Goal: Task Accomplishment & Management: Use online tool/utility

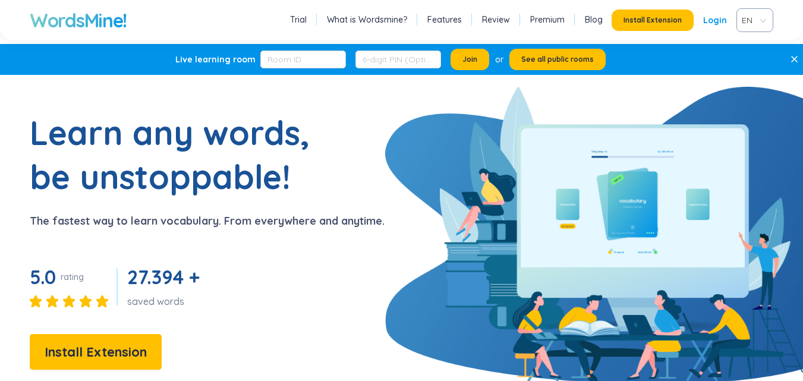
click at [491, 18] on link "Review" at bounding box center [496, 20] width 28 height 12
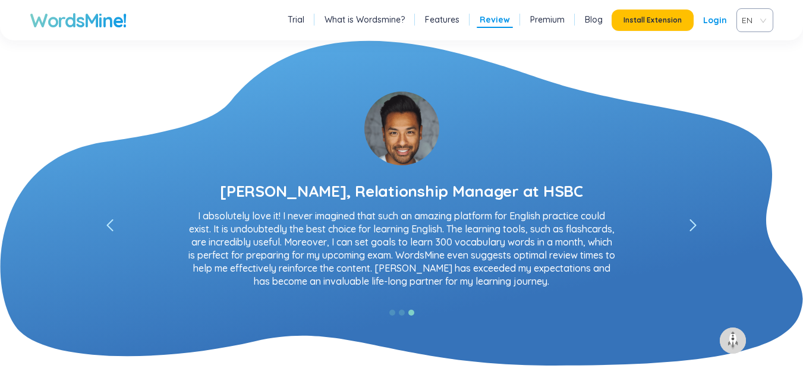
scroll to position [2180, 0]
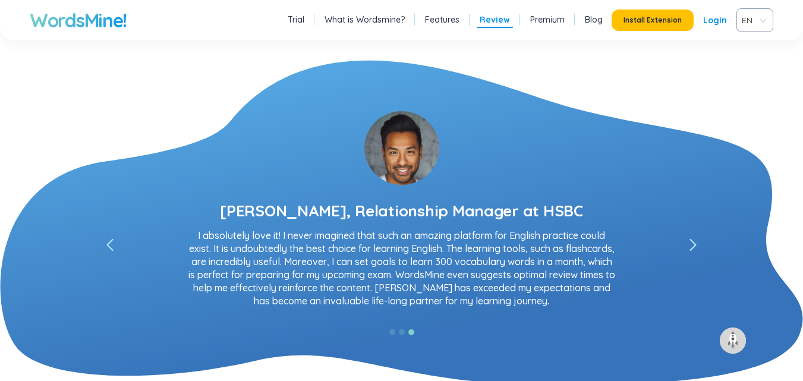
click at [381, 16] on link "What is Wordsmine?" at bounding box center [365, 20] width 80 height 12
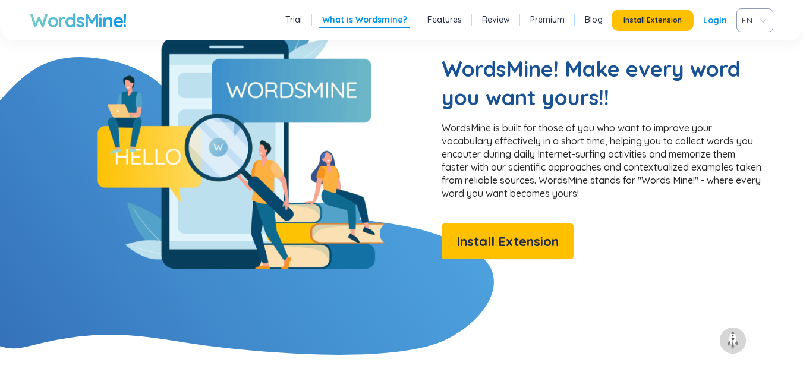
click at [302, 24] on link "Trial" at bounding box center [293, 20] width 17 height 12
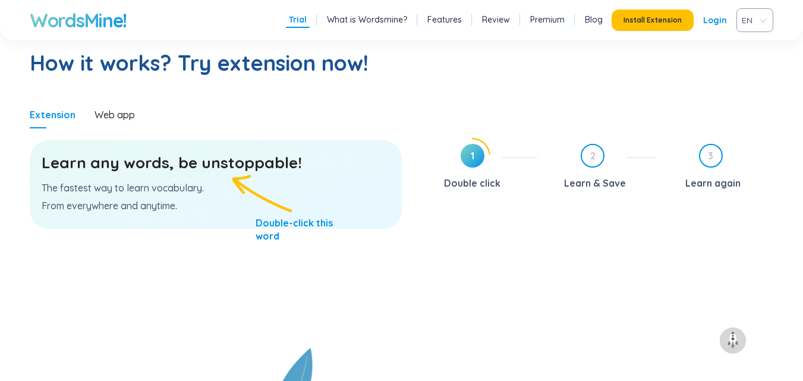
click at [213, 182] on p "The fastest way to learn vocabulary." at bounding box center [216, 187] width 348 height 13
click at [202, 200] on p "From everywhere and anytime." at bounding box center [216, 205] width 348 height 13
click at [209, 183] on p "The fastest way to learn vocabulary." at bounding box center [216, 187] width 348 height 13
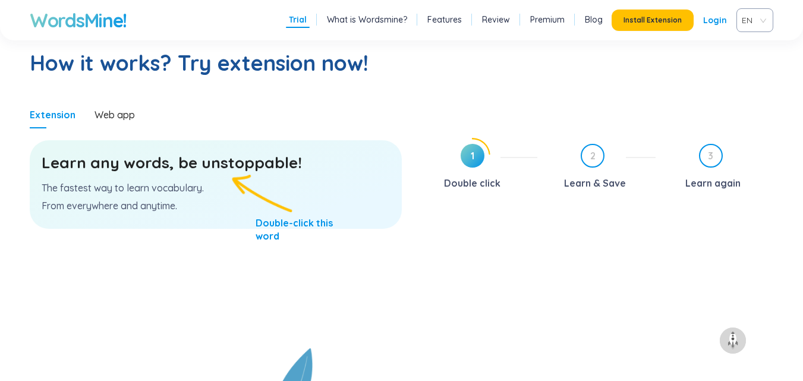
click at [209, 183] on p "The fastest way to learn vocabulary." at bounding box center [216, 187] width 348 height 13
click at [224, 164] on h3 "Learn any words, be unstoppable!" at bounding box center [216, 162] width 348 height 21
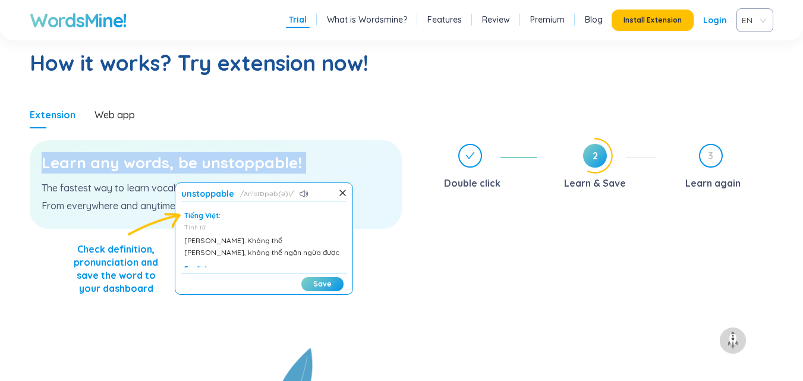
click at [224, 164] on h3 "Learn any words, be unstoppable!" at bounding box center [216, 162] width 348 height 21
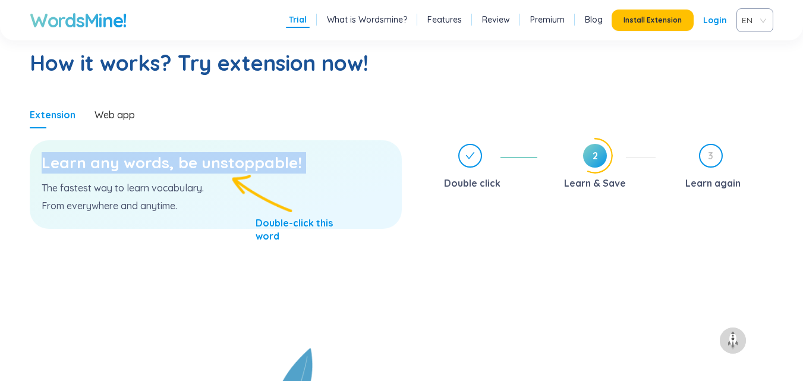
click at [224, 164] on h3 "Learn any words, be unstoppable!" at bounding box center [216, 162] width 348 height 21
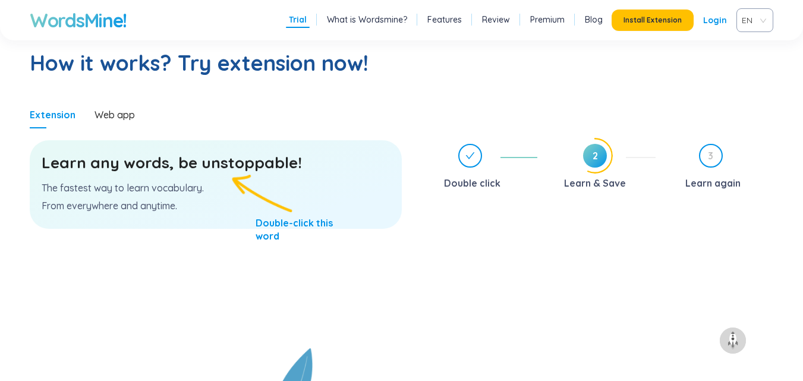
click at [224, 164] on h3 "Learn any words, be unstoppable!" at bounding box center [216, 162] width 348 height 21
drag, startPoint x: 224, startPoint y: 164, endPoint x: 170, endPoint y: 174, distance: 55.2
click at [170, 174] on div "Learn any words, be unstoppable! The fastest way to learn vocabulary. From ever…" at bounding box center [216, 184] width 372 height 89
click at [241, 198] on div "Learn any words, be unstoppable! The fastest way to learn vocabulary. From ever…" at bounding box center [216, 184] width 372 height 89
click at [209, 164] on h3 "Learn any words, be unstoppable!" at bounding box center [216, 162] width 348 height 21
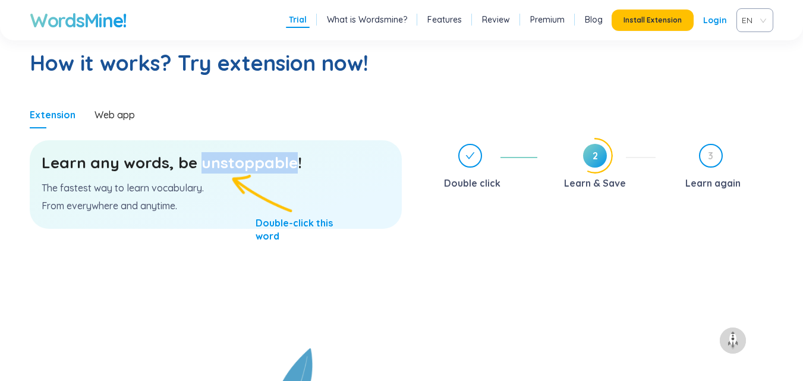
click at [209, 164] on h3 "Learn any words, be unstoppable!" at bounding box center [216, 162] width 348 height 21
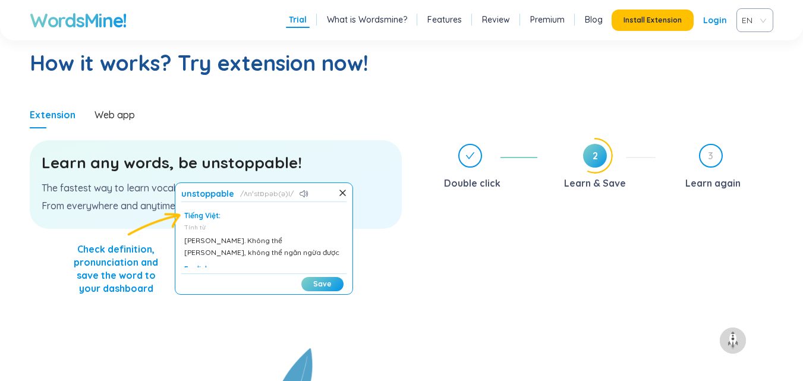
click at [187, 215] on div "unstoppable ʌnˈstɒpəb(ə)l Tiếng Việt: Tính từ Quyết tâm. Không thể chặn lại, kh…" at bounding box center [264, 239] width 178 height 112
click at [200, 197] on h1 "unstoppable" at bounding box center [207, 194] width 53 height 10
click at [300, 191] on icon at bounding box center [304, 193] width 9 height 7
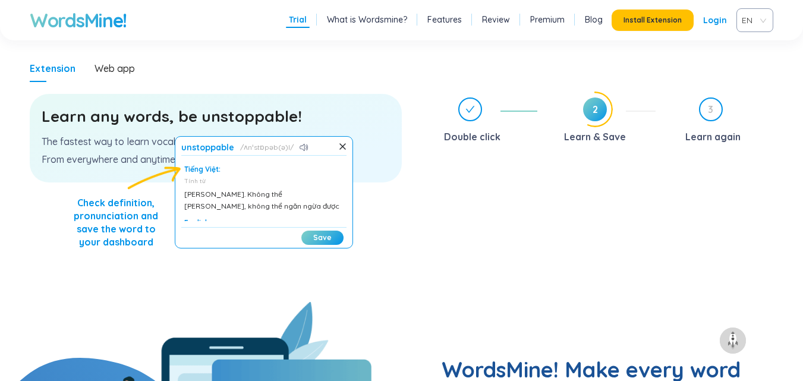
scroll to position [673, 0]
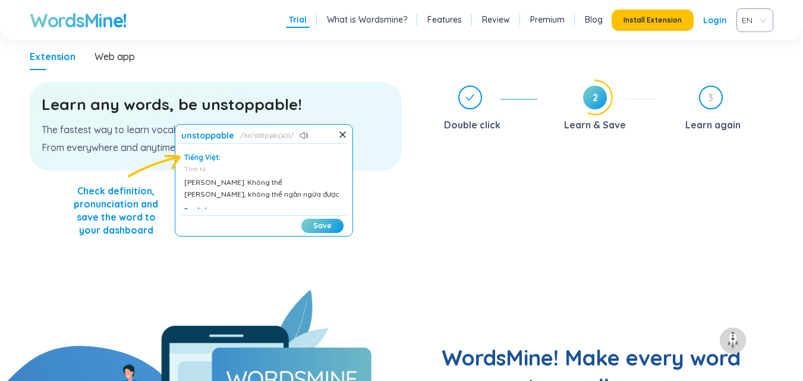
click at [342, 238] on section "Learn any words, be unstoppable! The fastest way to learn vocabulary. From ever…" at bounding box center [216, 180] width 372 height 220
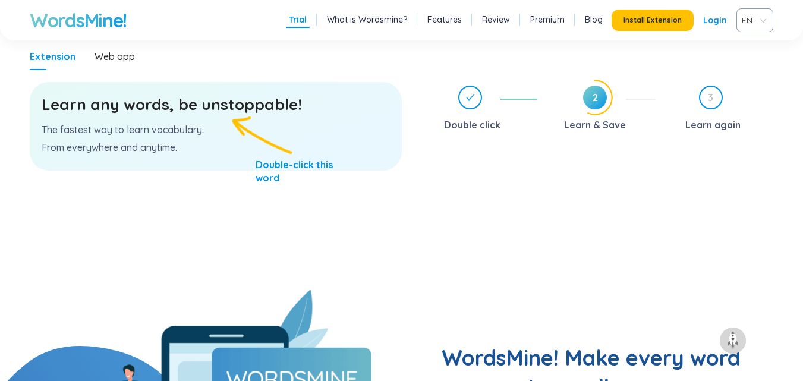
click at [234, 111] on h3 "Learn any words, be unstoppable!" at bounding box center [216, 104] width 348 height 21
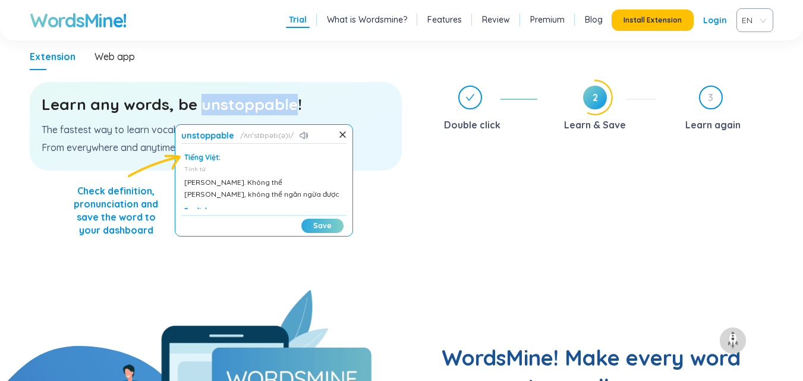
click at [321, 228] on button "Save" at bounding box center [322, 226] width 42 height 14
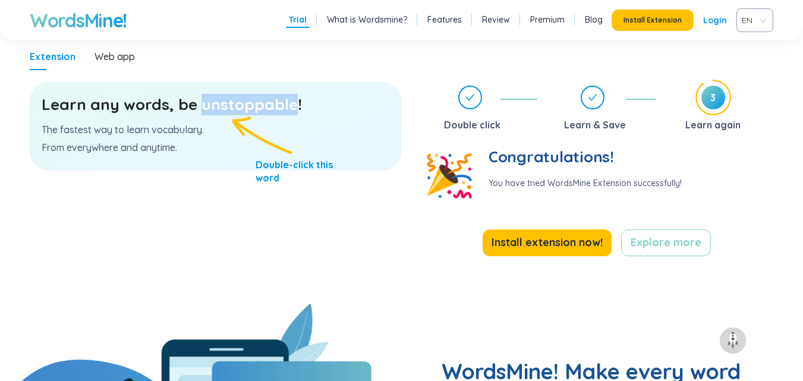
click at [252, 112] on h3 "Learn any words, be unstoppable!" at bounding box center [216, 104] width 348 height 21
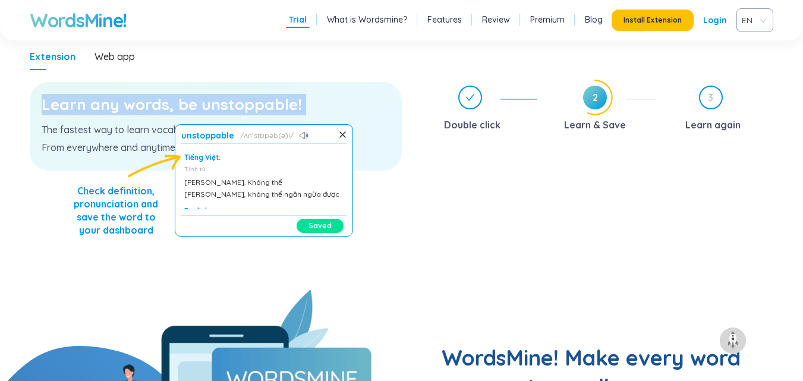
click at [252, 112] on h3 "Learn any words, be unstoppable!" at bounding box center [216, 104] width 348 height 21
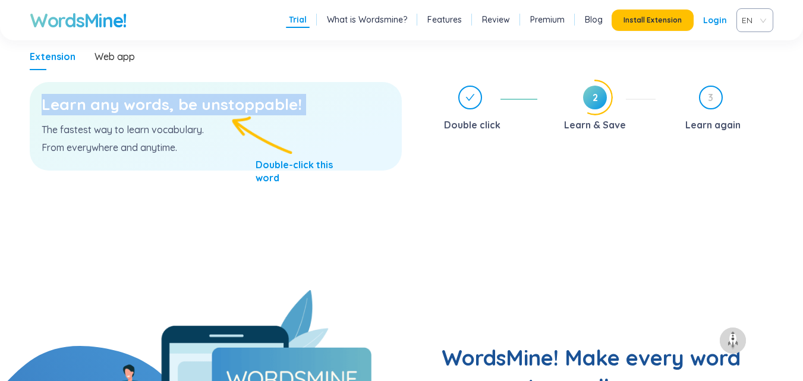
click at [252, 112] on h3 "Learn any words, be unstoppable!" at bounding box center [216, 104] width 348 height 21
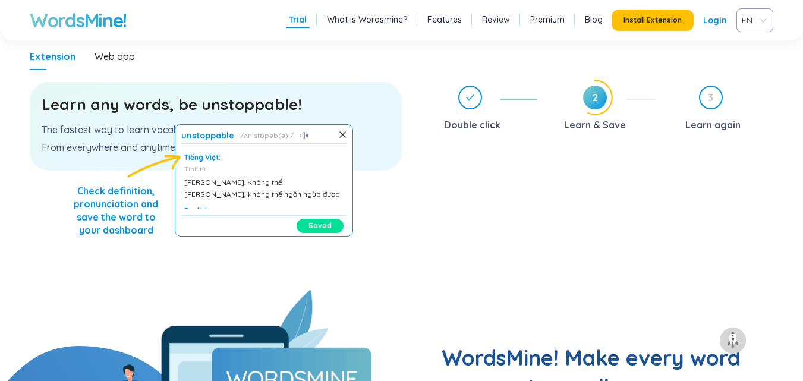
click at [188, 158] on div "Tiếng Việt:" at bounding box center [263, 158] width 159 height 10
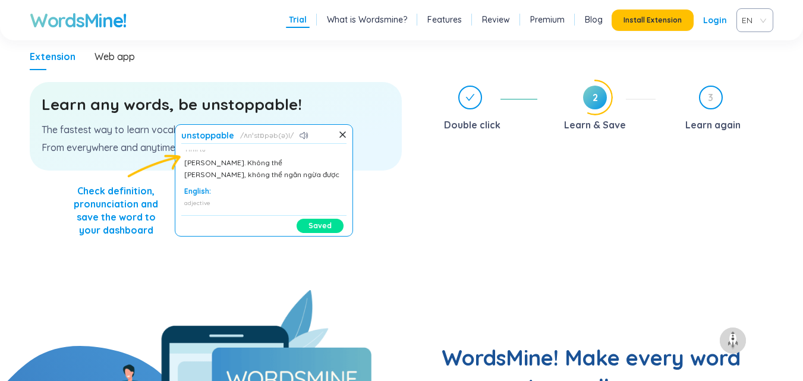
scroll to position [40, 0]
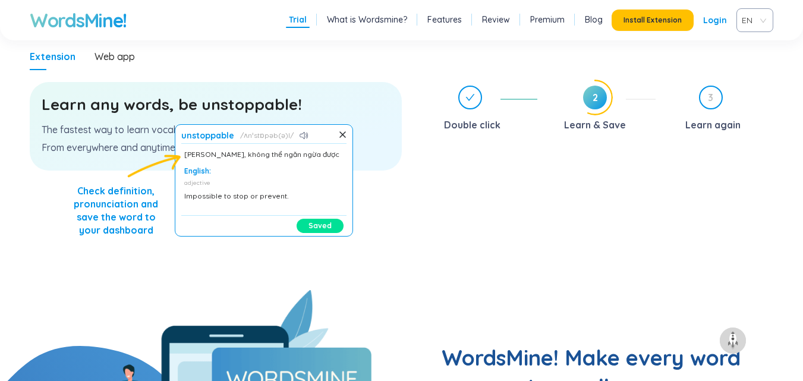
click at [310, 222] on button "Saved" at bounding box center [320, 226] width 47 height 14
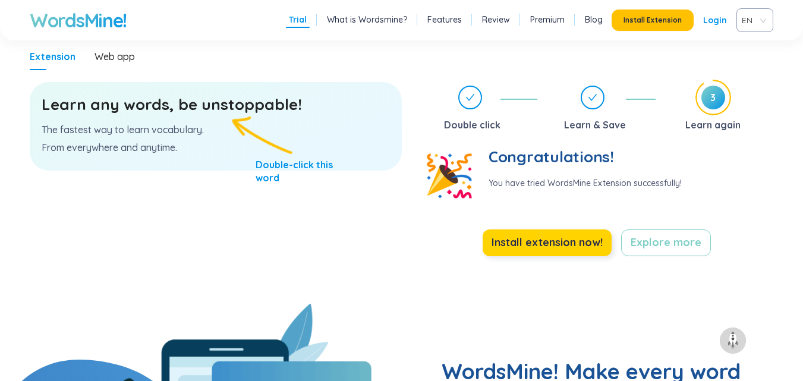
click at [560, 243] on span "Install extension now!" at bounding box center [546, 242] width 111 height 17
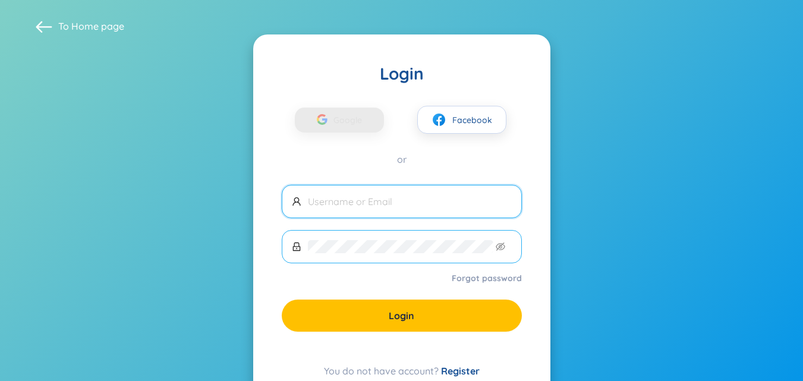
click at [401, 260] on span at bounding box center [402, 246] width 240 height 33
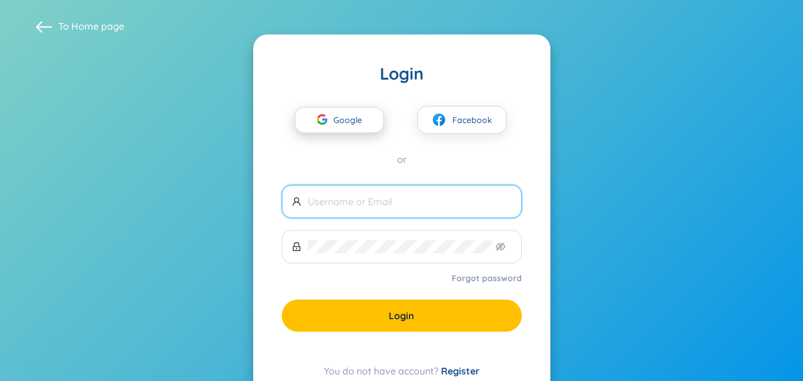
drag, startPoint x: 393, startPoint y: 203, endPoint x: 364, endPoint y: 122, distance: 85.2
click at [364, 122] on div "Login Google Facebook or Forgot password Login You do not have account? Register" at bounding box center [401, 220] width 297 height 372
click at [364, 122] on span "Google" at bounding box center [351, 120] width 34 height 25
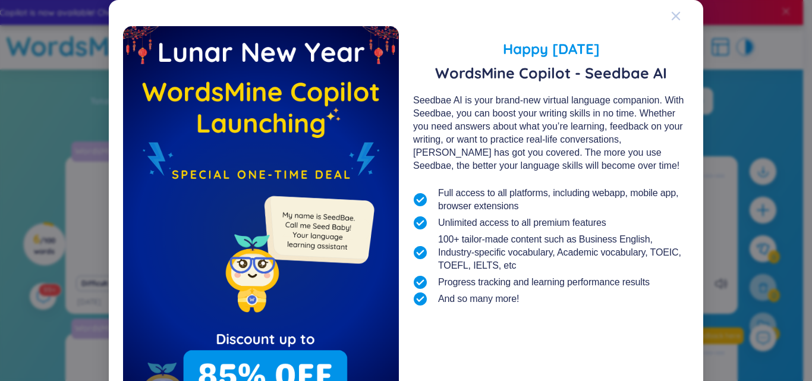
click at [671, 21] on div "Close" at bounding box center [676, 16] width 10 height 32
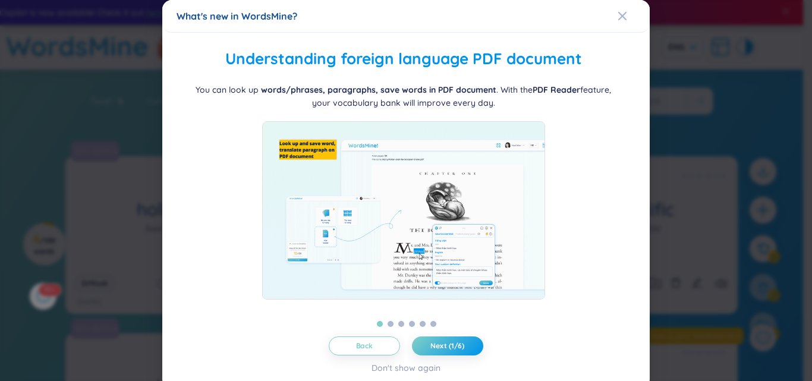
click at [670, 21] on div "What's new in WordsMine? Folder management WordsMine lets you manage and person…" at bounding box center [406, 190] width 812 height 381
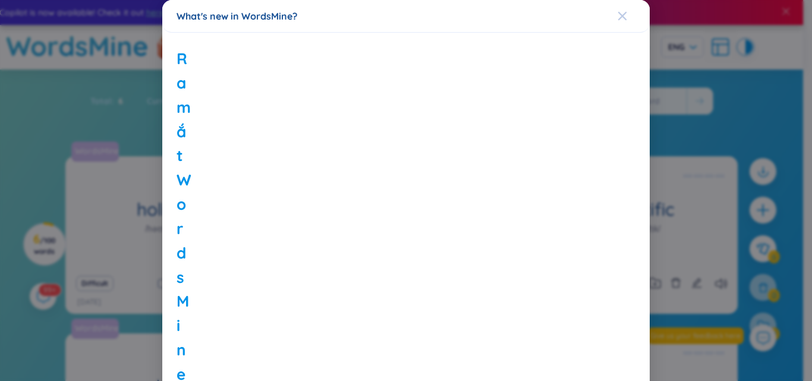
click at [618, 24] on div "Close" at bounding box center [623, 16] width 10 height 32
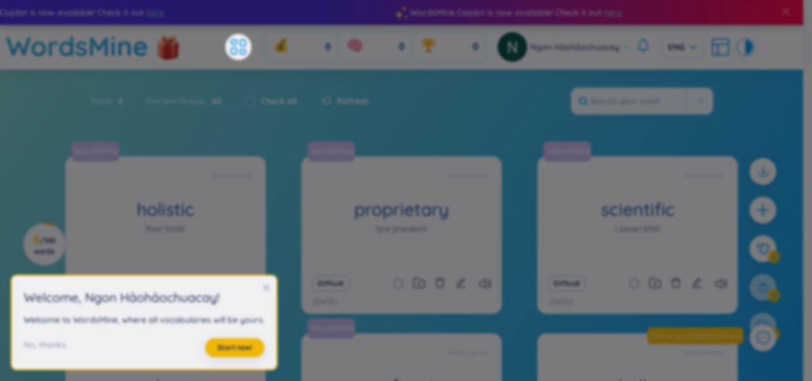
click at [613, 24] on body "WordsMine Copilot is now available! Check it out here WordsMine Copilot is now …" at bounding box center [401, 190] width 803 height 381
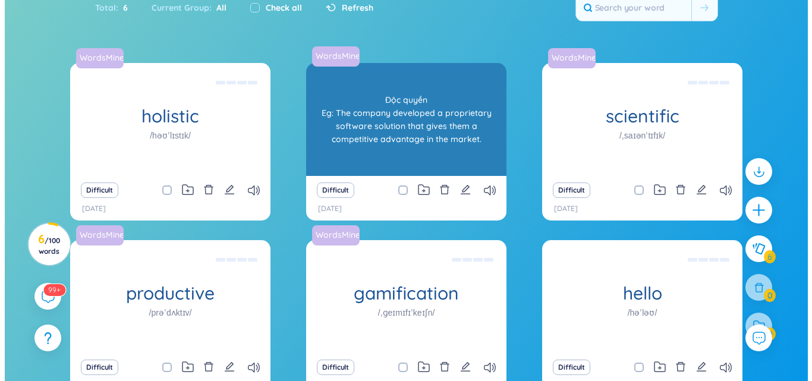
scroll to position [10, 0]
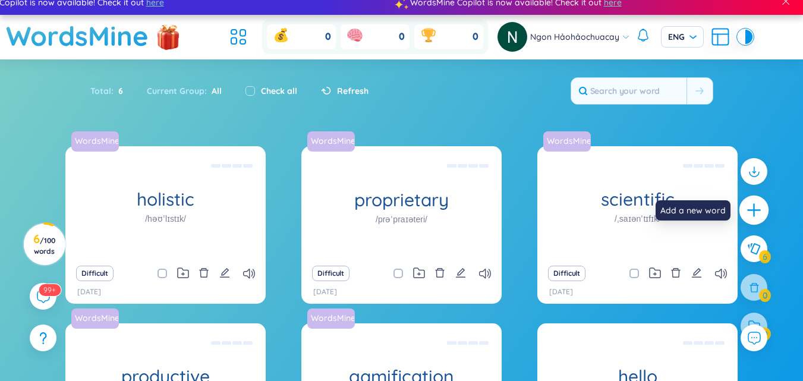
click at [750, 217] on icon "plus" at bounding box center [754, 210] width 17 height 17
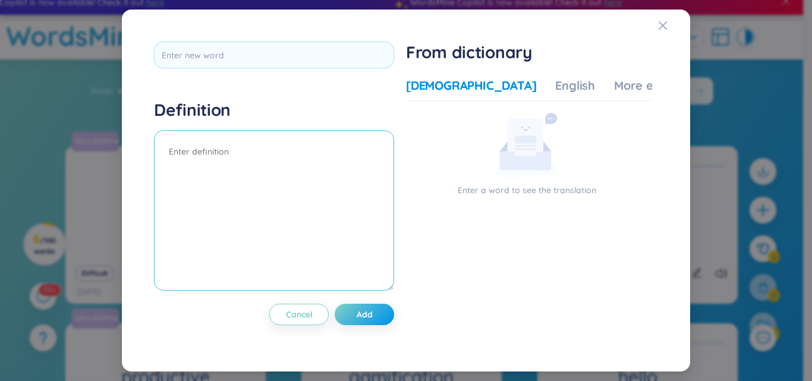
click at [238, 139] on textarea at bounding box center [274, 210] width 240 height 161
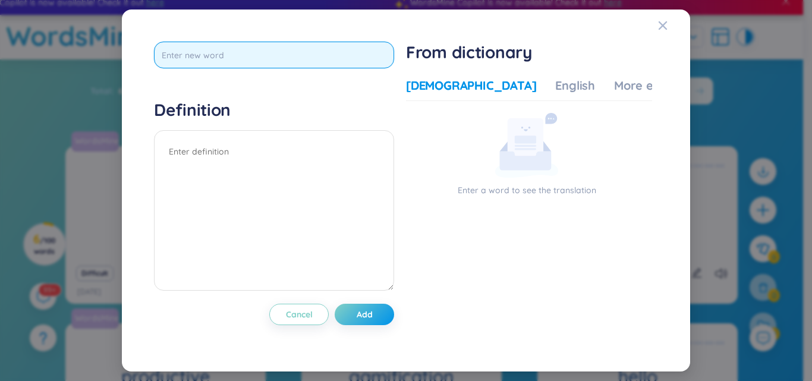
click at [225, 49] on input "text" at bounding box center [274, 55] width 240 height 27
click at [225, 50] on input "text" at bounding box center [274, 55] width 240 height 27
type input "accept"
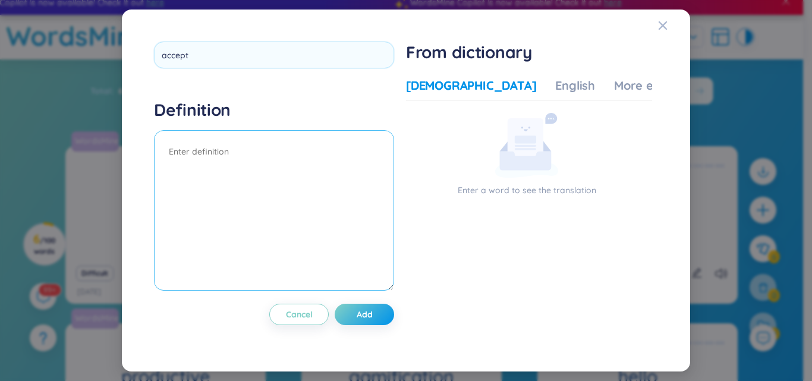
click at [200, 165] on textarea at bounding box center [274, 210] width 240 height 161
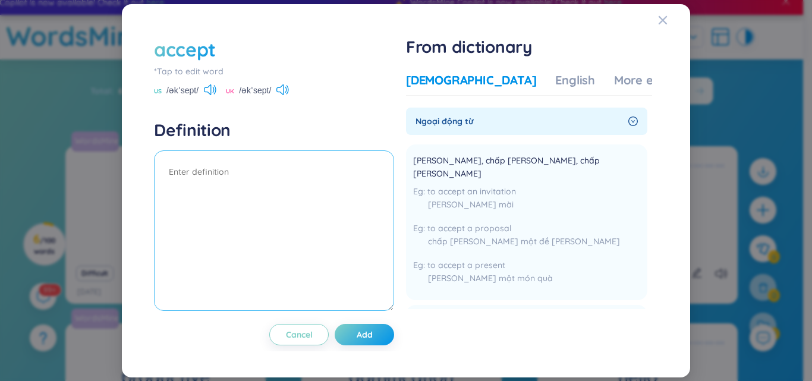
type textarea ";"
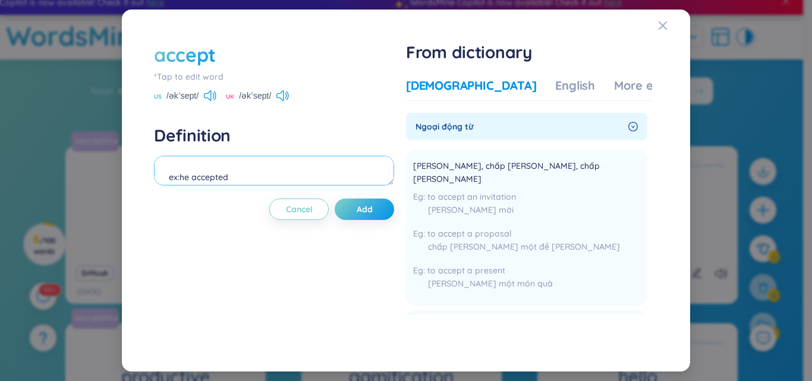
click at [252, 169] on textarea "ex:he accepted" at bounding box center [274, 171] width 240 height 30
click at [555, 87] on div "English" at bounding box center [575, 85] width 40 height 17
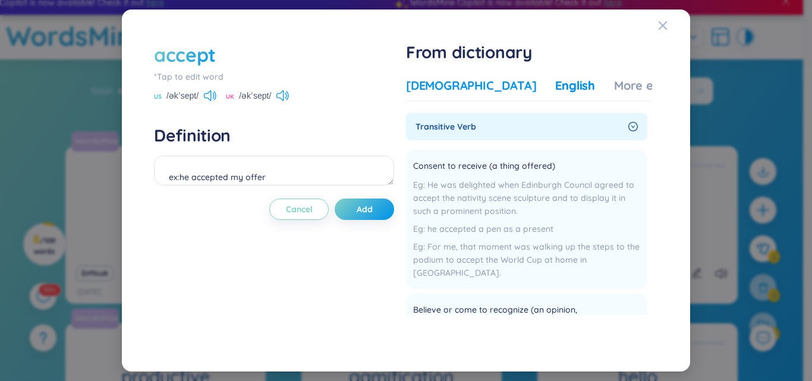
click at [445, 80] on div "[DEMOGRAPHIC_DATA]" at bounding box center [471, 85] width 130 height 17
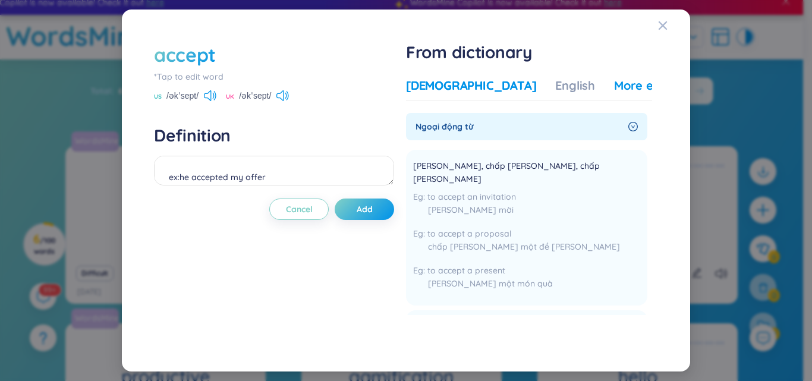
click at [614, 90] on div "More examples" at bounding box center [657, 85] width 86 height 17
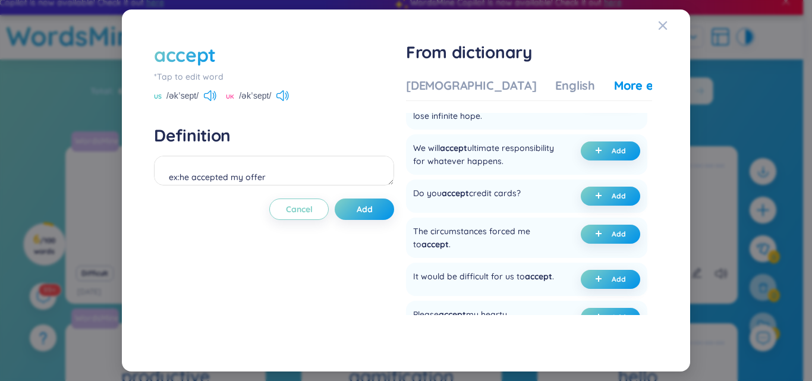
scroll to position [139, 0]
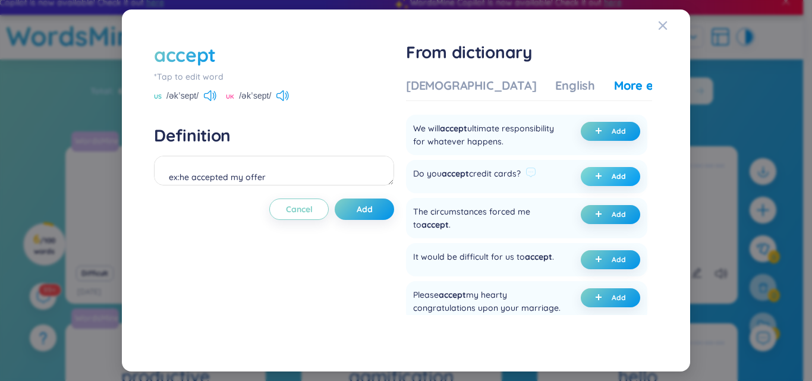
click at [601, 181] on span "plus" at bounding box center [601, 176] width 12 height 8
click at [593, 221] on button "Add" at bounding box center [610, 214] width 59 height 19
click at [584, 224] on button "Added" at bounding box center [610, 214] width 59 height 19
click at [603, 264] on span "plus" at bounding box center [601, 260] width 12 height 8
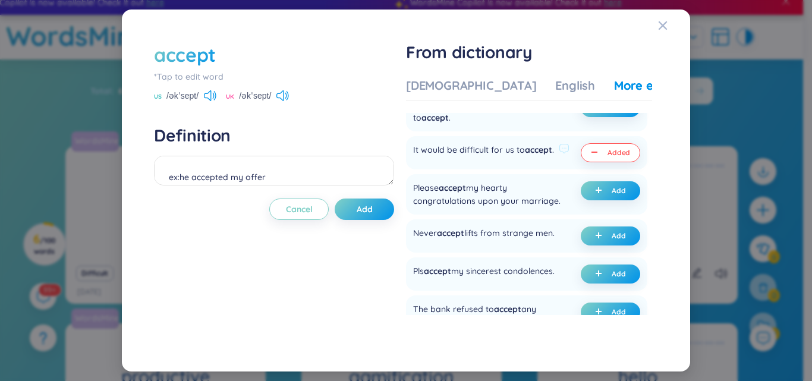
scroll to position [266, 0]
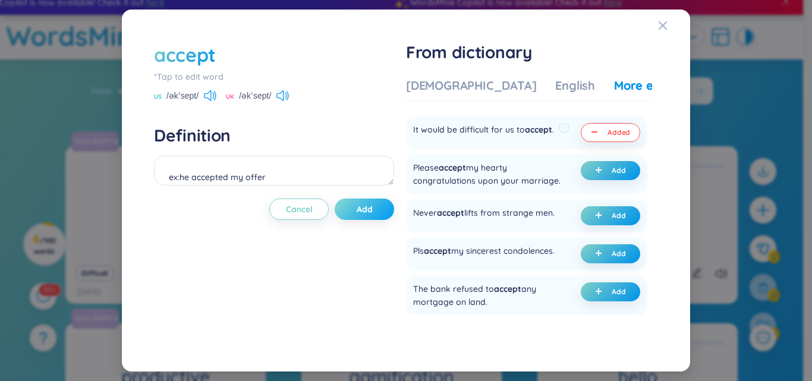
click at [351, 201] on button "Add" at bounding box center [364, 209] width 59 height 21
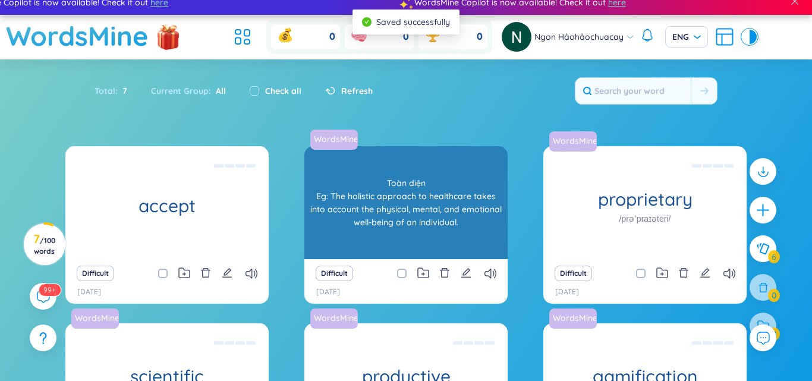
scroll to position [0, 0]
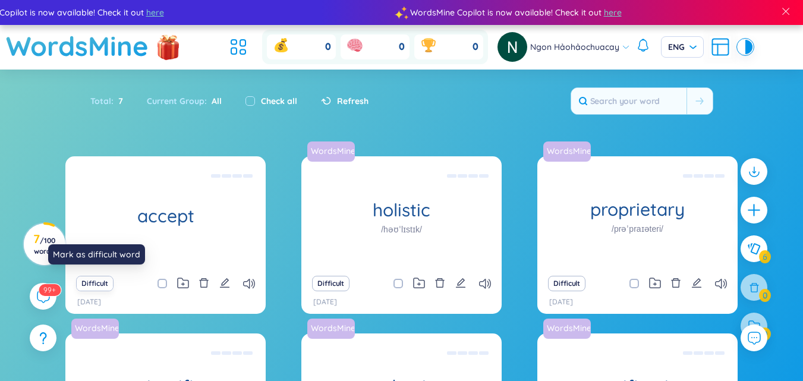
click at [103, 290] on button "Difficult" at bounding box center [94, 283] width 37 height 15
click at [97, 283] on button "Difficult" at bounding box center [94, 283] width 37 height 15
click at [436, 282] on icon "delete" at bounding box center [440, 283] width 11 height 11
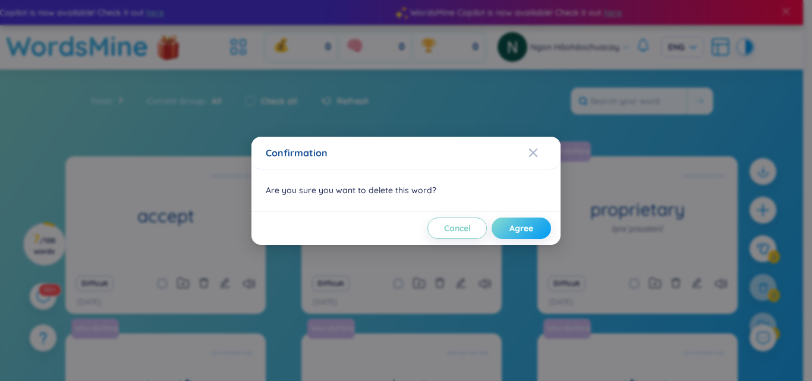
click at [511, 227] on span "Agree" at bounding box center [522, 228] width 24 height 12
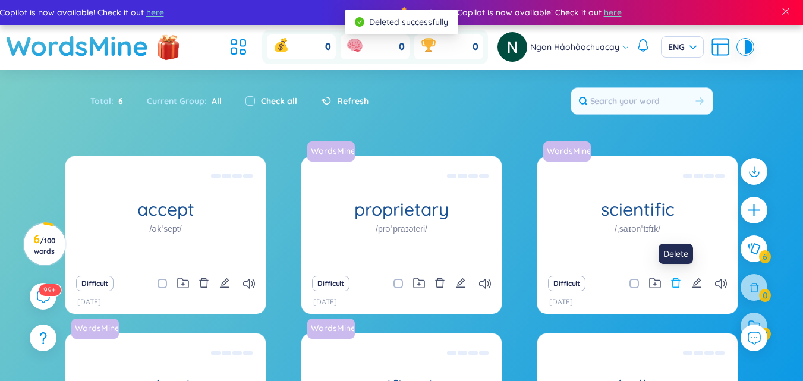
click at [672, 290] on button at bounding box center [676, 283] width 11 height 17
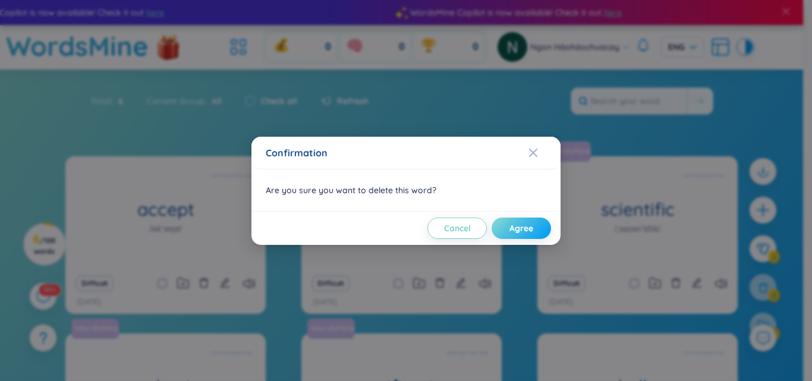
click at [501, 227] on button "Agree" at bounding box center [521, 228] width 59 height 21
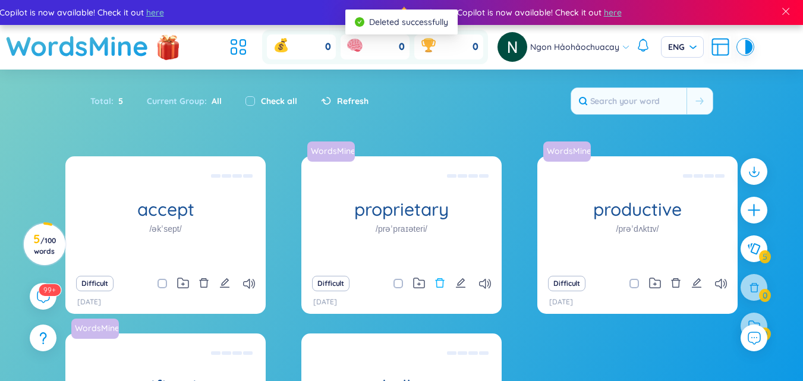
click at [441, 281] on icon "delete" at bounding box center [440, 283] width 11 height 11
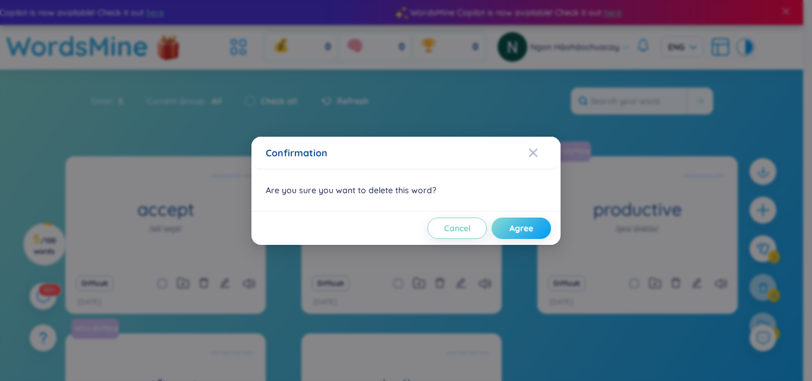
click at [518, 227] on span "Agree" at bounding box center [522, 228] width 24 height 12
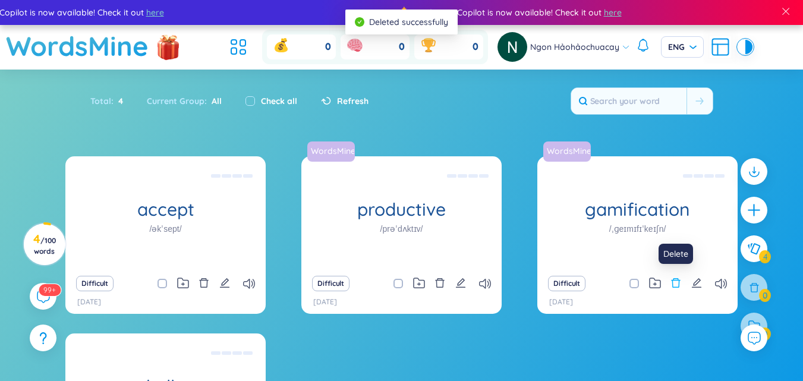
click at [673, 278] on icon "delete" at bounding box center [676, 283] width 11 height 11
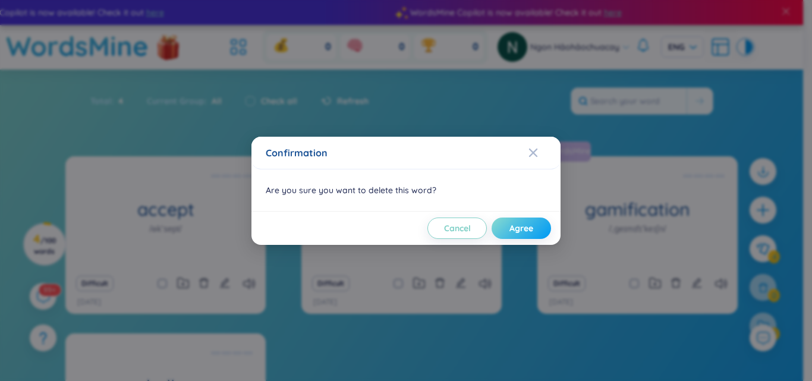
click at [511, 229] on span "Agree" at bounding box center [522, 228] width 24 height 12
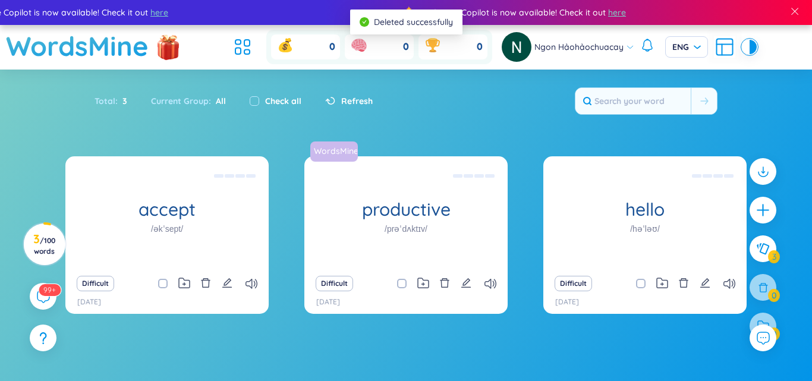
click at [441, 285] on icon "delete" at bounding box center [444, 283] width 11 height 11
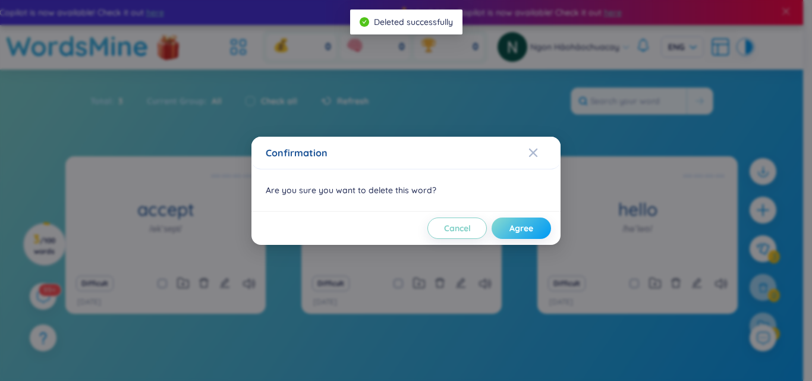
click at [508, 228] on button "Agree" at bounding box center [521, 228] width 59 height 21
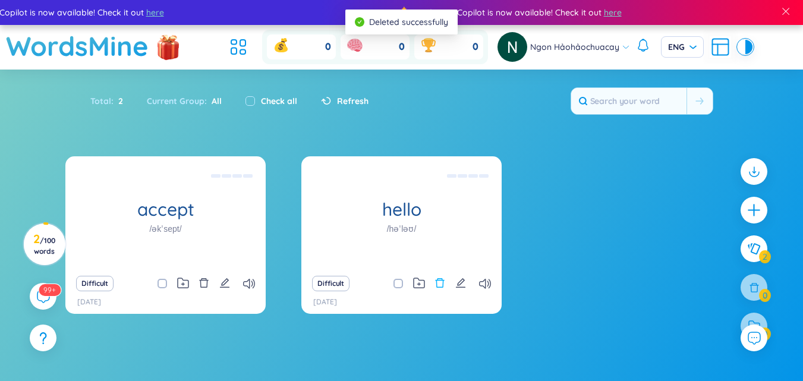
click at [439, 281] on icon "delete" at bounding box center [440, 283] width 11 height 11
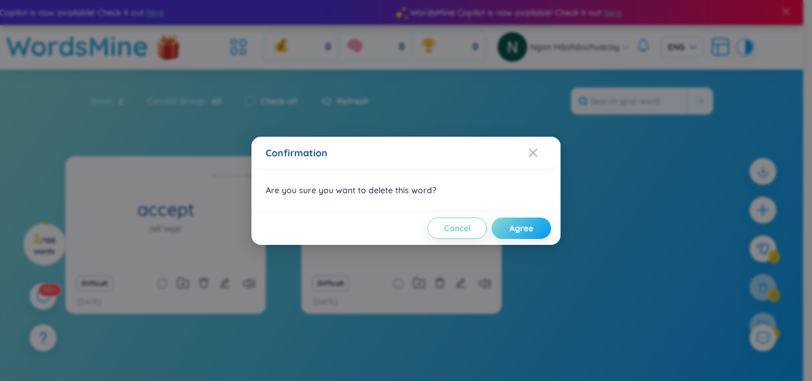
click at [507, 229] on button "Agree" at bounding box center [521, 228] width 59 height 21
click at [507, 229] on icon "loading" at bounding box center [505, 227] width 8 height 8
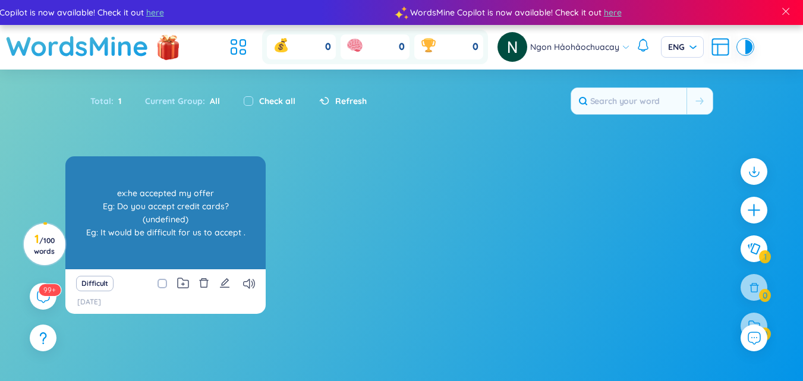
click at [111, 228] on div "accept /əkˈsept/ ex:he accepted my offer Eg: Do you accept credit cards? (undef…" at bounding box center [165, 212] width 200 height 113
click at [111, 228] on div "ex:he accepted my offer Eg: Do you accept credit cards? (undefined) Eg: It woul…" at bounding box center [165, 212] width 188 height 107
click at [167, 174] on div "ex:he accepted my offer Eg: Do you accept credit cards? (undefined) Eg: It woul…" at bounding box center [165, 212] width 188 height 107
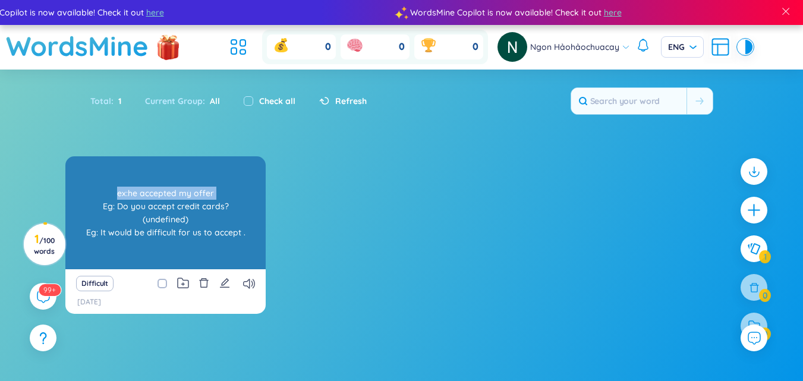
click at [167, 174] on div "ex:he accepted my offer Eg: Do you accept credit cards? (undefined) Eg: It woul…" at bounding box center [165, 212] width 188 height 107
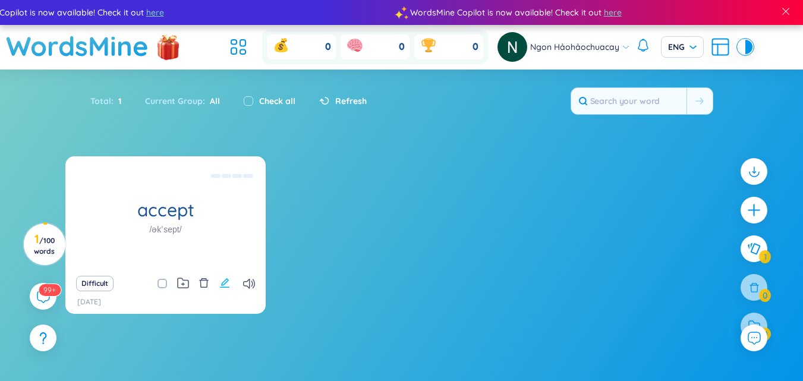
click at [222, 282] on icon "edit" at bounding box center [224, 283] width 11 height 11
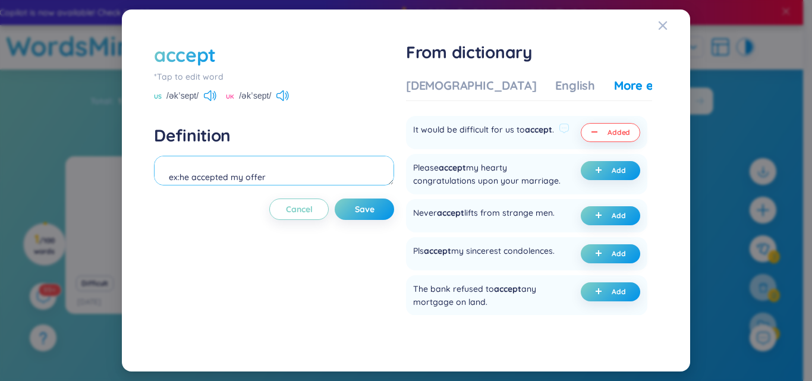
click at [283, 179] on textarea "ex:he accepted my offer Eg: Do you accept credit cards? (undefined) Eg: It woul…" at bounding box center [274, 171] width 240 height 30
click at [438, 97] on div "Vietnamese English More examples" at bounding box center [553, 89] width 294 height 24
click at [441, 89] on div "[DEMOGRAPHIC_DATA]" at bounding box center [471, 85] width 130 height 17
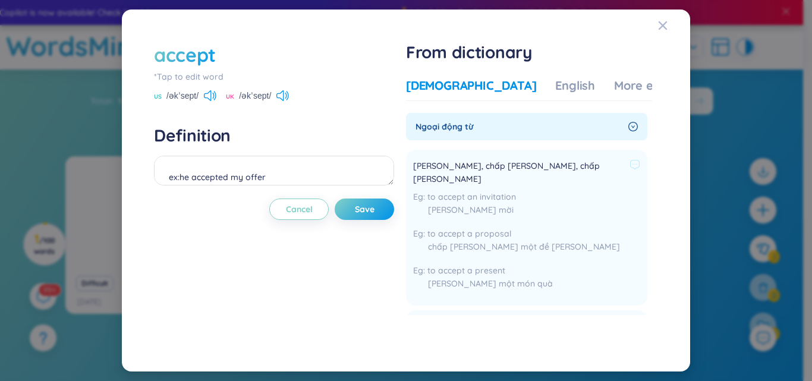
click at [486, 158] on div "[PERSON_NAME], chấp [PERSON_NAME], chấp [PERSON_NAME] to accept an invitation […" at bounding box center [526, 228] width 227 height 142
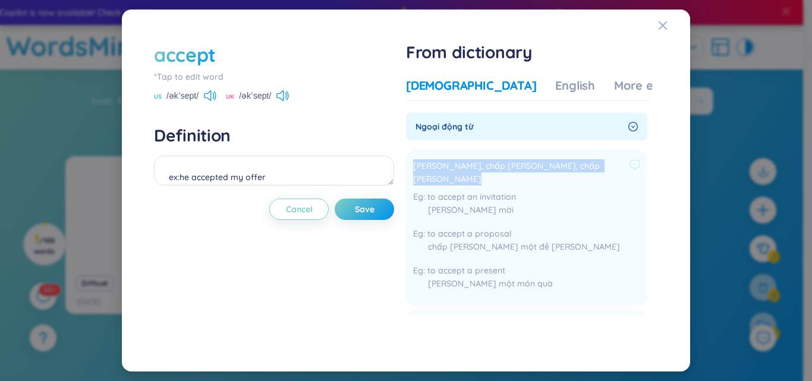
click at [486, 158] on div "[PERSON_NAME], chấp [PERSON_NAME], chấp [PERSON_NAME] to accept an invitation […" at bounding box center [526, 228] width 227 height 142
click at [630, 162] on icon at bounding box center [635, 164] width 11 height 11
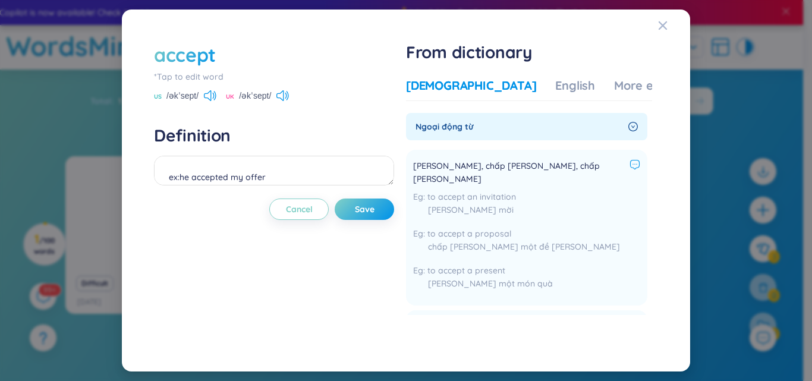
click at [630, 162] on icon at bounding box center [635, 164] width 11 height 11
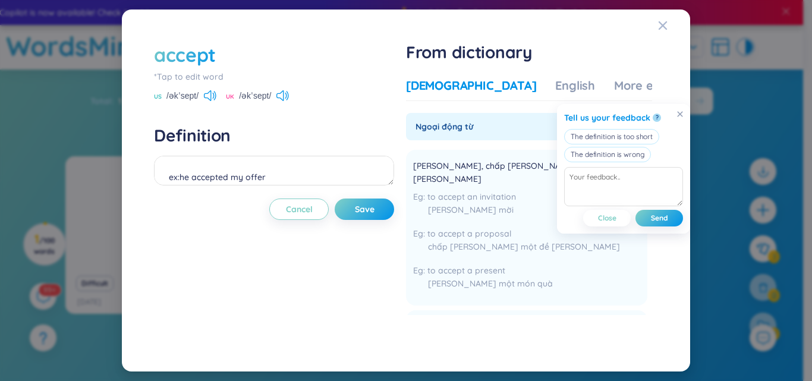
click at [630, 162] on icon at bounding box center [635, 164] width 11 height 11
click at [507, 203] on div "[PERSON_NAME] mời" at bounding box center [526, 209] width 227 height 13
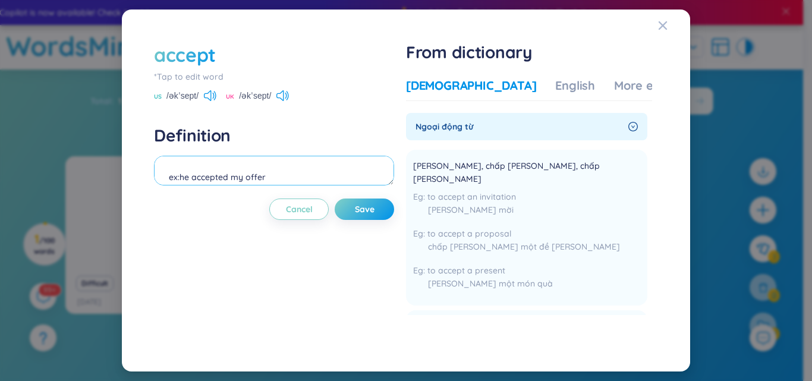
click at [281, 179] on textarea "ex:he accepted my offer Eg: Do you accept credit cards? (undefined) Eg: It woul…" at bounding box center [274, 171] width 240 height 30
click at [165, 177] on textarea "ex:he accepted my offer Eg: Do you accept credit cards? (undefined) Eg: It woul…" at bounding box center [274, 171] width 240 height 30
type textarea "ex:he accepted my offer Eg: Do you accept credit cards? (undefined) Eg: It woul…"
click at [361, 204] on span "Save" at bounding box center [365, 209] width 20 height 12
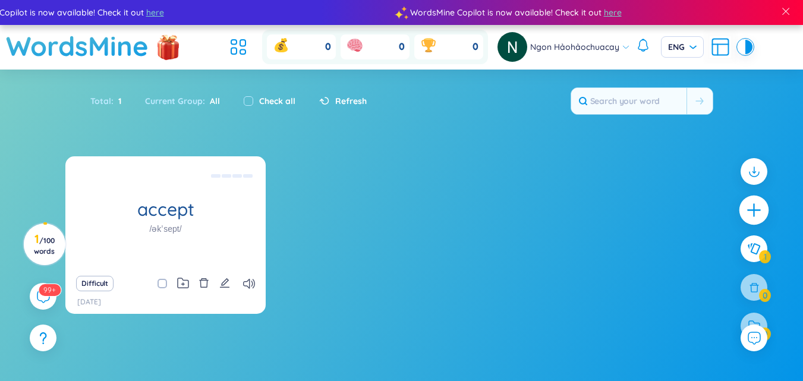
click at [759, 203] on icon "plus" at bounding box center [754, 210] width 17 height 17
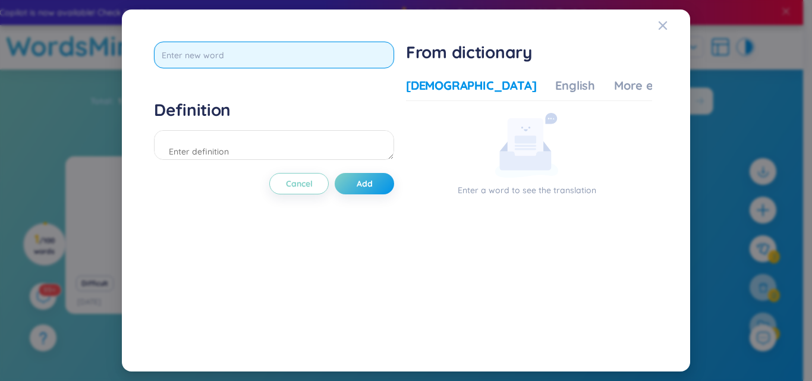
click at [366, 54] on input "text" at bounding box center [274, 55] width 240 height 27
type input "achieve"
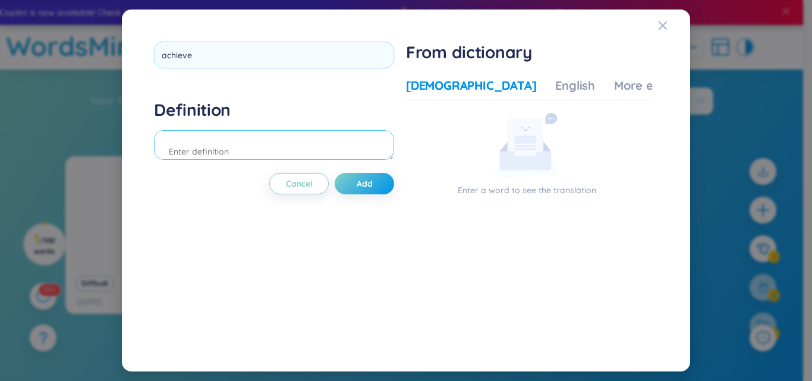
click at [282, 147] on div "Definition" at bounding box center [274, 131] width 240 height 64
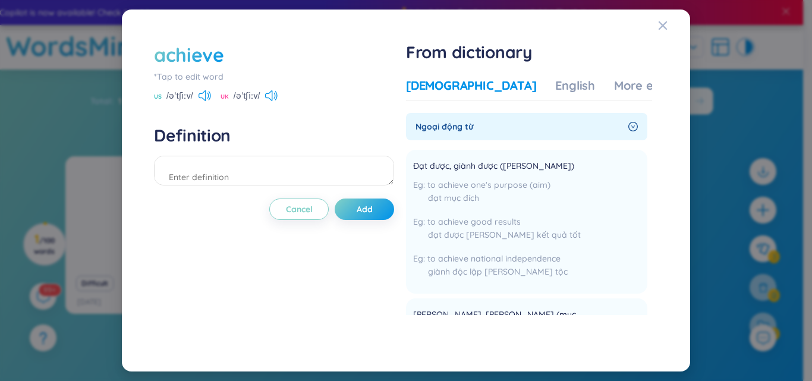
click at [576, 127] on span "Ngoại động từ" at bounding box center [520, 126] width 208 height 13
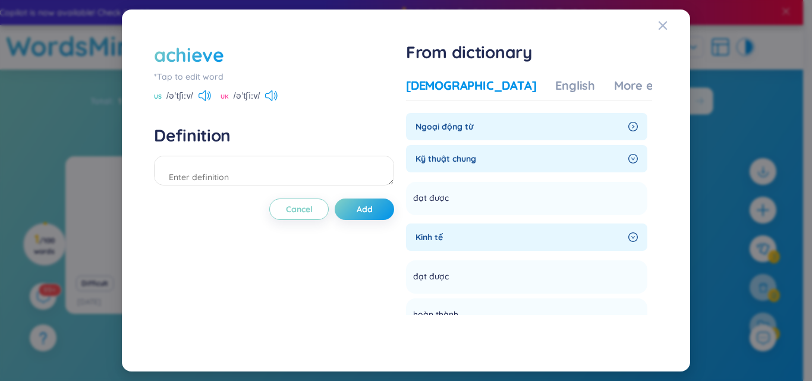
click at [576, 127] on span "Ngoại động từ" at bounding box center [520, 126] width 208 height 13
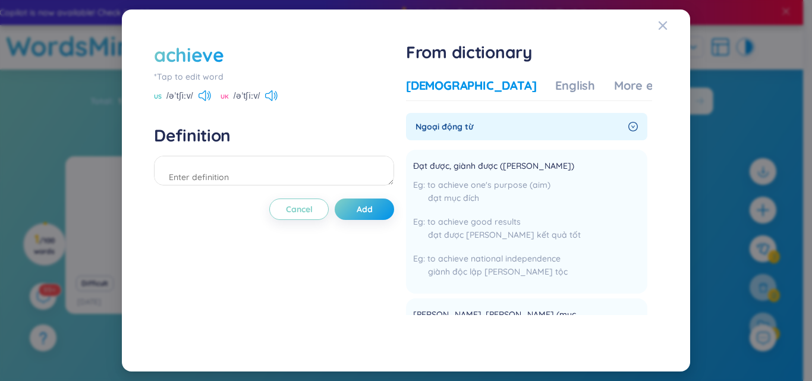
click at [576, 127] on span "Ngoại động từ" at bounding box center [520, 126] width 208 height 13
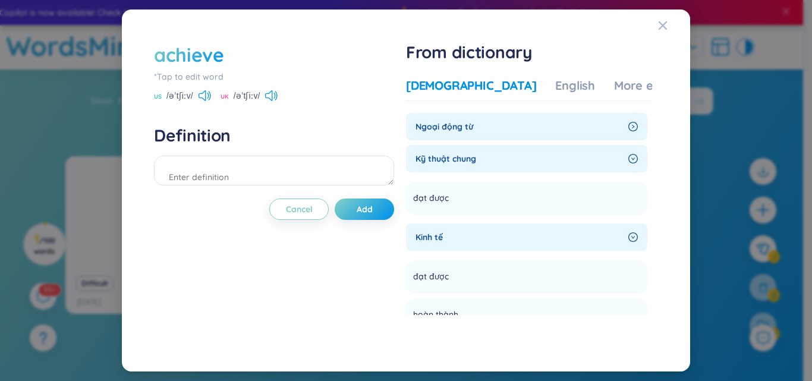
click at [551, 160] on span "Kỹ thuật chung" at bounding box center [520, 158] width 208 height 13
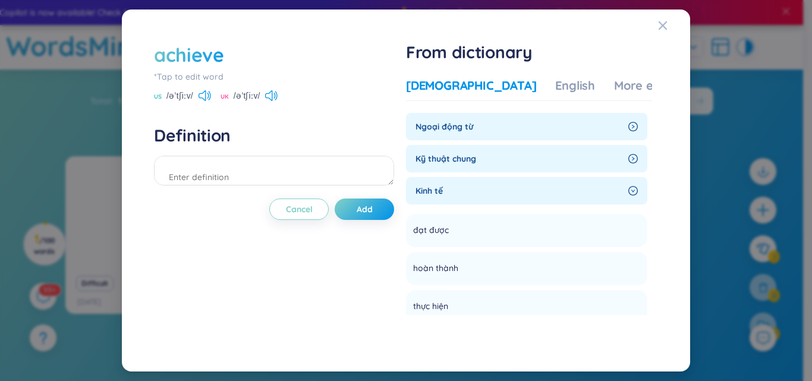
click at [546, 184] on div "Kinh tế" at bounding box center [526, 190] width 241 height 27
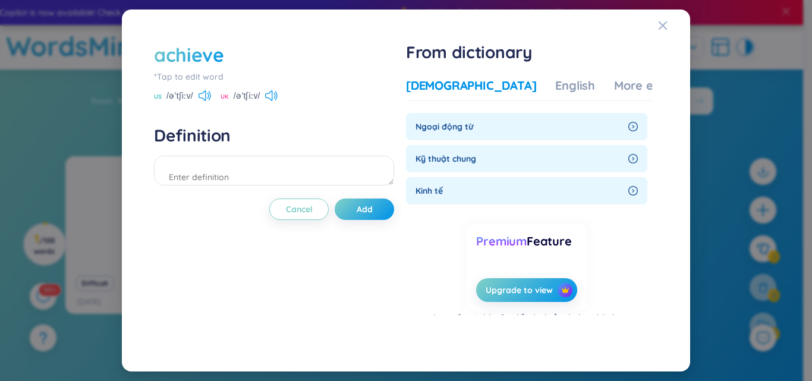
click at [546, 186] on span "Kinh tế" at bounding box center [520, 190] width 208 height 13
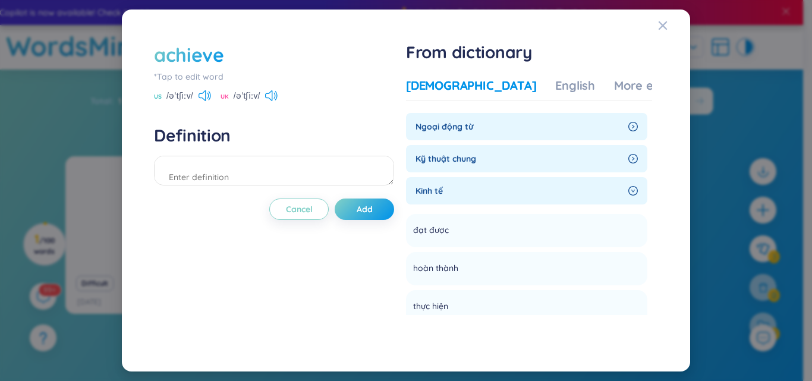
click at [535, 83] on div "Vietnamese English More examples" at bounding box center [553, 89] width 294 height 24
click at [555, 87] on div "English" at bounding box center [575, 85] width 40 height 17
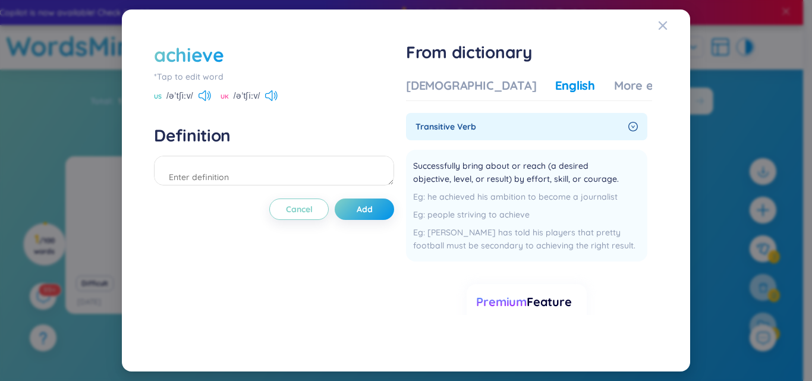
click at [574, 73] on div "Vietnamese English More examples Ngoại động từ Đạt được, giành được ([PERSON_NA…" at bounding box center [529, 206] width 246 height 267
click at [614, 86] on div "More examples" at bounding box center [657, 85] width 86 height 17
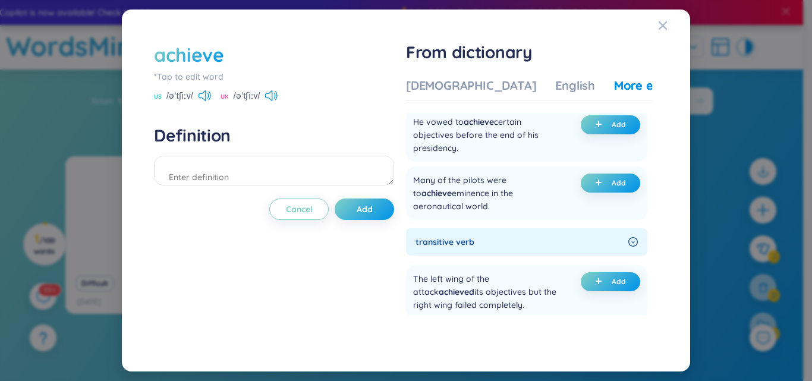
scroll to position [436, 0]
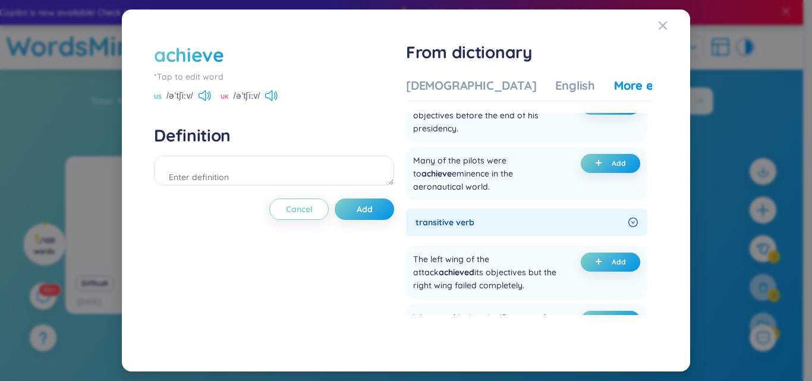
click at [494, 216] on span "transitive verb" at bounding box center [520, 222] width 208 height 13
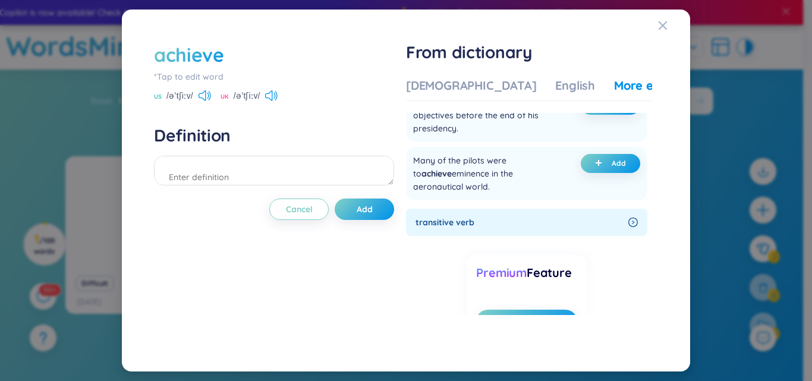
click at [494, 216] on span "transitive verb" at bounding box center [520, 222] width 208 height 13
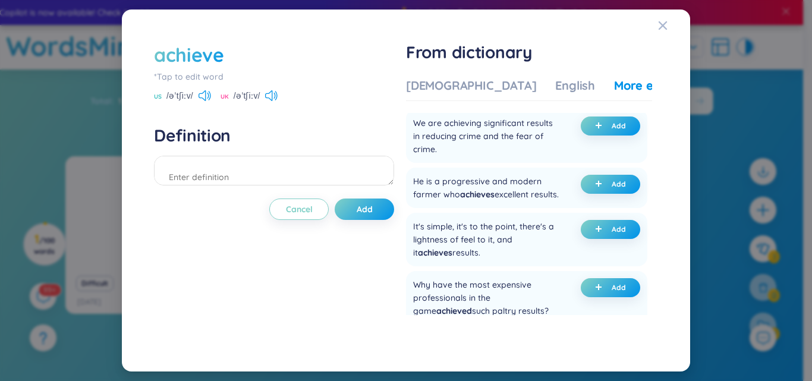
scroll to position [0, 0]
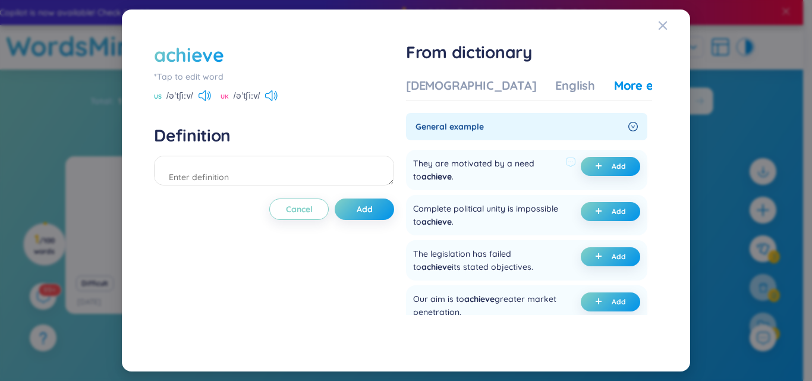
click at [452, 163] on div "They are motivated by a need to achieve ." at bounding box center [486, 170] width 147 height 26
drag, startPoint x: 452, startPoint y: 163, endPoint x: 493, endPoint y: 167, distance: 41.2
click at [493, 167] on div "They are motivated by a need to achieve ." at bounding box center [486, 170] width 147 height 26
click at [474, 164] on div "They are motivated by a need to achieve ." at bounding box center [486, 170] width 147 height 26
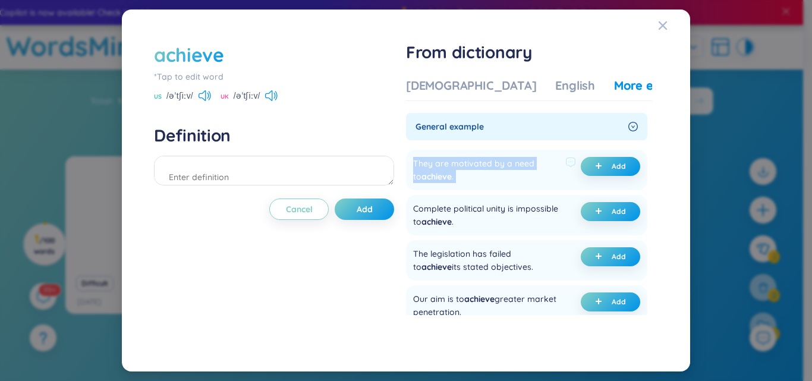
click at [474, 164] on div "They are motivated by a need to achieve ." at bounding box center [486, 170] width 147 height 26
click at [568, 180] on div at bounding box center [570, 170] width 11 height 26
click at [467, 163] on div "They are motivated by a need to achieve ." at bounding box center [486, 170] width 147 height 26
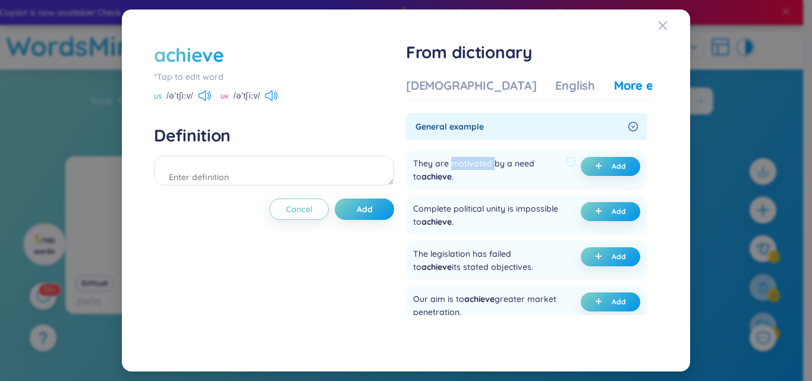
click at [467, 163] on div "They are motivated by a need to achieve ." at bounding box center [486, 170] width 147 height 26
click at [604, 163] on button "Add" at bounding box center [610, 166] width 59 height 19
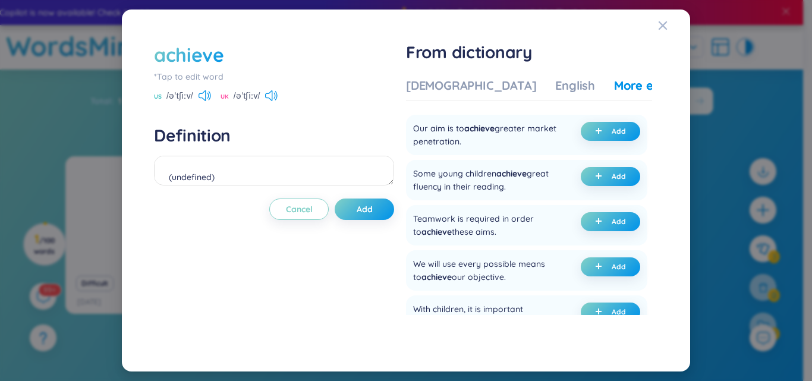
scroll to position [214, 0]
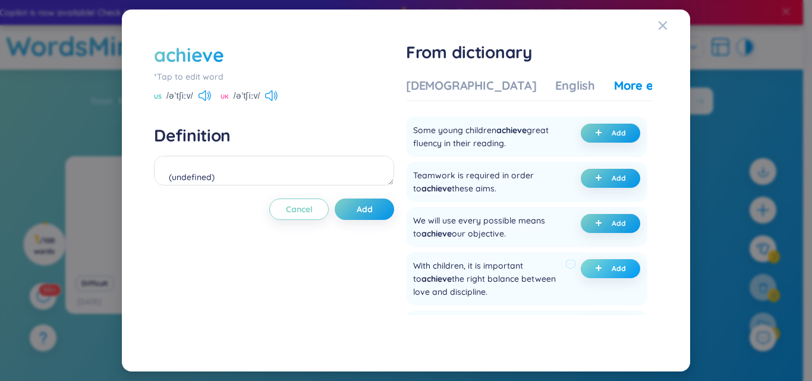
click at [582, 263] on button "Add" at bounding box center [610, 268] width 59 height 19
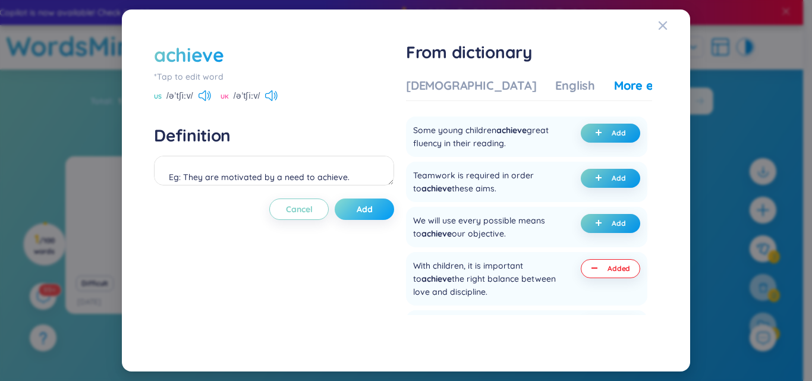
click at [363, 211] on span "Add" at bounding box center [365, 209] width 16 height 12
type textarea "Eg: They are motivated by a need to achieve. (undefined) Eg: With children, it …"
click at [363, 211] on span "loading" at bounding box center [357, 210] width 18 height 12
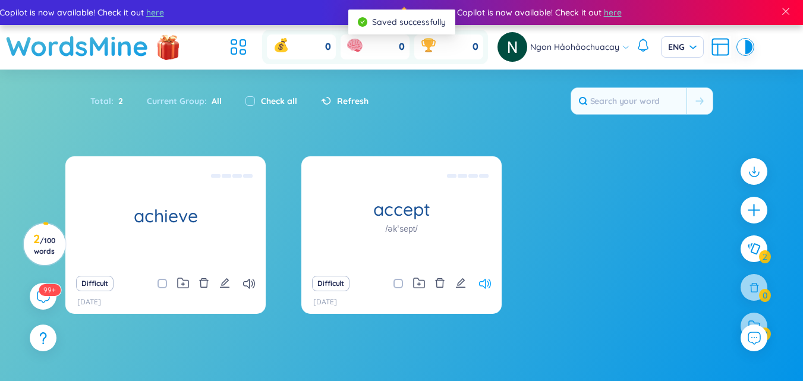
click at [485, 282] on icon at bounding box center [485, 284] width 12 height 10
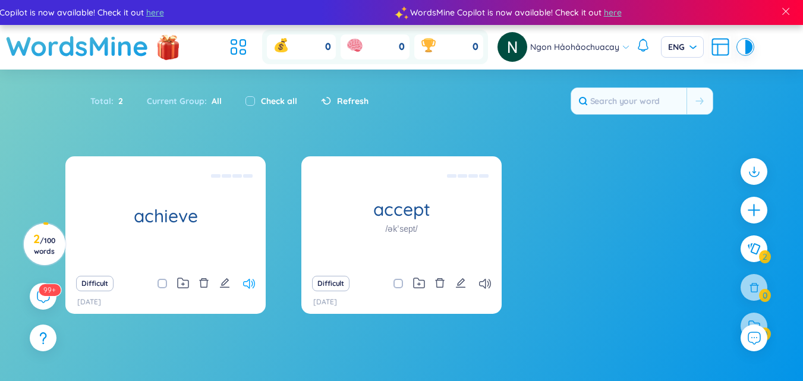
click at [247, 284] on icon at bounding box center [249, 284] width 12 height 10
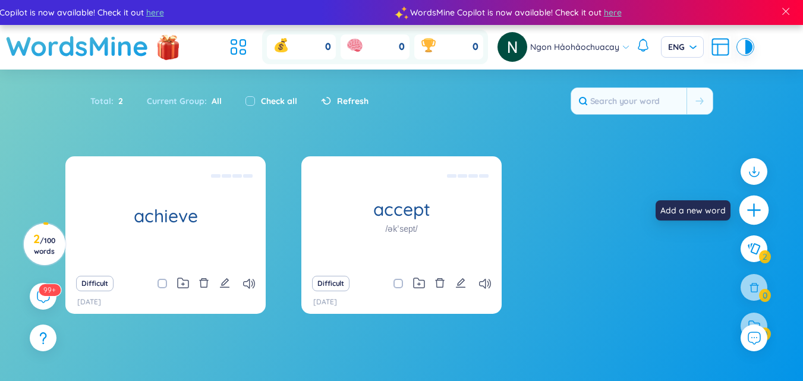
click at [750, 212] on icon "plus" at bounding box center [754, 210] width 17 height 17
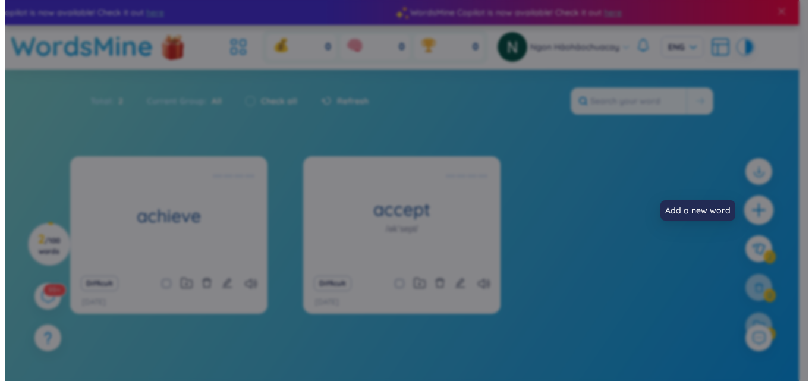
scroll to position [5, 0]
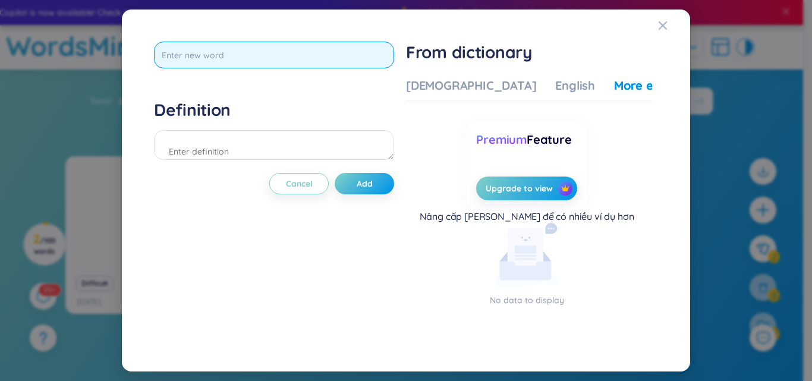
click at [257, 55] on input "text" at bounding box center [274, 55] width 240 height 27
type input "apologize"
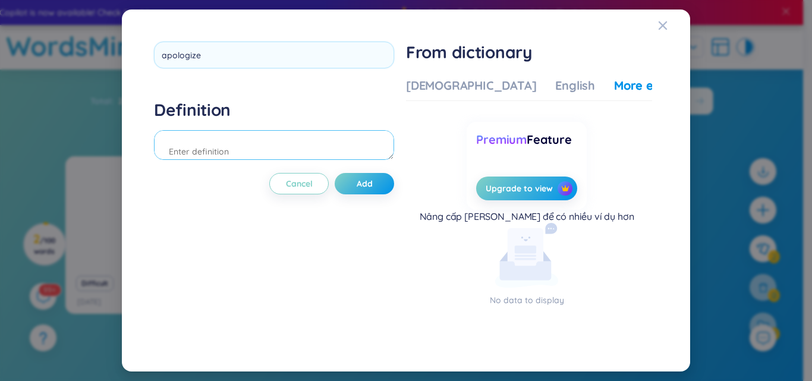
click at [337, 143] on div "Definition" at bounding box center [274, 131] width 240 height 64
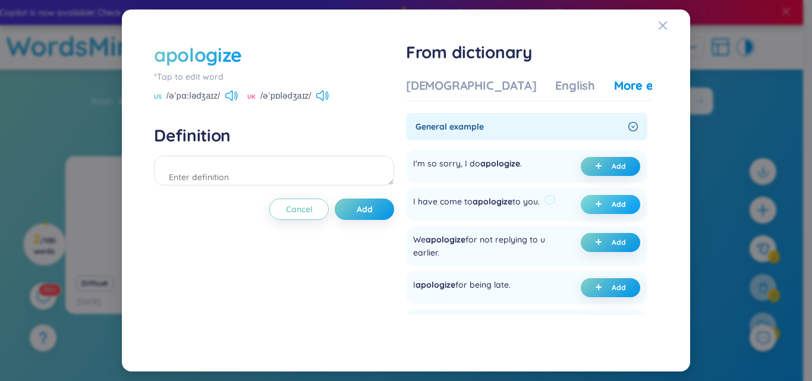
click at [600, 205] on span "plus" at bounding box center [601, 204] width 12 height 8
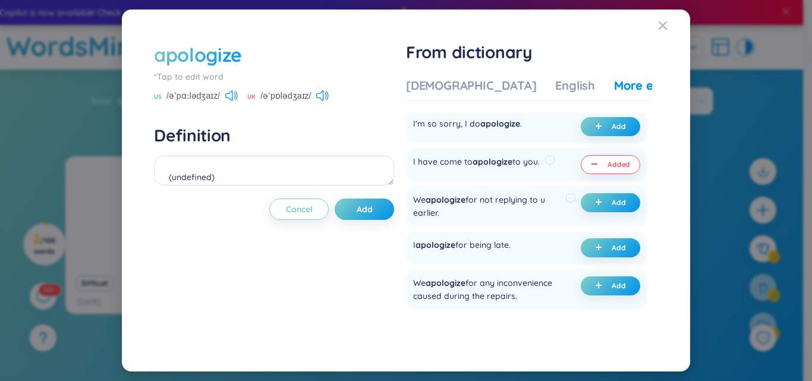
scroll to position [59, 0]
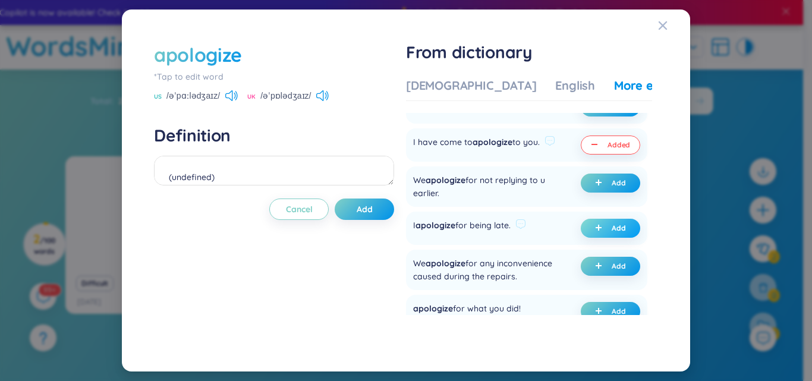
click at [587, 227] on button "Add" at bounding box center [610, 228] width 59 height 19
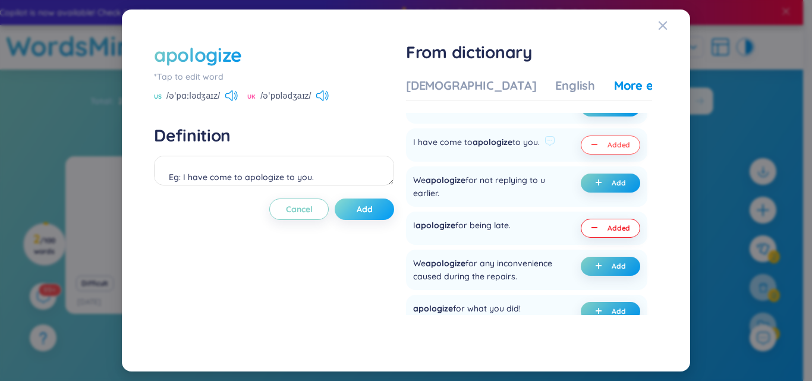
click at [374, 200] on button "Add" at bounding box center [364, 209] width 59 height 21
type textarea "Eg: I have come to apologize to you. (undefined) Eg: I apologize for being late."
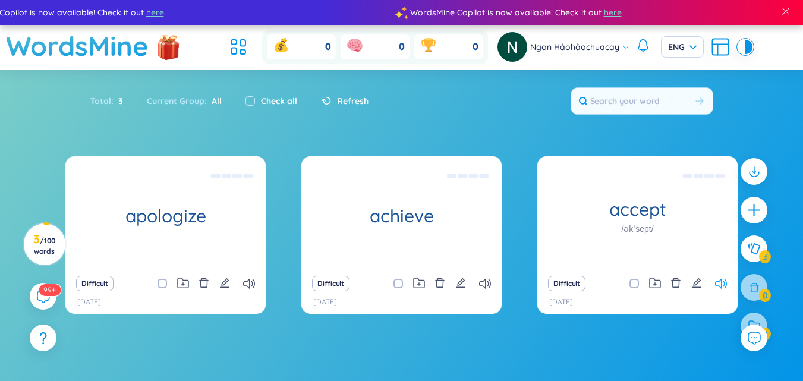
click at [715, 279] on icon at bounding box center [721, 284] width 12 height 10
click at [250, 283] on icon at bounding box center [249, 284] width 12 height 10
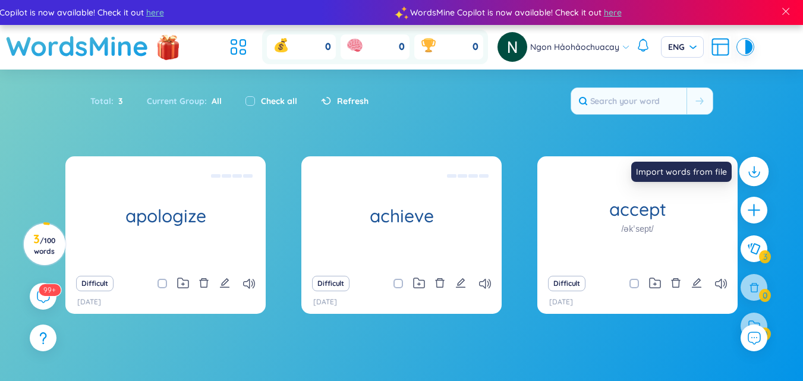
click at [750, 168] on icon at bounding box center [753, 171] width 15 height 15
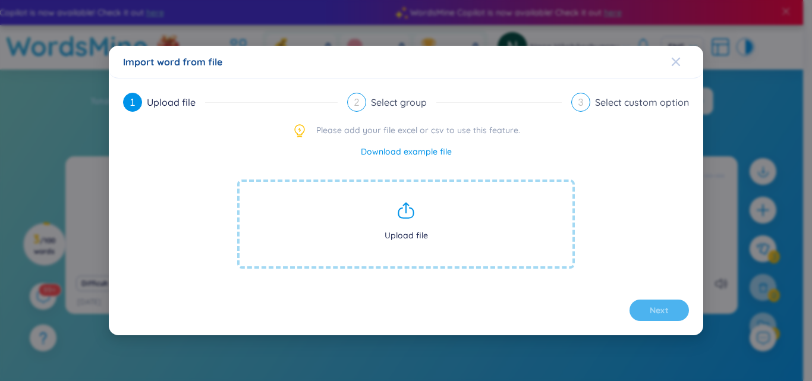
click at [684, 71] on span "Close" at bounding box center [687, 62] width 32 height 32
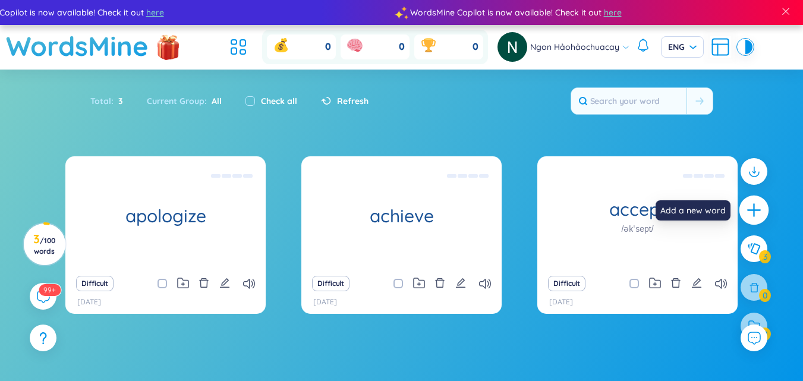
click at [760, 206] on icon "plus" at bounding box center [754, 210] width 17 height 17
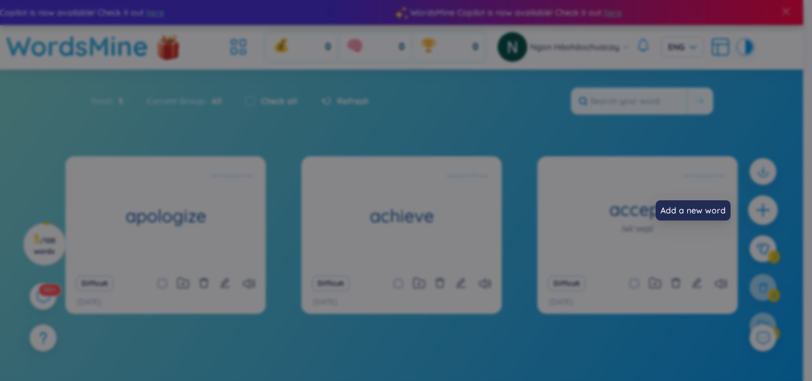
scroll to position [5, 0]
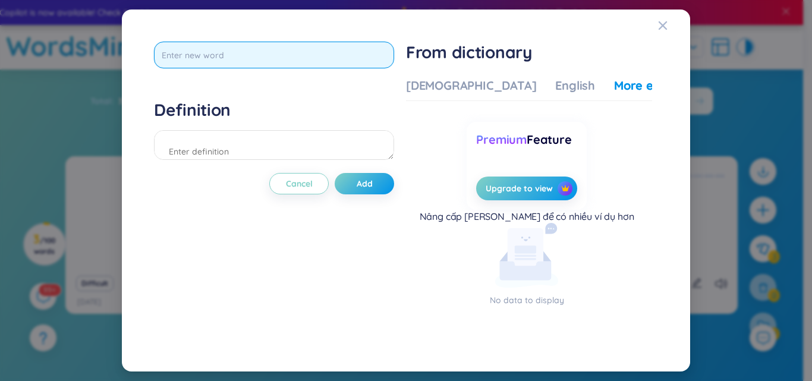
click at [275, 65] on input "text" at bounding box center [274, 55] width 240 height 27
click at [275, 66] on input "text" at bounding box center [274, 55] width 240 height 27
type input "apologi"
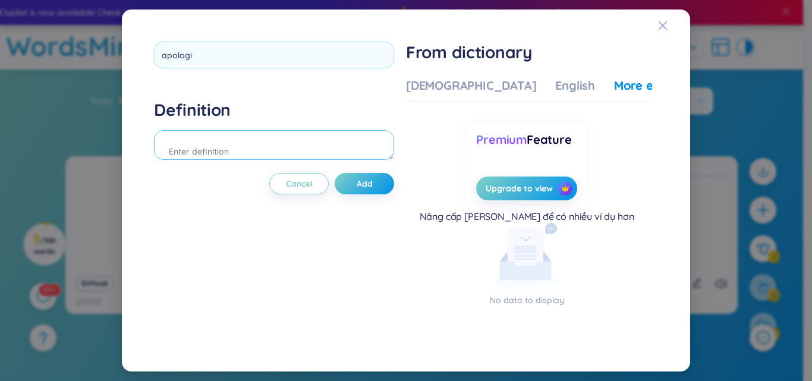
click at [291, 156] on div "Definition" at bounding box center [274, 131] width 240 height 64
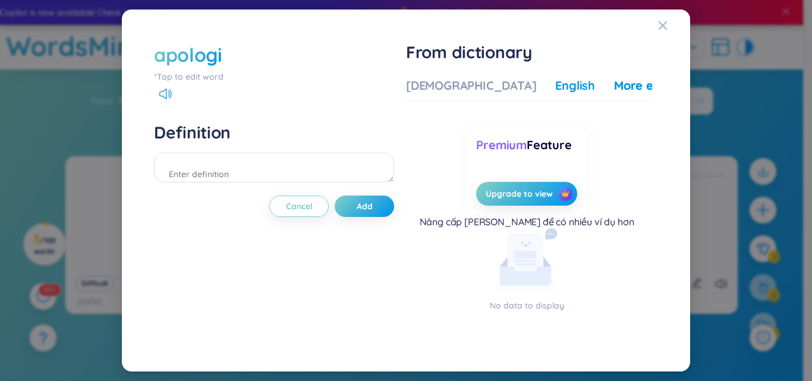
click at [555, 80] on div "English" at bounding box center [575, 85] width 40 height 17
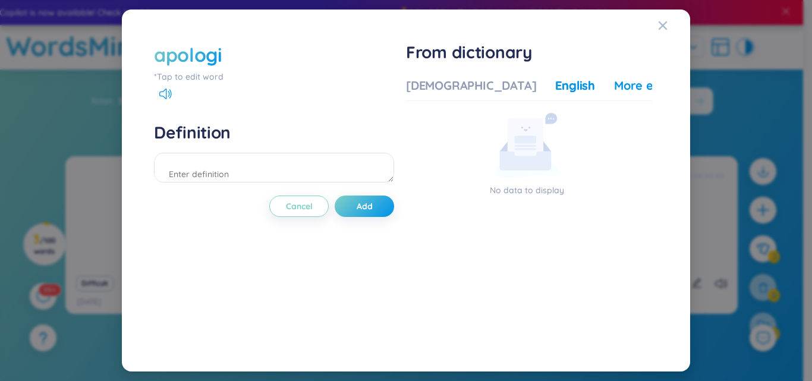
click at [614, 87] on div "More examples" at bounding box center [657, 85] width 86 height 17
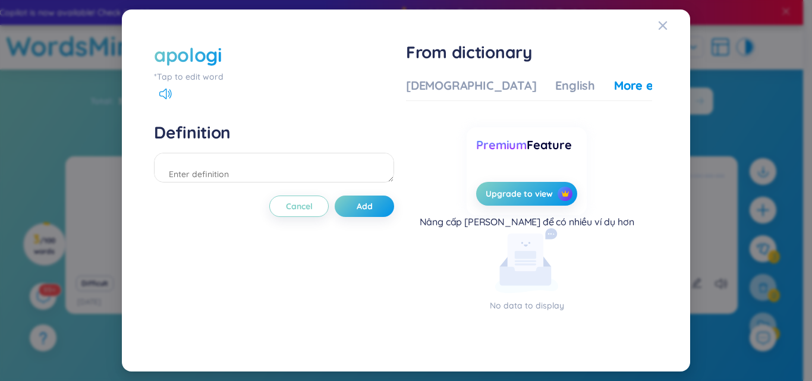
click at [442, 77] on div "Vietnamese English More examples No data to display Premium Feature Upgrade to …" at bounding box center [529, 206] width 246 height 267
click at [443, 84] on div "[DEMOGRAPHIC_DATA]" at bounding box center [471, 85] width 130 height 17
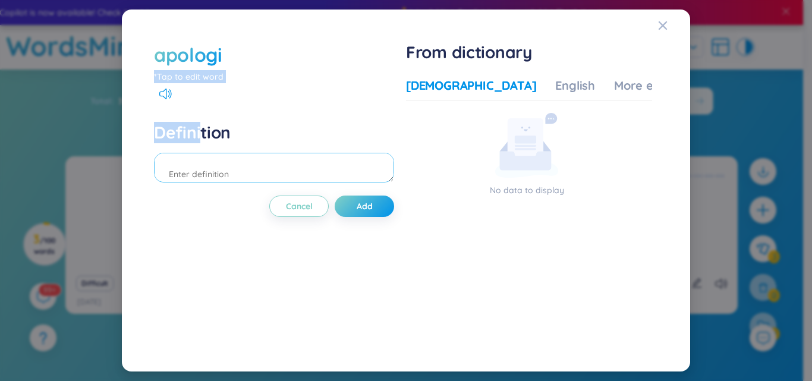
drag, startPoint x: 244, startPoint y: 28, endPoint x: 297, endPoint y: 180, distance: 161.1
click at [297, 180] on div "apologi *Tap to edit word Definition Cancel Add From dictionary Vietnamese Engl…" at bounding box center [406, 191] width 540 height 334
click at [286, 180] on textarea at bounding box center [274, 168] width 240 height 30
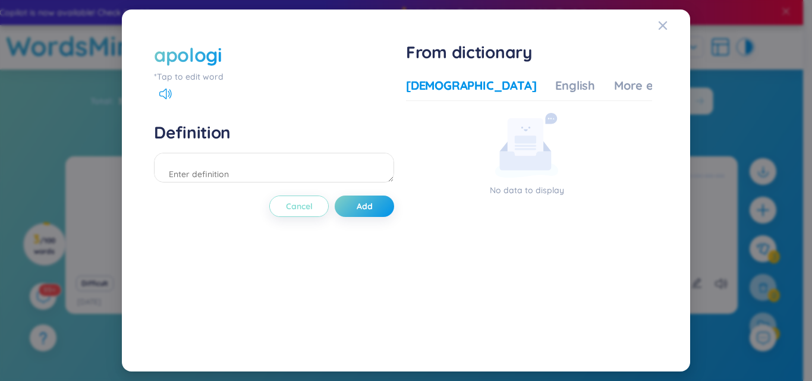
click at [311, 212] on span "Cancel" at bounding box center [299, 206] width 27 height 12
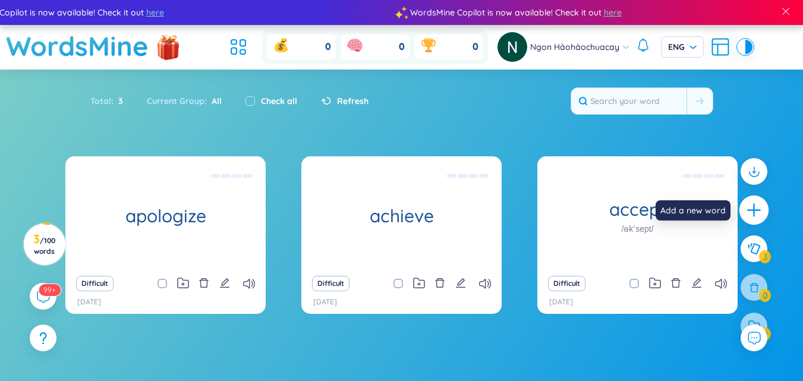
click at [744, 203] on div at bounding box center [755, 211] width 30 height 30
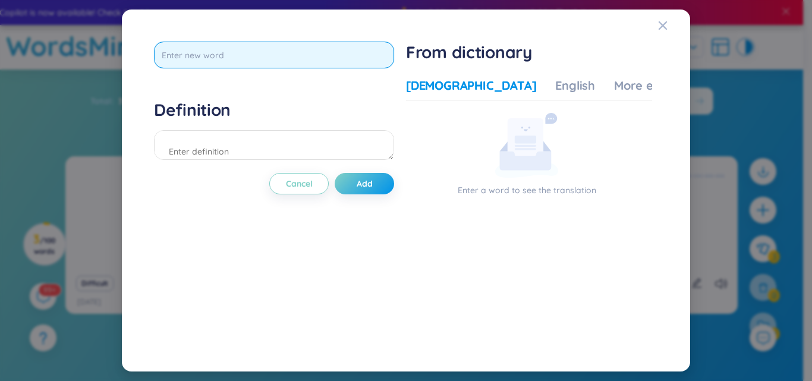
click at [268, 54] on input "text" at bounding box center [274, 55] width 240 height 27
type input "apology"
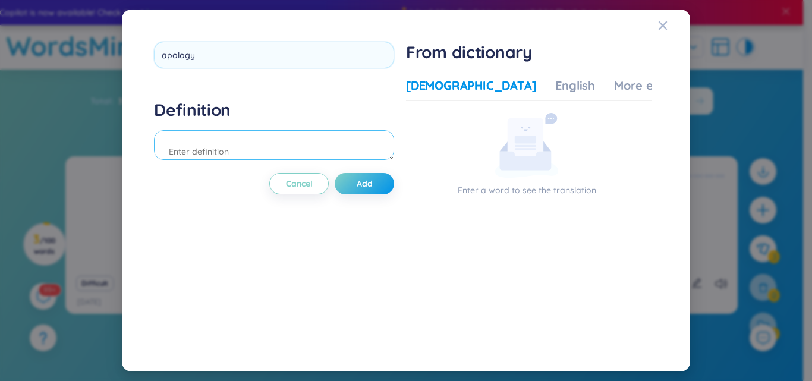
click at [230, 154] on div "Definition" at bounding box center [274, 131] width 240 height 64
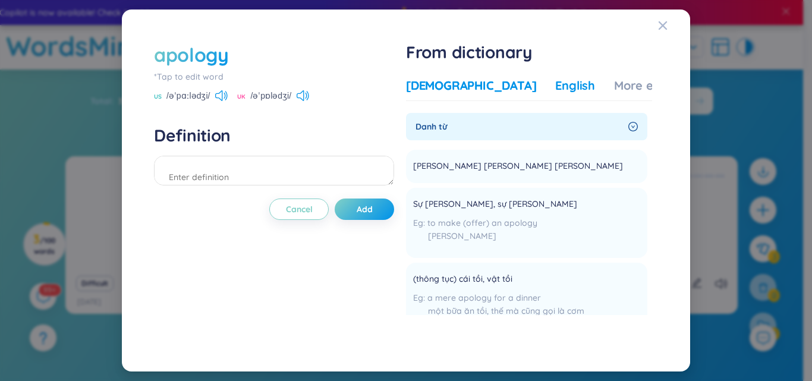
click at [555, 81] on div "English" at bounding box center [575, 85] width 40 height 17
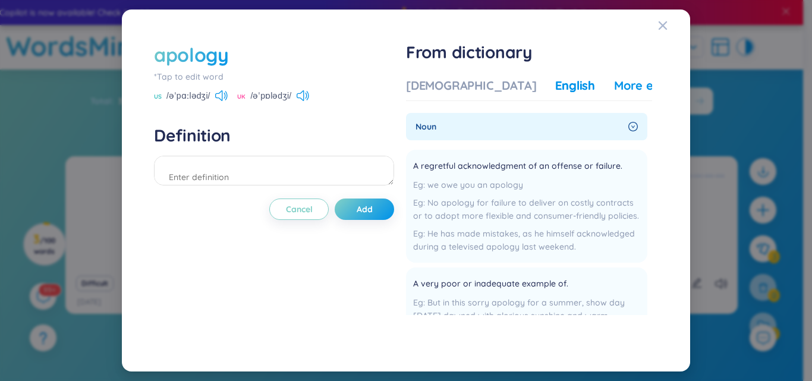
click at [614, 89] on div "More examples" at bounding box center [657, 85] width 86 height 17
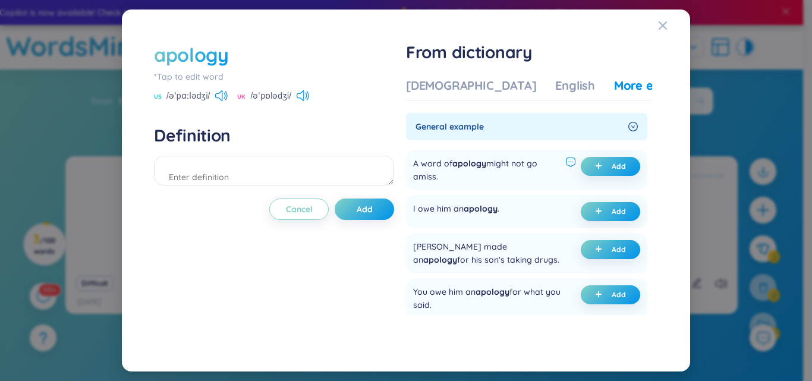
click at [565, 161] on icon at bounding box center [570, 162] width 11 height 11
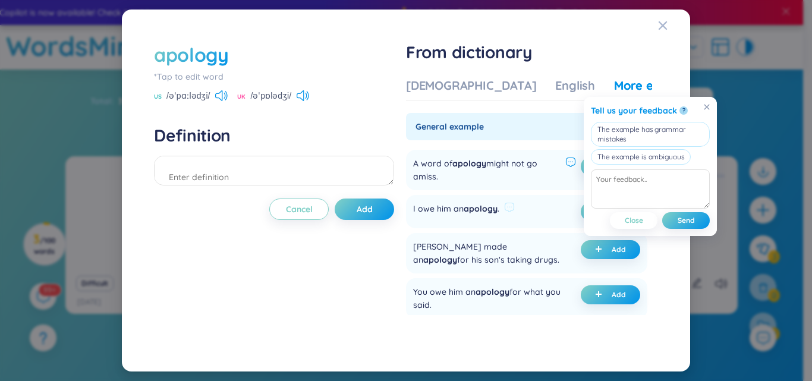
click at [473, 206] on span "apology" at bounding box center [481, 208] width 34 height 11
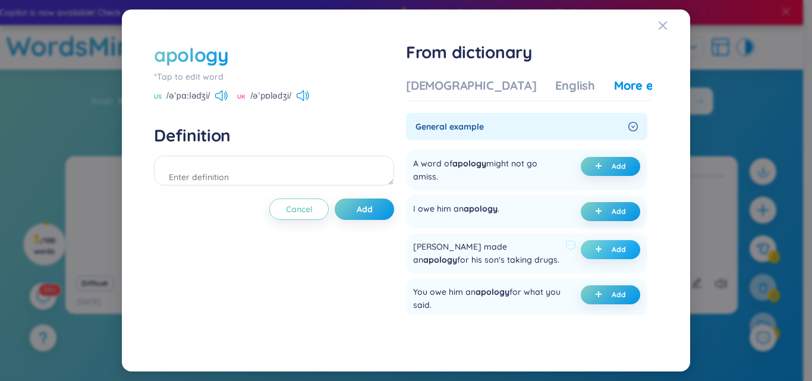
click at [599, 246] on span "plus" at bounding box center [601, 250] width 12 height 8
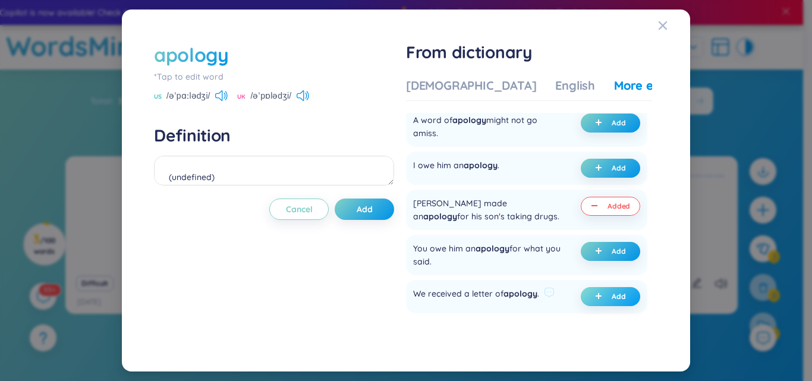
click at [581, 298] on button "Add" at bounding box center [610, 296] width 59 height 19
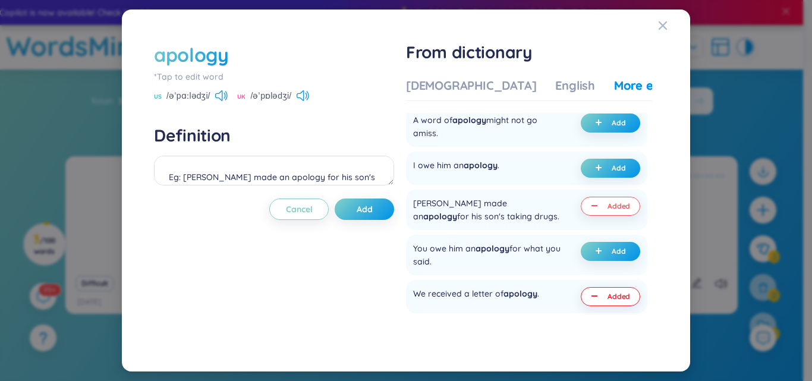
click at [364, 198] on div "apology *Tap to edit word US /əˈpɑːlədʒi/ UK /əˈpɒlədʒi/ Definition Eg: [PERSON…" at bounding box center [274, 191] width 240 height 298
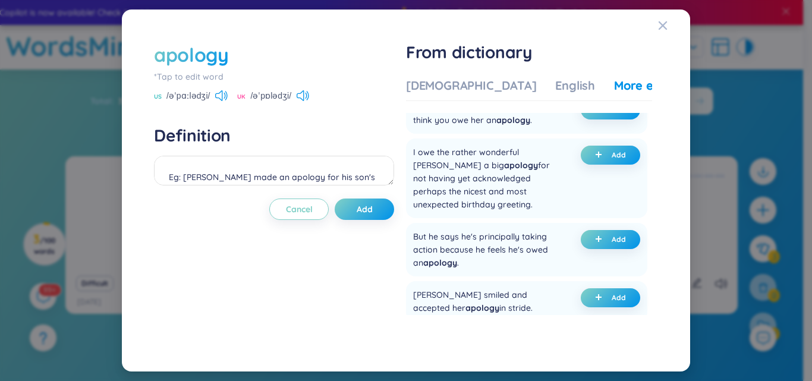
scroll to position [0, 0]
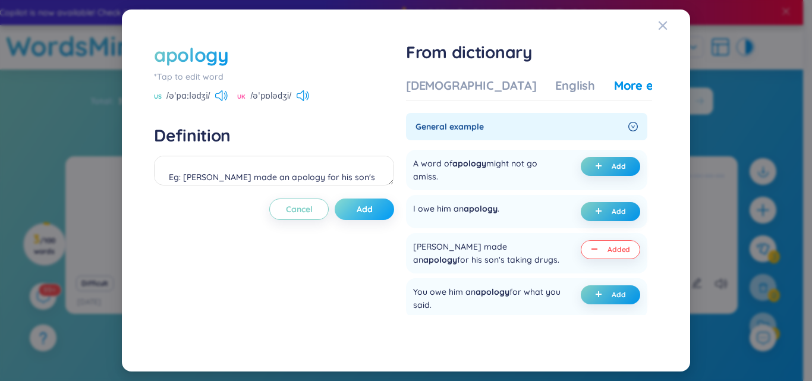
click at [359, 209] on span "Add" at bounding box center [365, 209] width 16 height 12
type textarea "Eg: [PERSON_NAME] made an apology for his son's taking drugs. (undefined) Eg: W…"
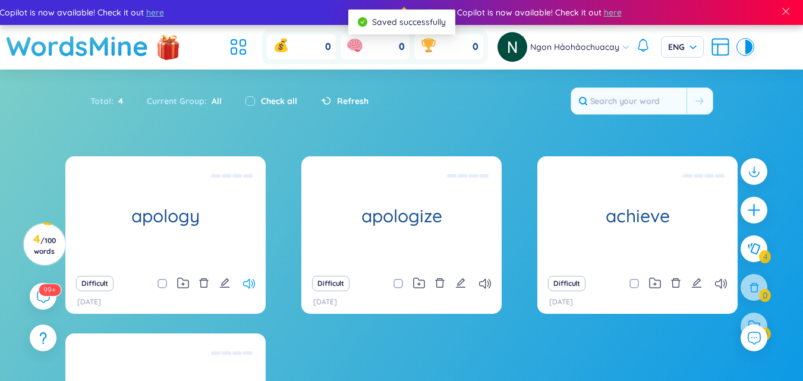
click at [251, 286] on icon at bounding box center [249, 284] width 12 height 10
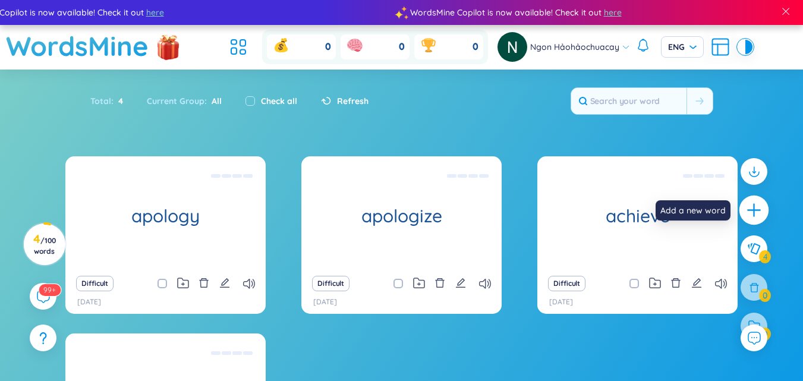
click at [757, 200] on div at bounding box center [755, 211] width 30 height 30
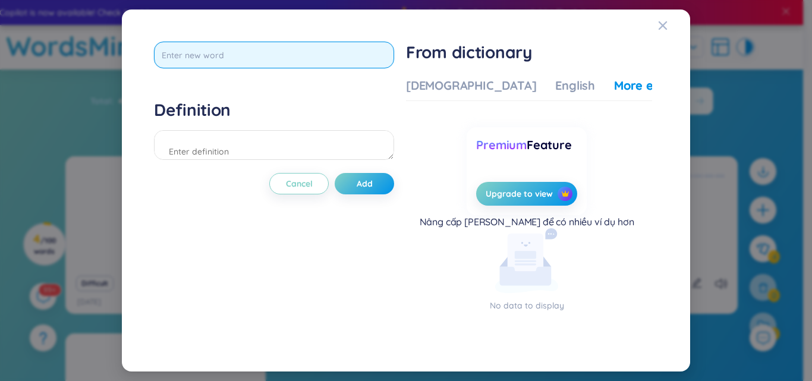
click at [274, 59] on input "text" at bounding box center [274, 55] width 240 height 27
type input "application"
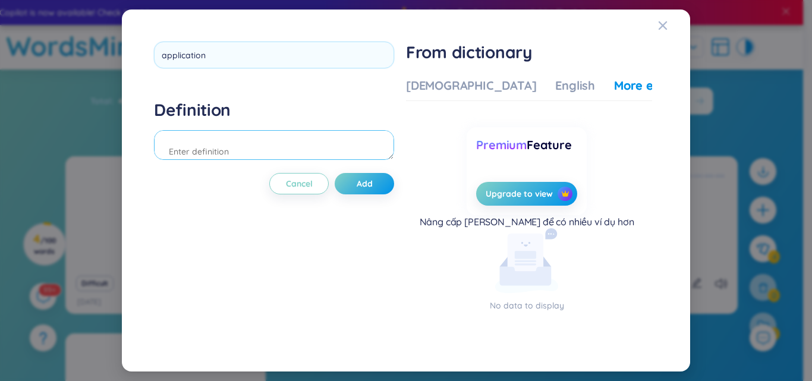
click at [229, 141] on div "Definition" at bounding box center [274, 131] width 240 height 64
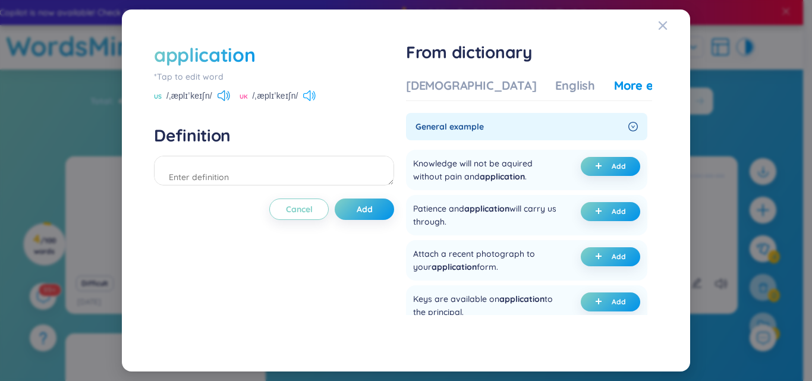
click at [309, 91] on icon at bounding box center [309, 95] width 12 height 11
click at [426, 82] on div "[DEMOGRAPHIC_DATA]" at bounding box center [471, 85] width 130 height 17
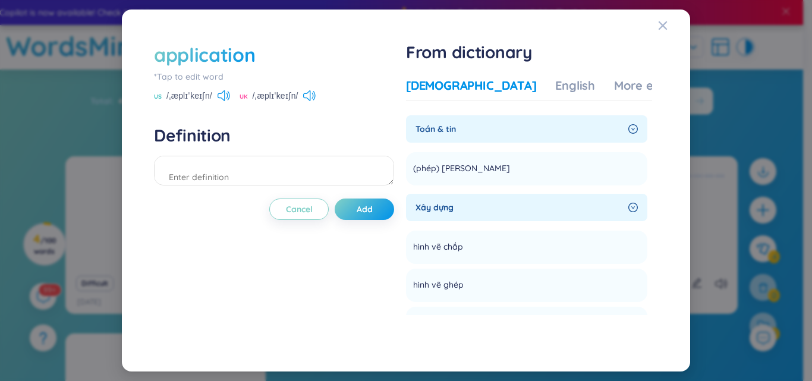
scroll to position [578, 0]
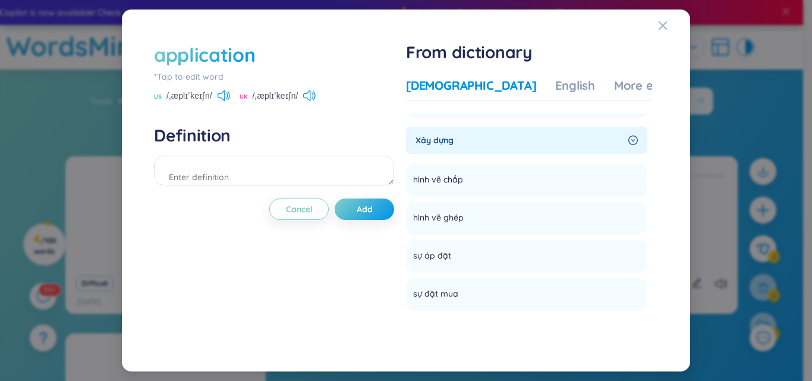
click at [492, 135] on span "Xây dựng" at bounding box center [520, 140] width 208 height 13
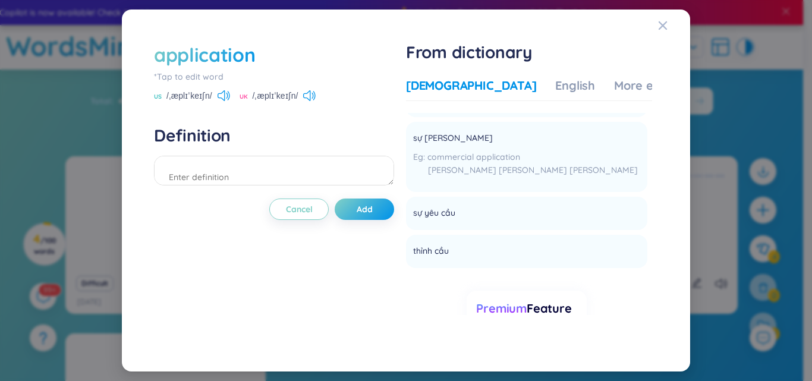
scroll to position [2004, 0]
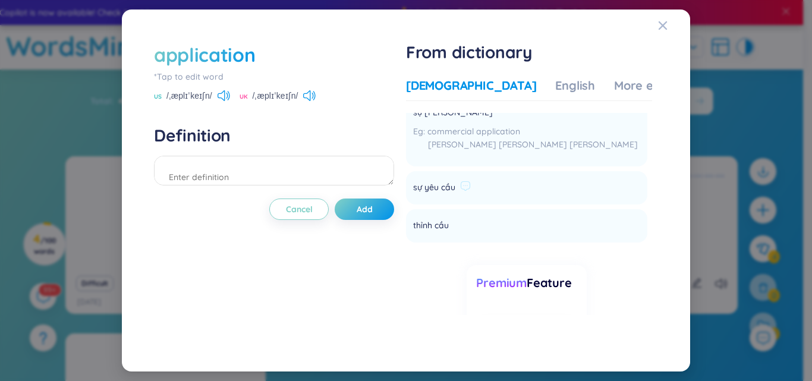
click at [477, 171] on li "sự yêu cầu Add" at bounding box center [526, 187] width 241 height 33
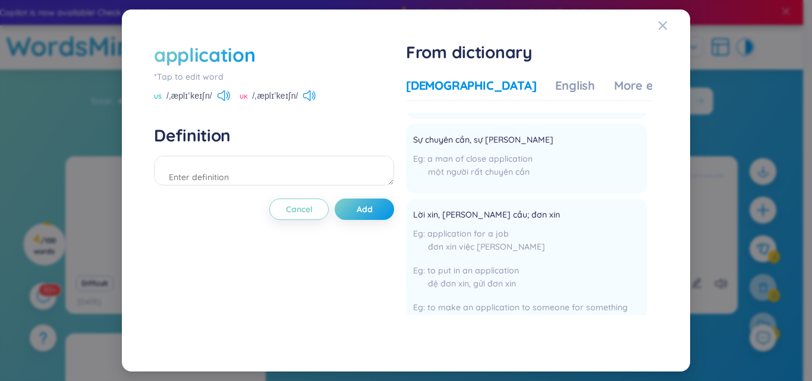
scroll to position [325, 0]
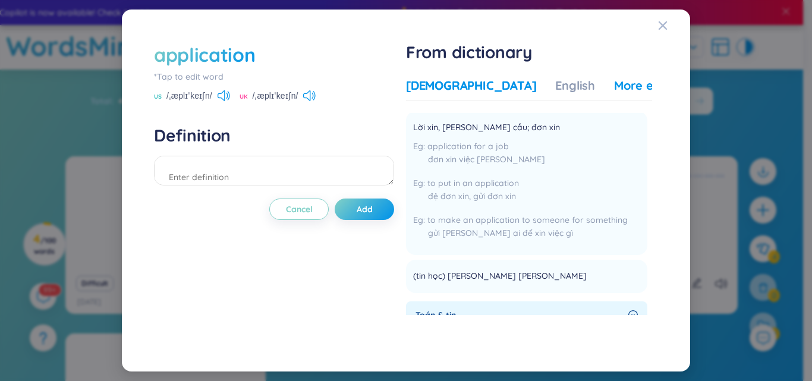
click at [614, 92] on div "More examples" at bounding box center [657, 85] width 86 height 17
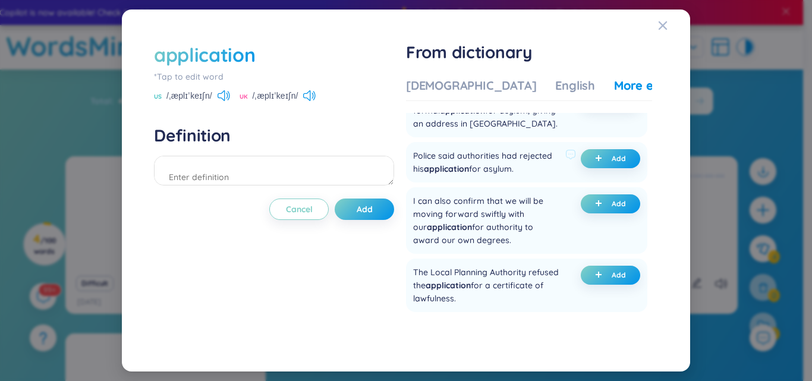
scroll to position [492, 0]
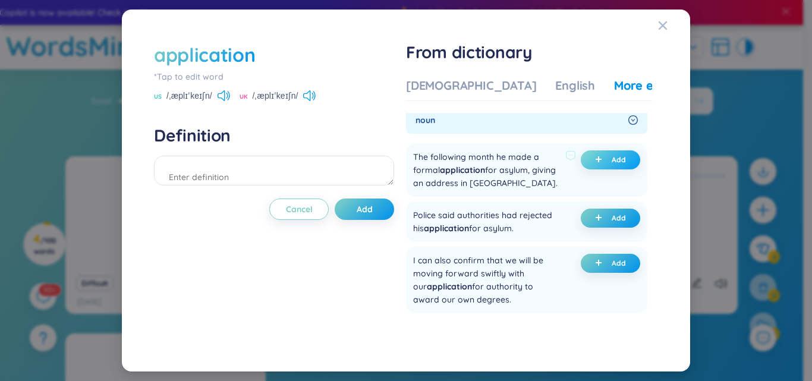
click at [587, 158] on button "Add" at bounding box center [610, 159] width 59 height 19
click at [364, 208] on span "Add" at bounding box center [365, 209] width 16 height 12
type textarea "(undefined) Eg: The following month he made a formal application for asylum, gi…"
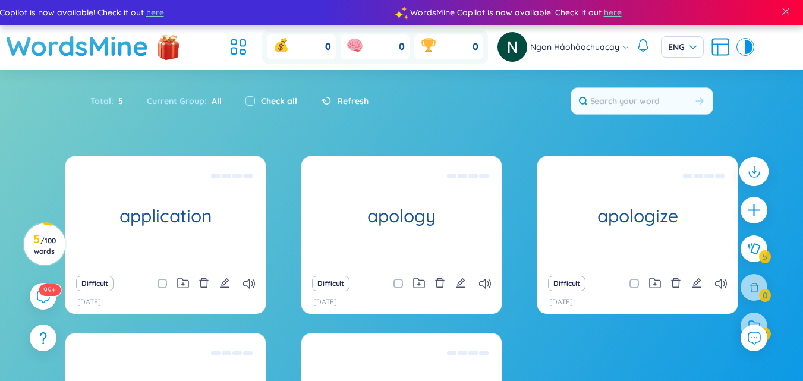
click at [750, 175] on icon at bounding box center [754, 174] width 11 height 5
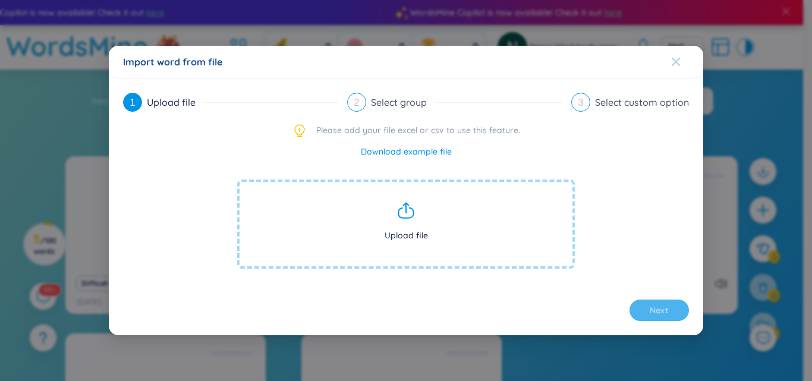
click at [673, 68] on div "Close" at bounding box center [676, 62] width 10 height 32
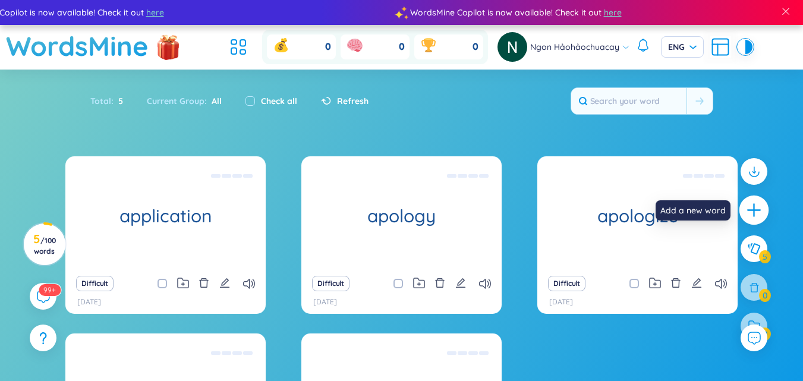
click at [757, 210] on icon "plus" at bounding box center [753, 210] width 13 height 1
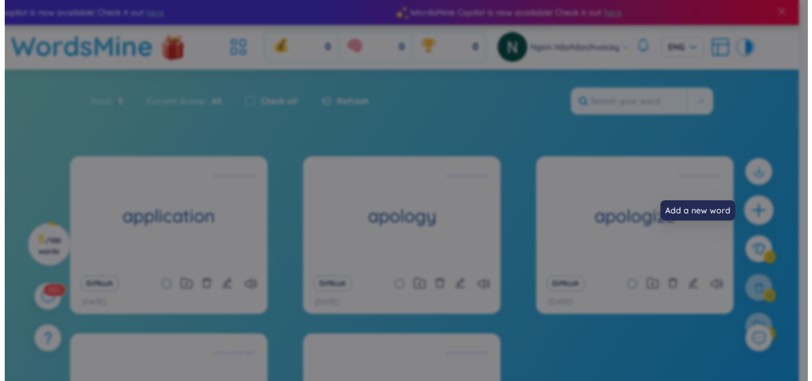
scroll to position [5, 0]
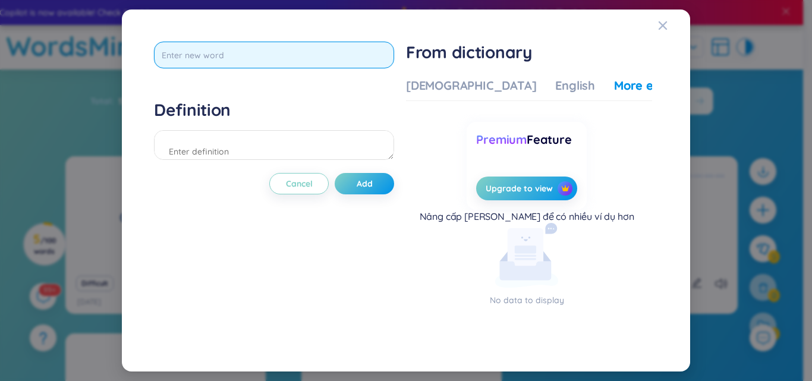
click at [265, 60] on input "text" at bounding box center [274, 55] width 240 height 27
type input "appoint"
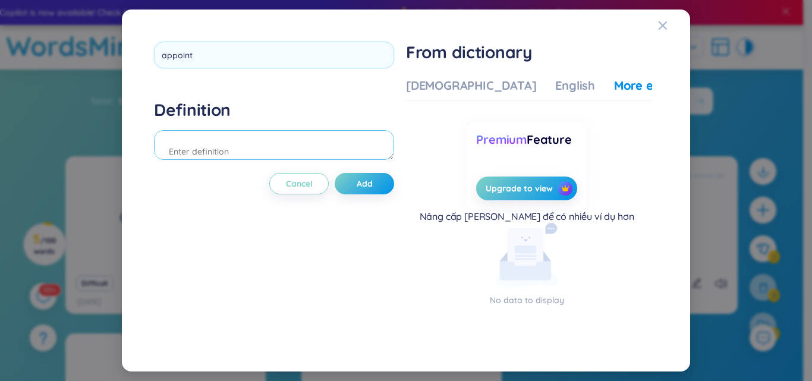
click at [243, 153] on div "Definition" at bounding box center [274, 131] width 240 height 64
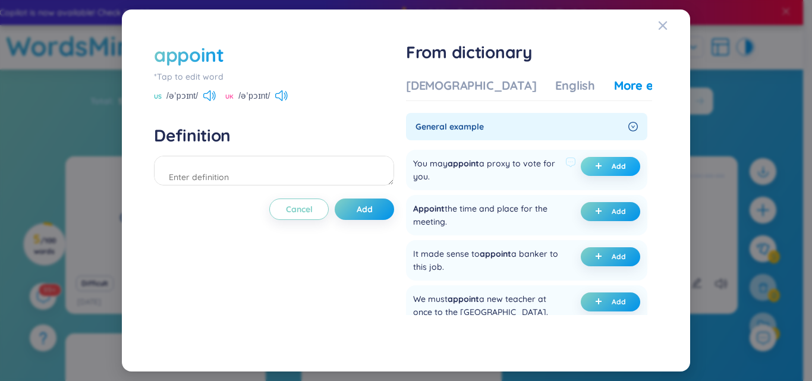
click at [612, 170] on span "Add" at bounding box center [619, 167] width 14 height 10
click at [602, 216] on button "Add" at bounding box center [610, 211] width 59 height 19
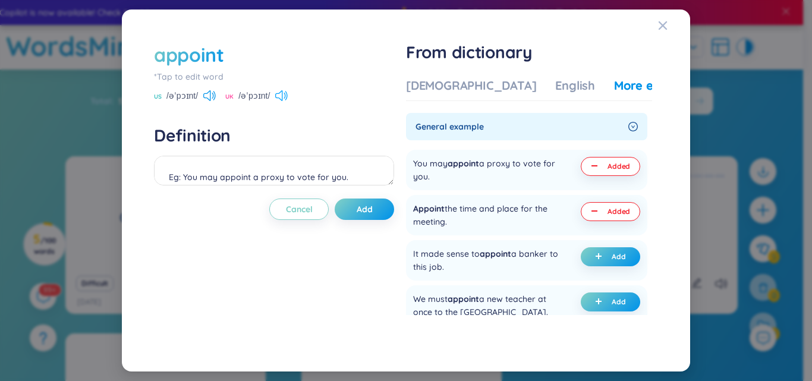
click at [281, 97] on icon at bounding box center [281, 95] width 12 height 11
click at [373, 212] on span "Add" at bounding box center [365, 209] width 16 height 12
type textarea "Eg: You may appoint a proxy to vote for you. (undefined) Eg: Appoint the time a…"
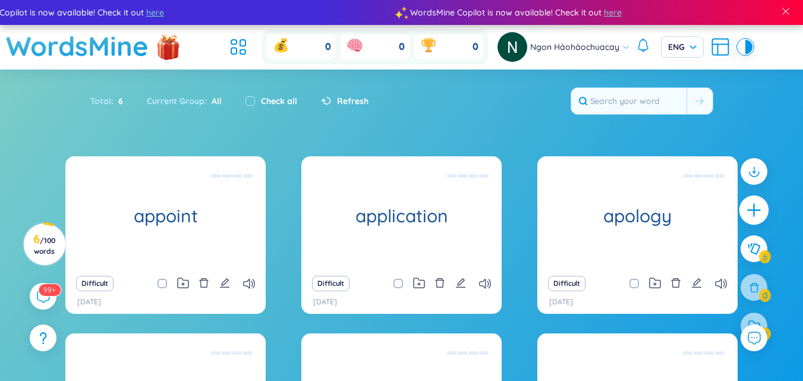
click at [752, 216] on icon "plus" at bounding box center [754, 210] width 17 height 17
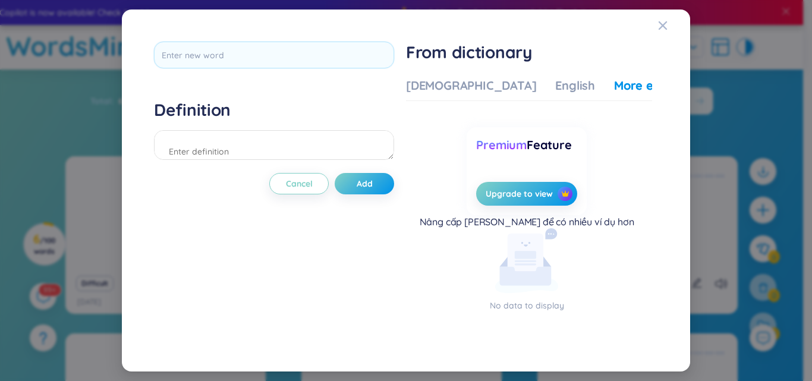
click at [292, 168] on div "Definition Cancel Add" at bounding box center [274, 191] width 240 height 298
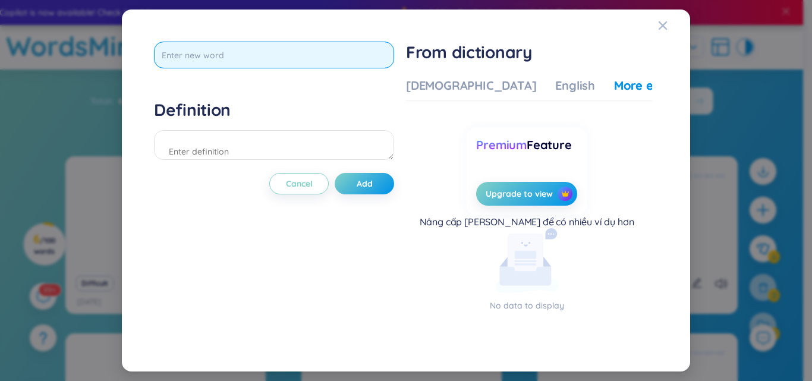
click at [257, 51] on input "text" at bounding box center [274, 55] width 240 height 27
type input "army"
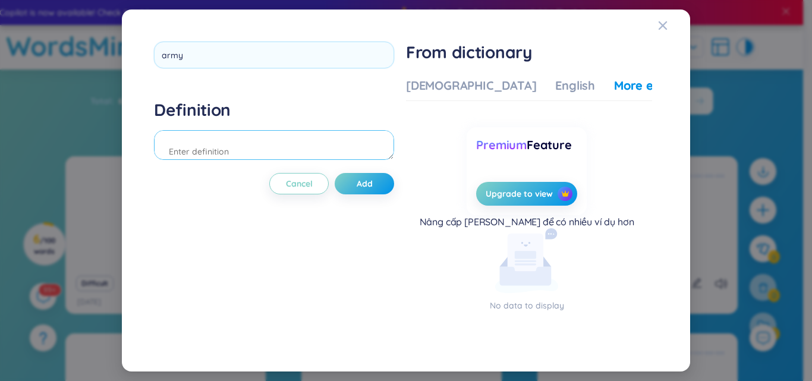
click at [251, 149] on div "Definition" at bounding box center [274, 131] width 240 height 64
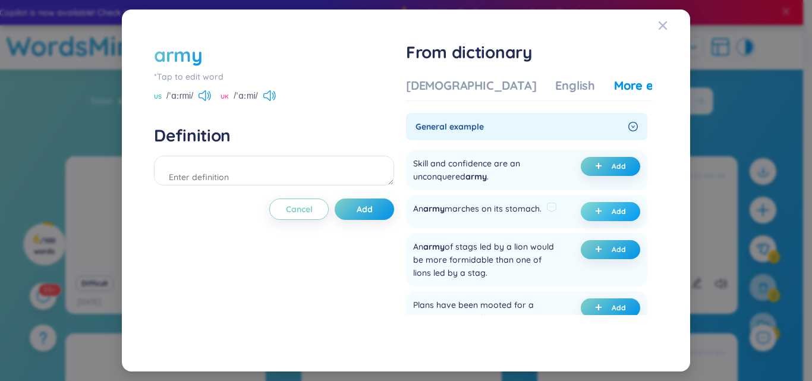
click at [606, 215] on button "Add" at bounding box center [610, 211] width 59 height 19
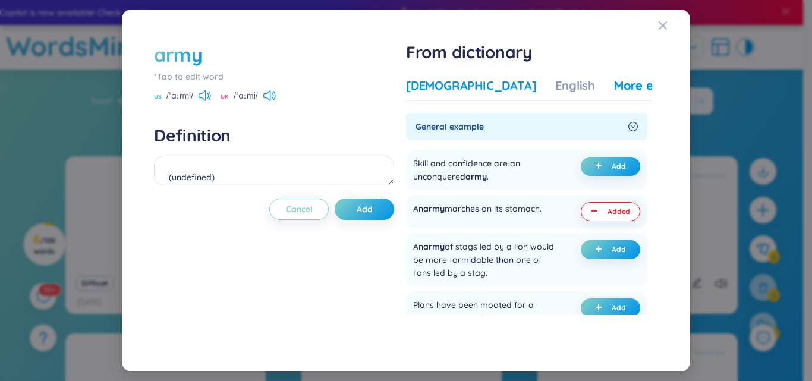
drag, startPoint x: 446, startPoint y: 102, endPoint x: 445, endPoint y: 83, distance: 19.1
click at [445, 83] on div "Vietnamese English More examples General example Skill and confidence are an un…" at bounding box center [529, 196] width 246 height 238
click at [445, 83] on div "[DEMOGRAPHIC_DATA]" at bounding box center [471, 85] width 130 height 17
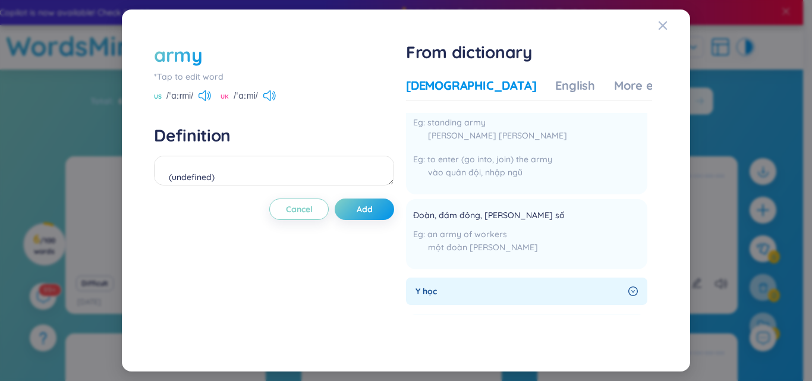
scroll to position [119, 0]
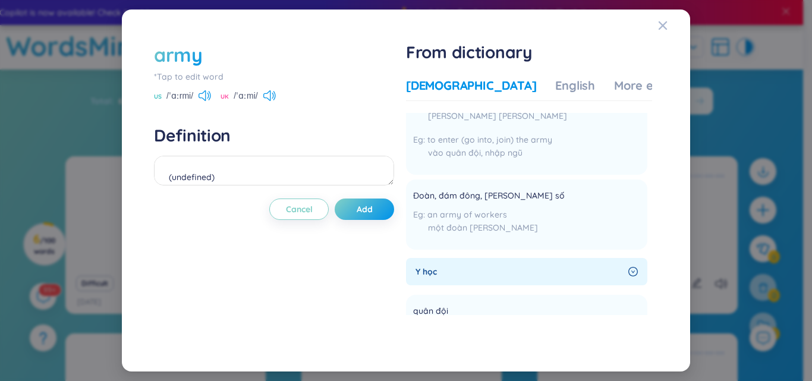
click at [476, 274] on span "Y học" at bounding box center [520, 271] width 208 height 13
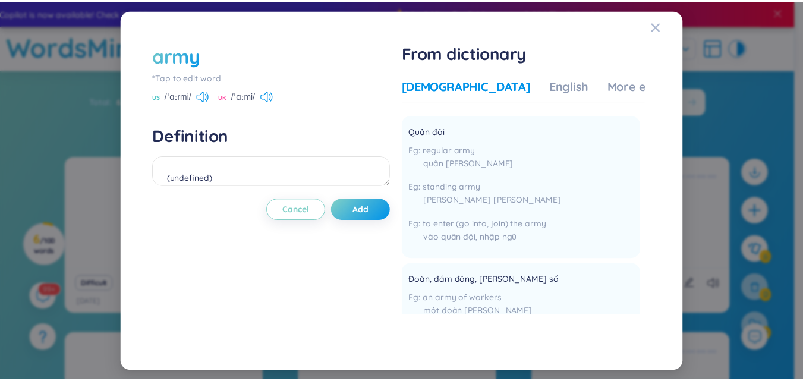
scroll to position [0, 0]
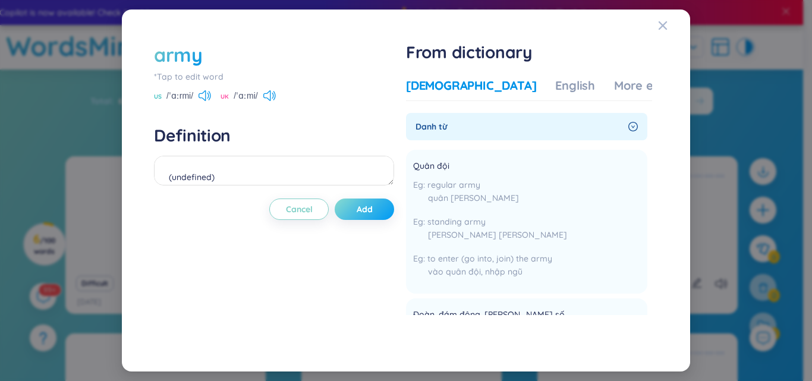
click at [356, 205] on button "Add" at bounding box center [364, 209] width 59 height 21
type textarea "(undefined) Eg: An army marches on its stomach."
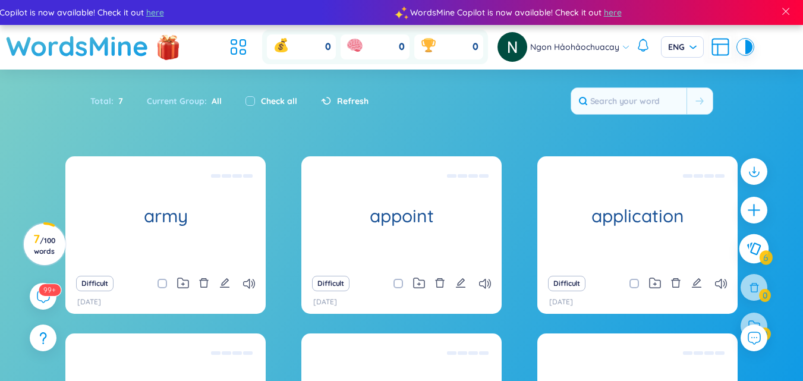
click at [749, 250] on icon at bounding box center [754, 249] width 14 height 13
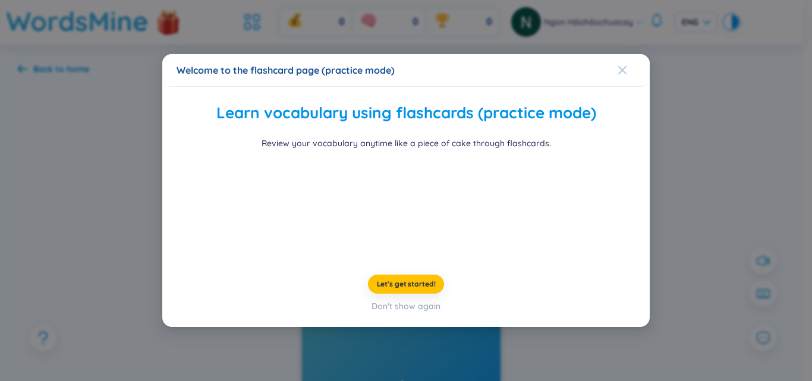
click at [620, 54] on span "Close" at bounding box center [634, 70] width 32 height 32
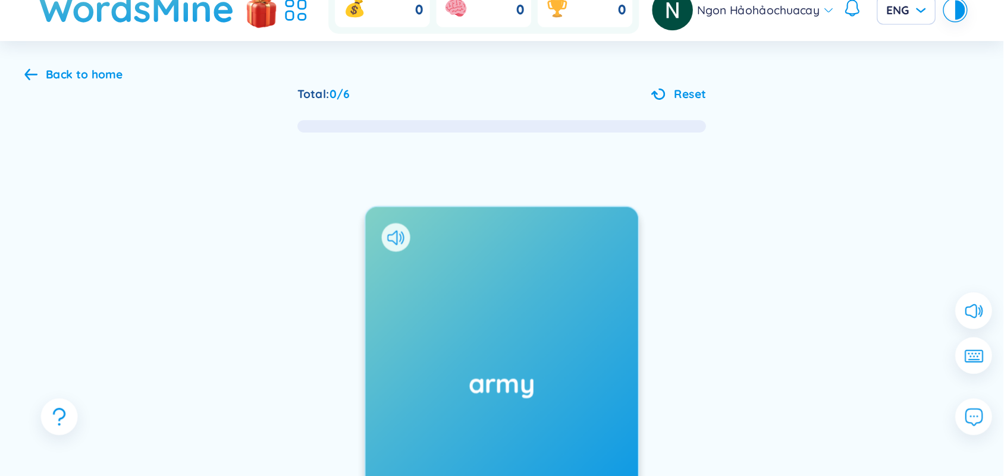
scroll to position [15, 0]
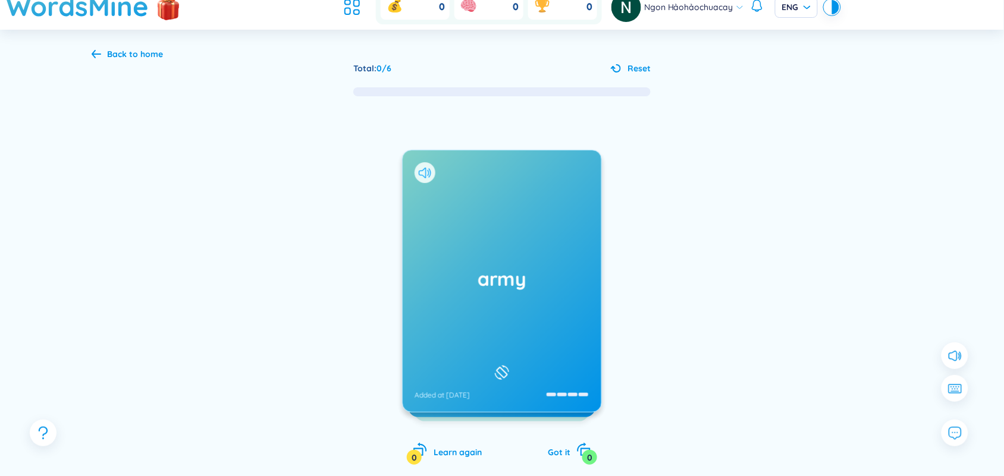
click at [426, 169] on icon at bounding box center [425, 173] width 12 height 11
click at [496, 366] on icon at bounding box center [502, 373] width 18 height 14
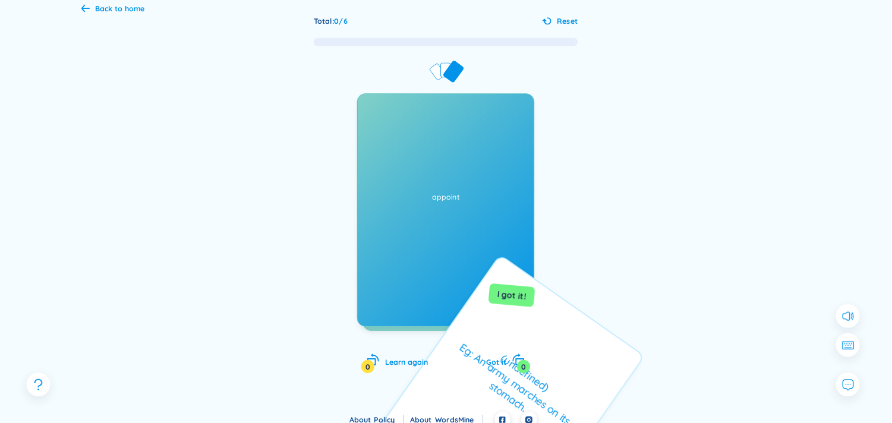
scroll to position [71, 0]
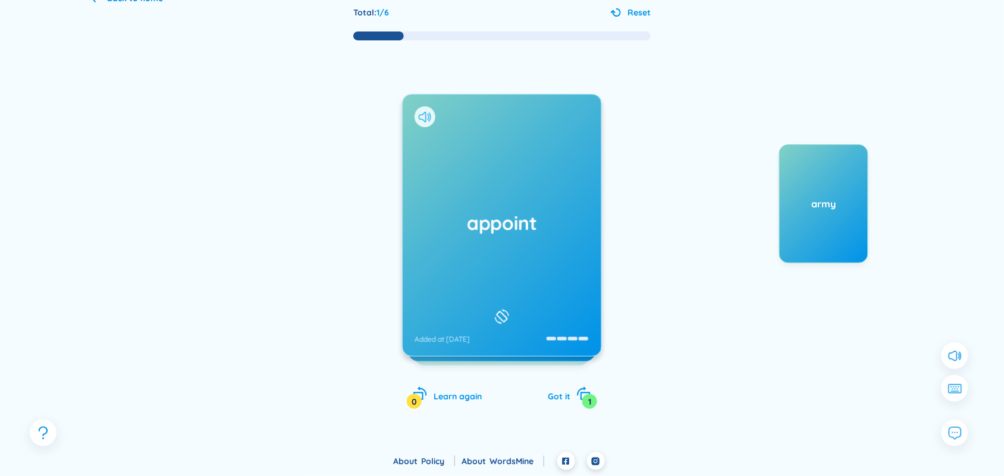
click at [429, 115] on icon at bounding box center [425, 117] width 12 height 11
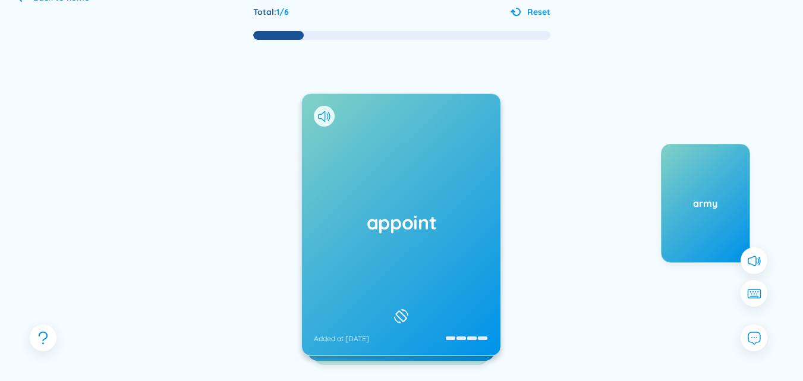
click at [401, 311] on rect at bounding box center [401, 316] width 11 height 11
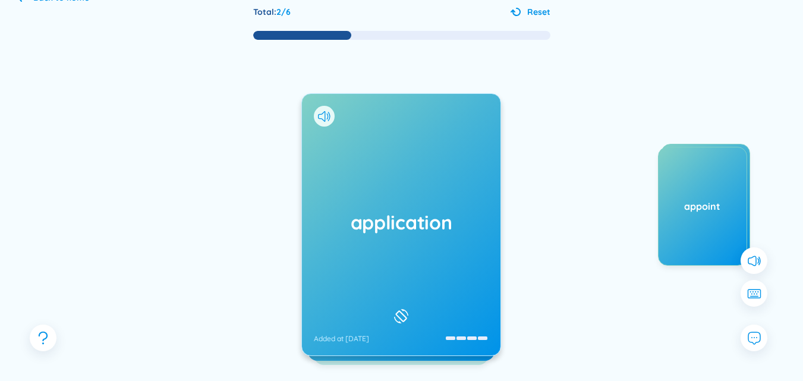
click at [321, 108] on div at bounding box center [324, 116] width 21 height 21
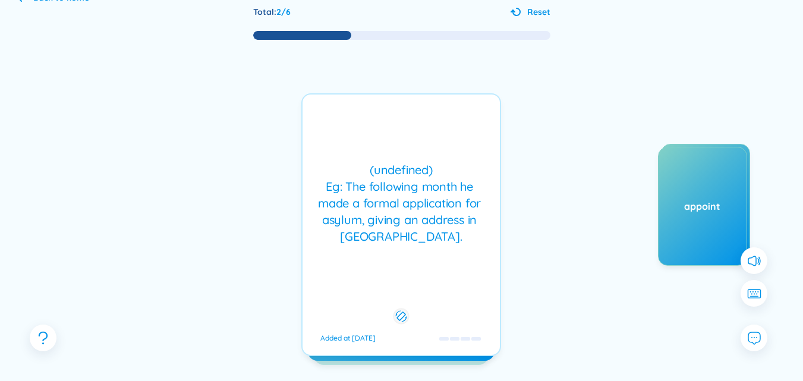
click at [380, 169] on div "(undefined) Eg: The following month he made a formal application for asylum, gi…" at bounding box center [402, 203] width 186 height 83
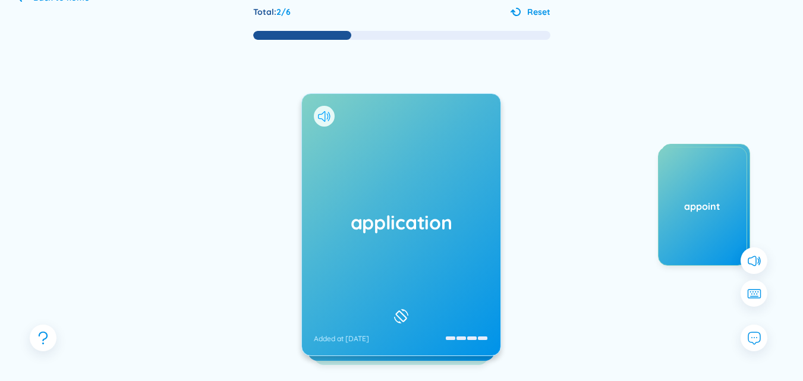
click at [320, 118] on icon at bounding box center [321, 116] width 7 height 11
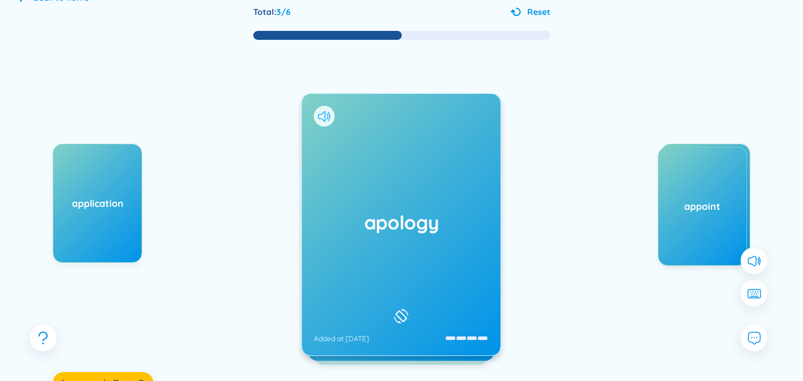
click at [323, 120] on icon at bounding box center [324, 116] width 12 height 11
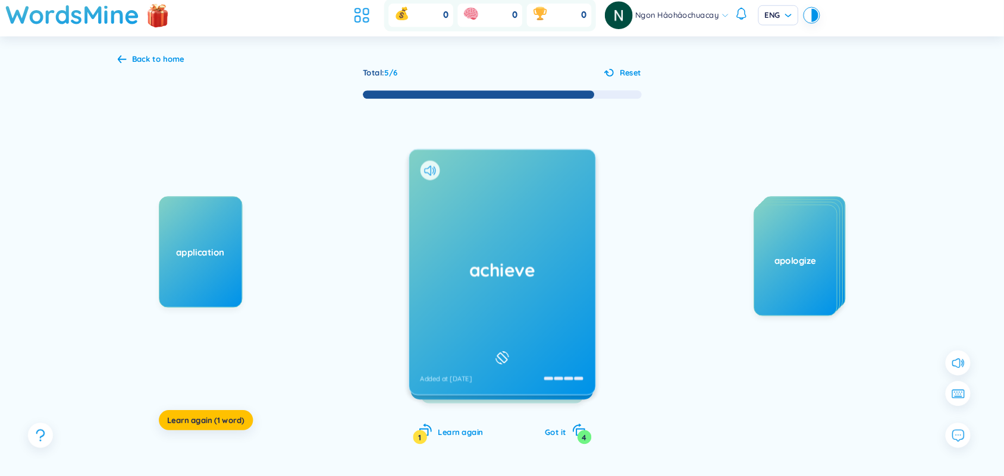
scroll to position [7, 0]
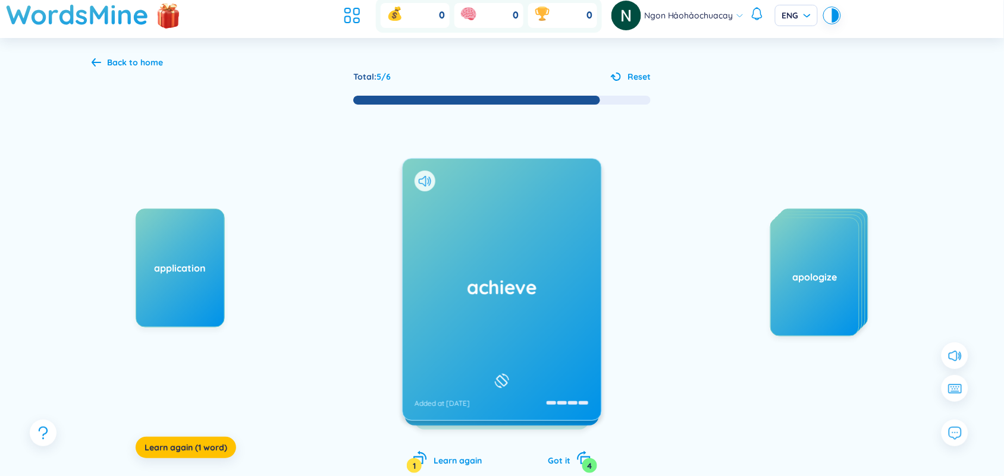
click at [473, 324] on div "achieve Added at [DATE]" at bounding box center [502, 290] width 199 height 262
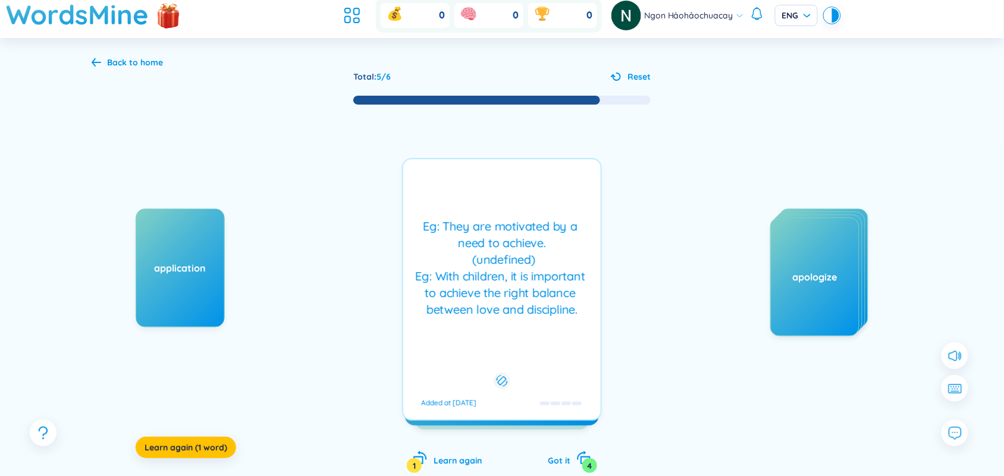
click at [506, 374] on icon at bounding box center [501, 381] width 11 height 14
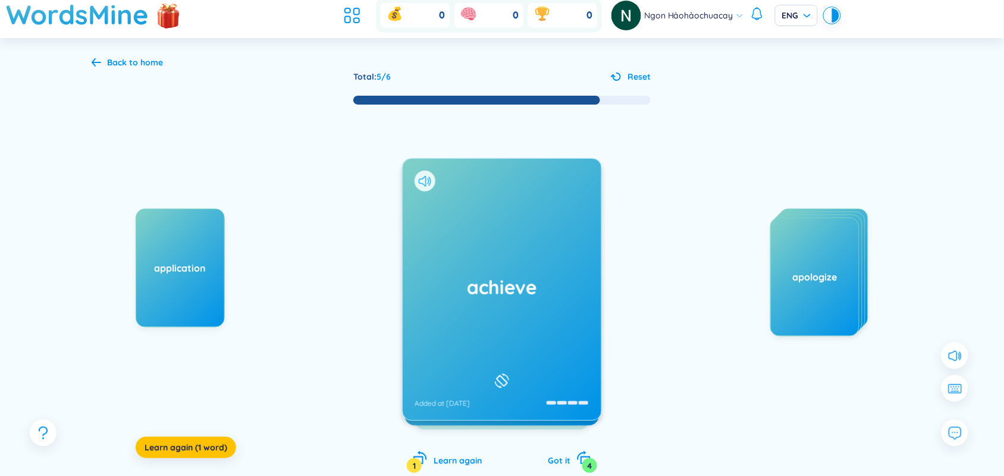
click at [423, 184] on icon at bounding box center [422, 181] width 7 height 11
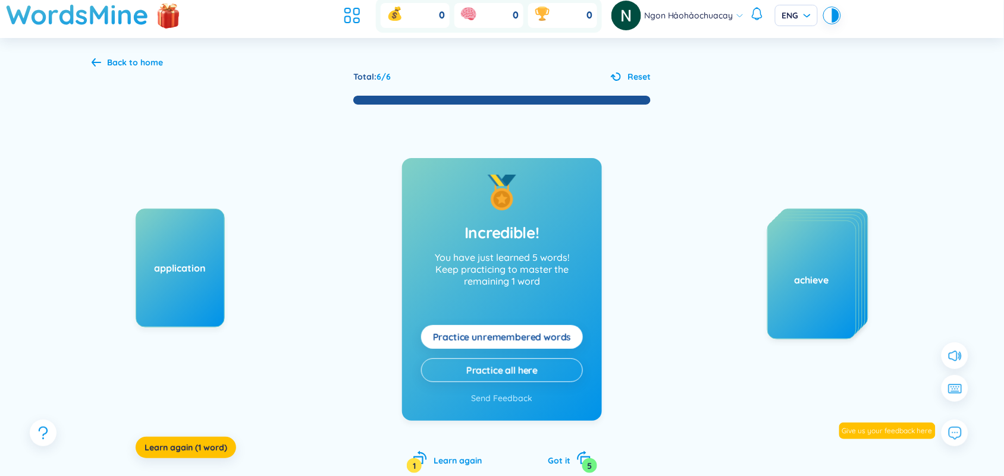
click at [507, 342] on span "Practice unremembered words" at bounding box center [502, 337] width 139 height 13
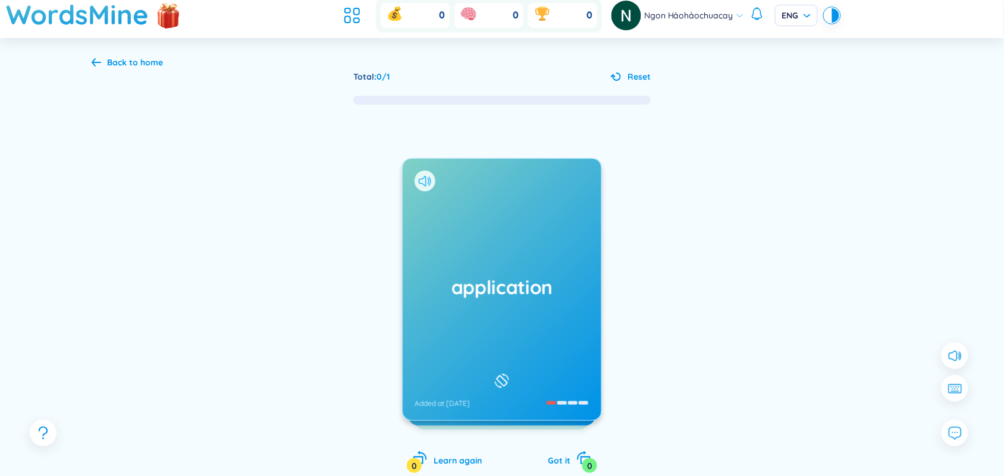
click at [426, 180] on icon at bounding box center [422, 181] width 7 height 11
click at [467, 296] on h1 "application" at bounding box center [501, 287] width 175 height 26
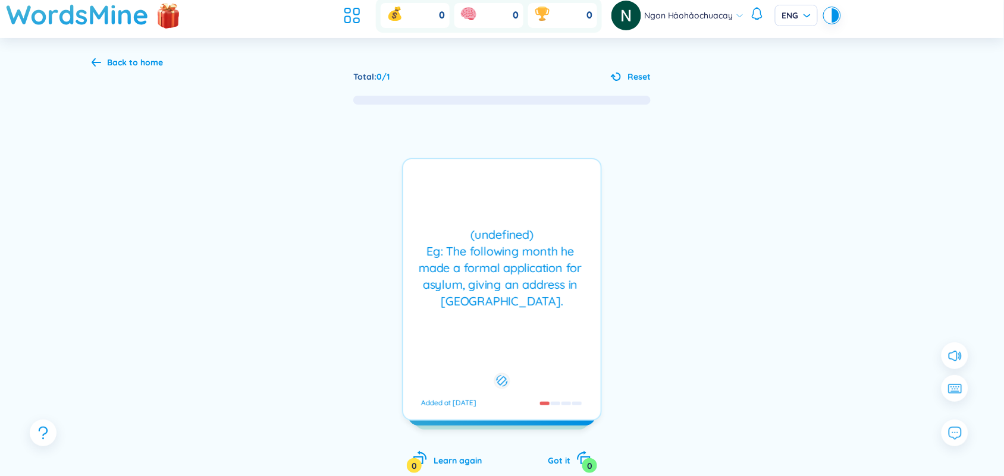
click at [496, 290] on div "(undefined) Eg: The following month he made a formal application for asylum, gi…" at bounding box center [502, 268] width 186 height 83
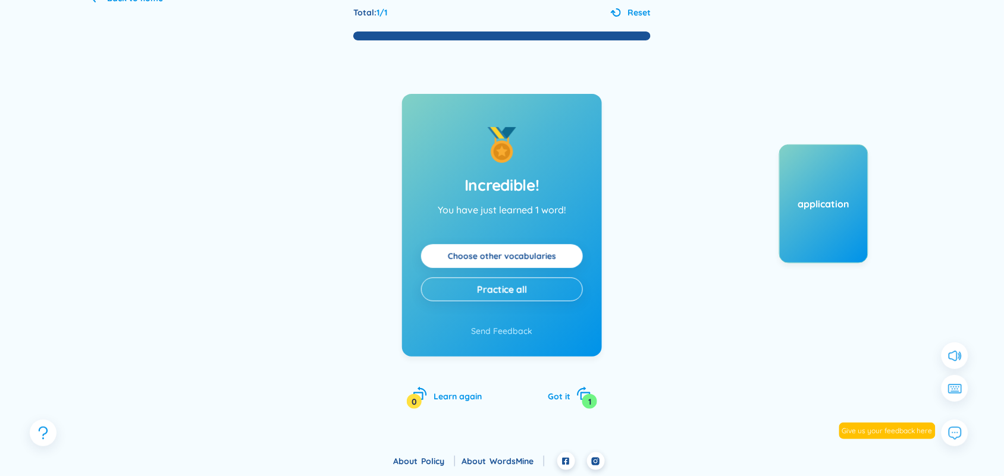
scroll to position [0, 0]
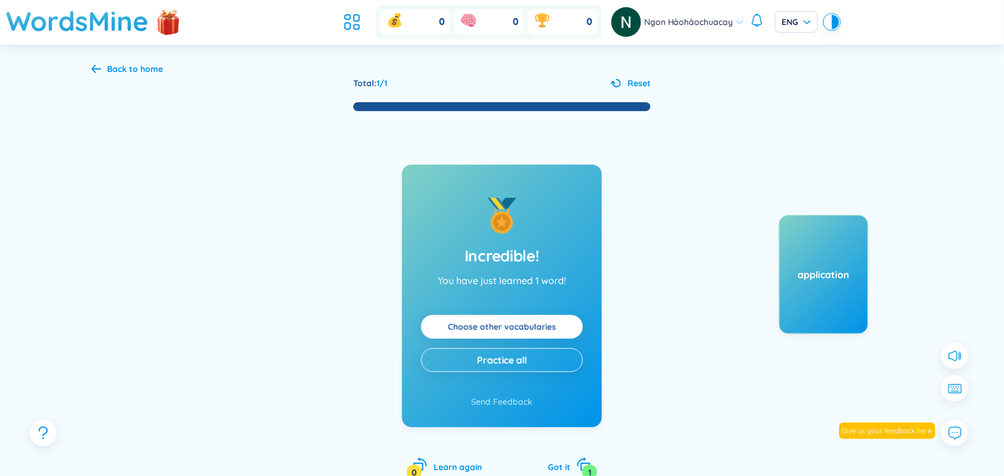
click at [514, 328] on link "Choose other vocabularies" at bounding box center [502, 326] width 108 height 13
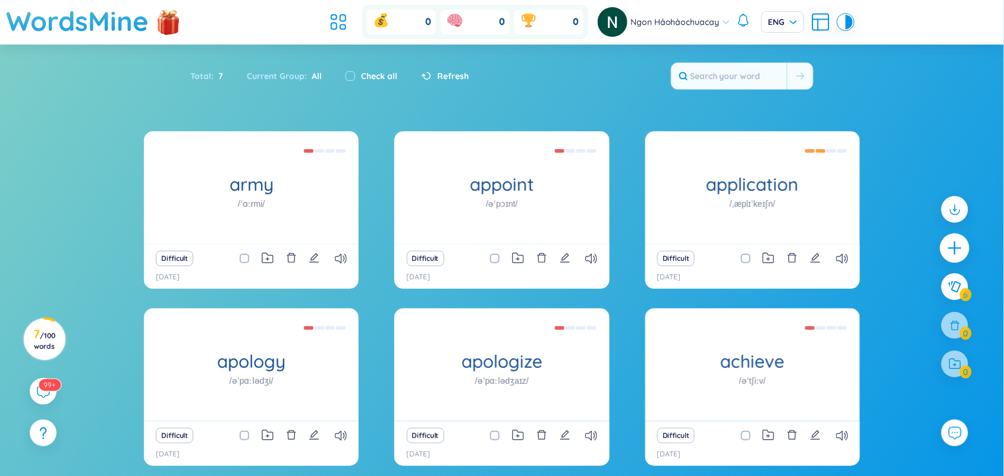
click at [812, 244] on icon "plus" at bounding box center [955, 248] width 17 height 17
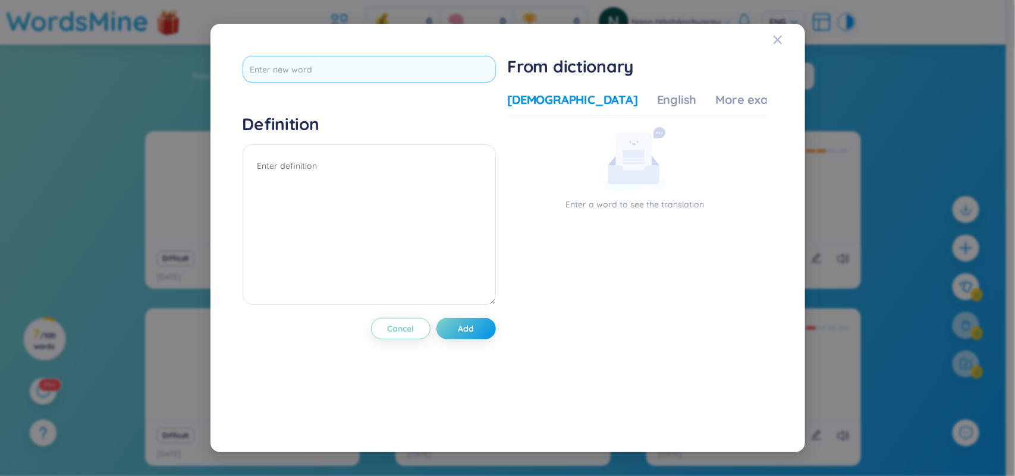
click at [464, 66] on input "text" at bounding box center [369, 69] width 253 height 27
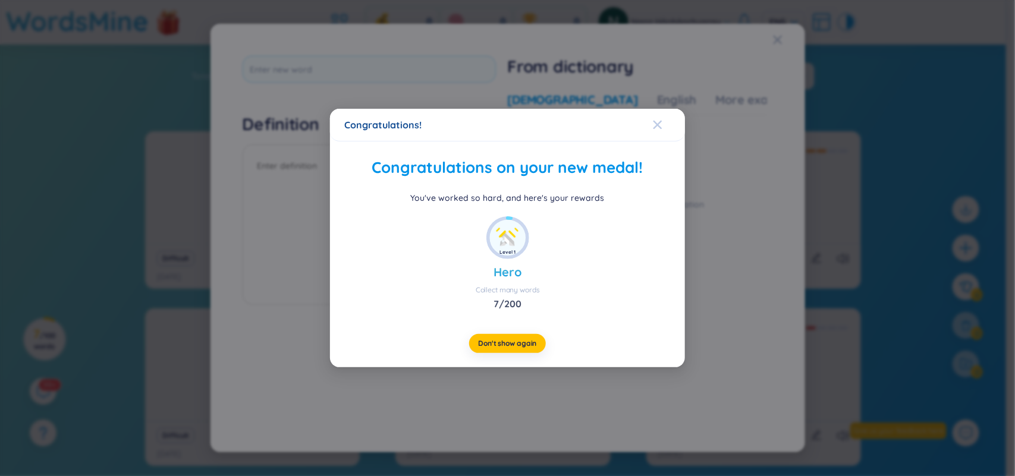
click at [656, 124] on icon "Close" at bounding box center [658, 125] width 10 height 10
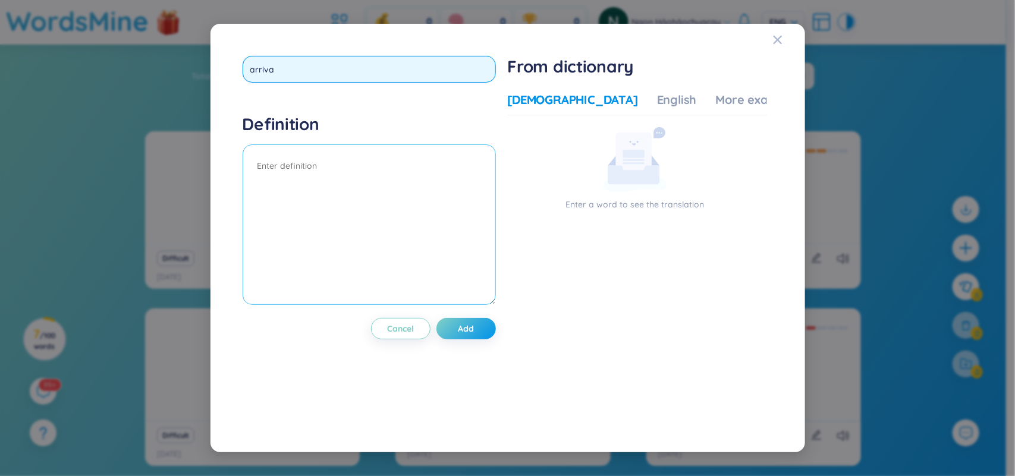
type input "arrival"
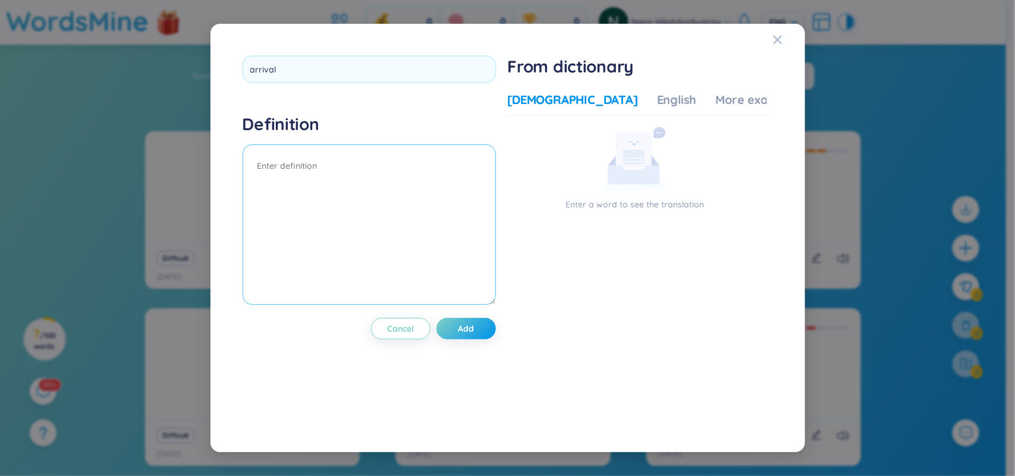
click at [405, 168] on div "Definition" at bounding box center [369, 211] width 253 height 195
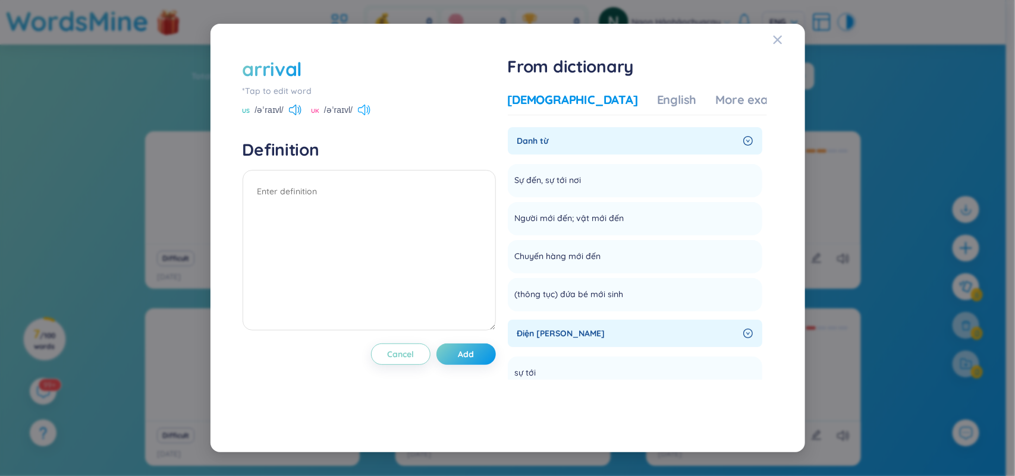
click at [367, 105] on icon at bounding box center [364, 110] width 12 height 11
click at [740, 103] on div "More examples" at bounding box center [759, 100] width 86 height 17
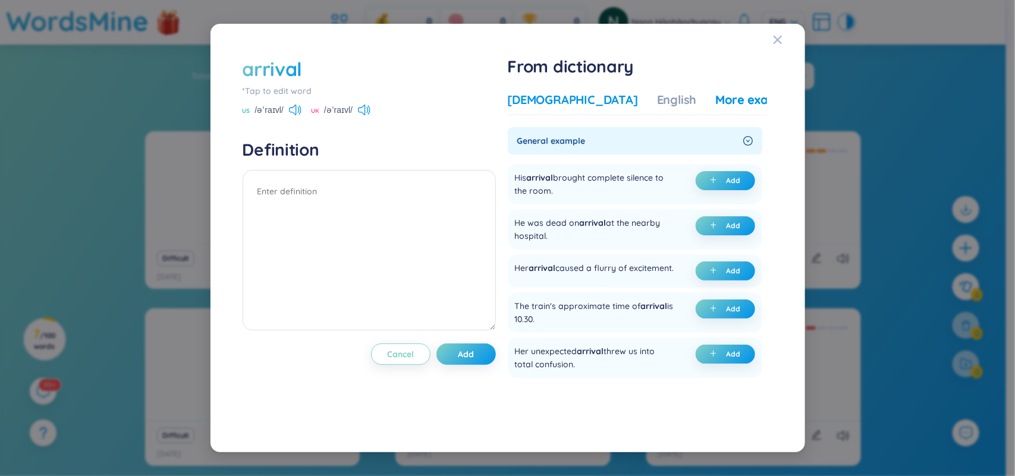
click at [544, 101] on div "[DEMOGRAPHIC_DATA]" at bounding box center [573, 100] width 130 height 17
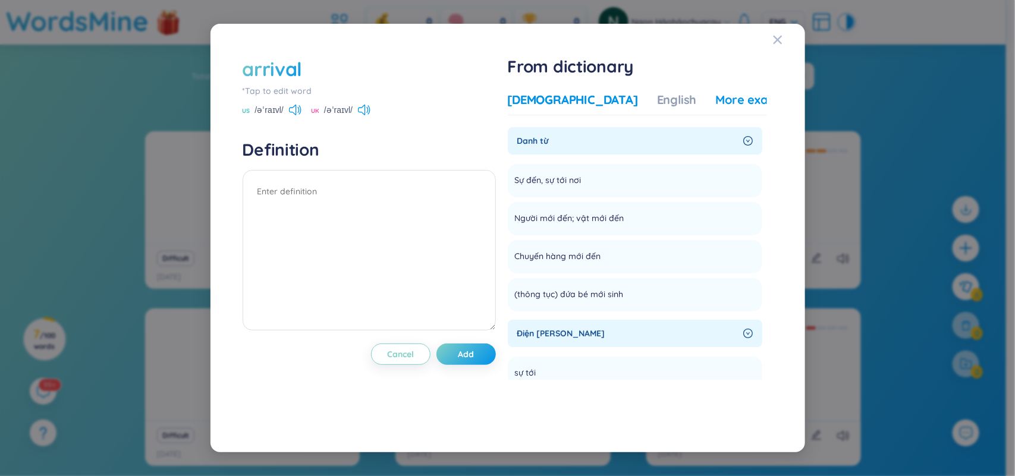
click at [716, 93] on div "More examples" at bounding box center [759, 100] width 86 height 17
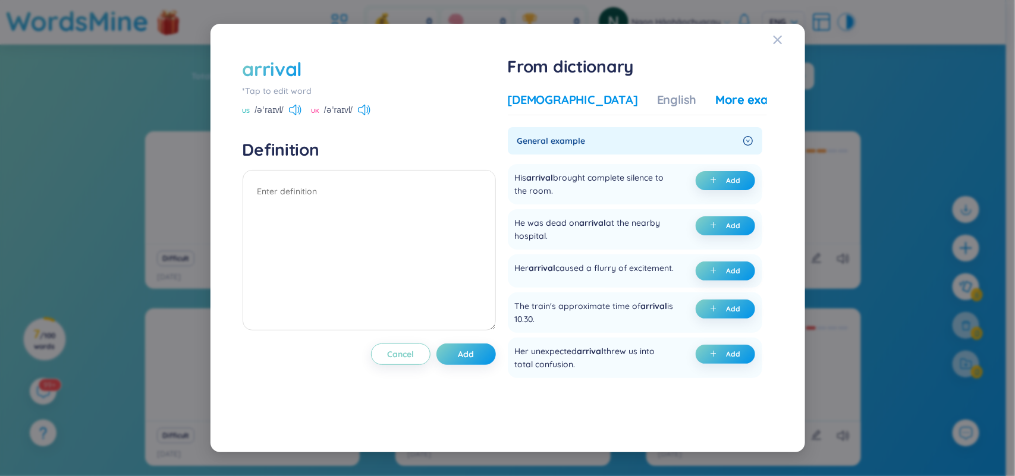
click at [557, 96] on div "[DEMOGRAPHIC_DATA]" at bounding box center [573, 100] width 130 height 17
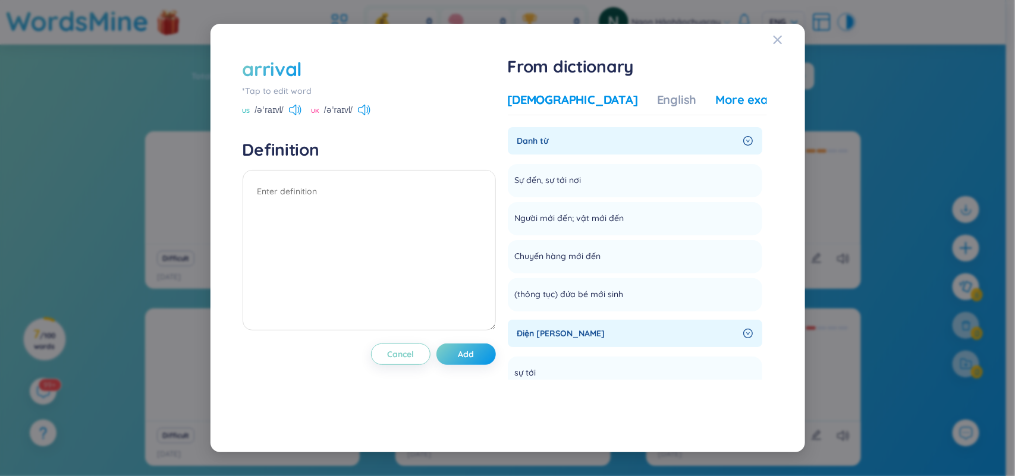
click at [716, 98] on div "More examples" at bounding box center [759, 100] width 86 height 17
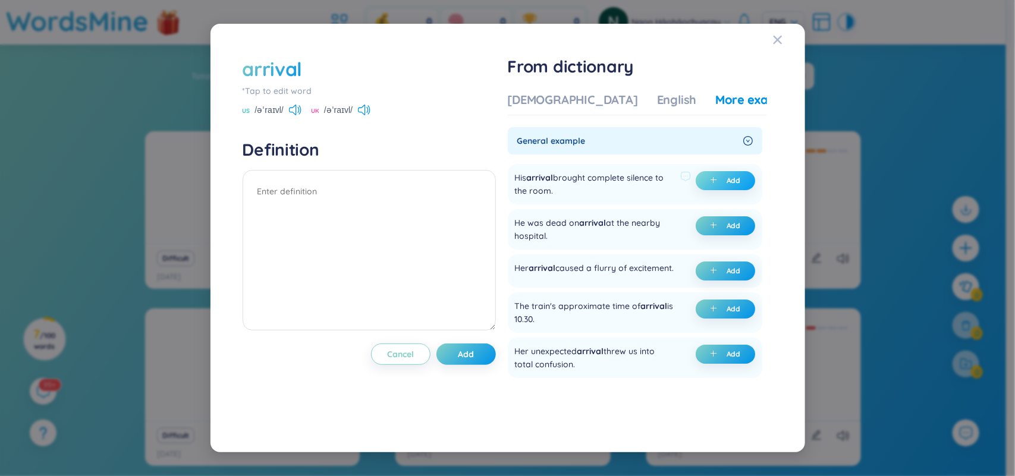
click at [718, 187] on button "Add" at bounding box center [725, 180] width 59 height 19
click at [721, 315] on button "Add" at bounding box center [725, 309] width 59 height 19
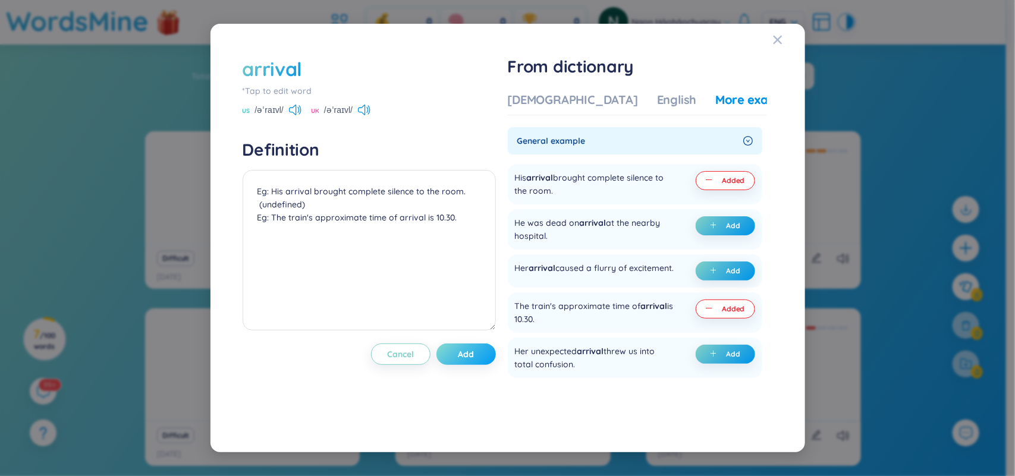
click at [468, 358] on span "Add" at bounding box center [466, 354] width 16 height 12
type textarea "Eg: His arrival brought complete silence to the room. (undefined) Eg: The train…"
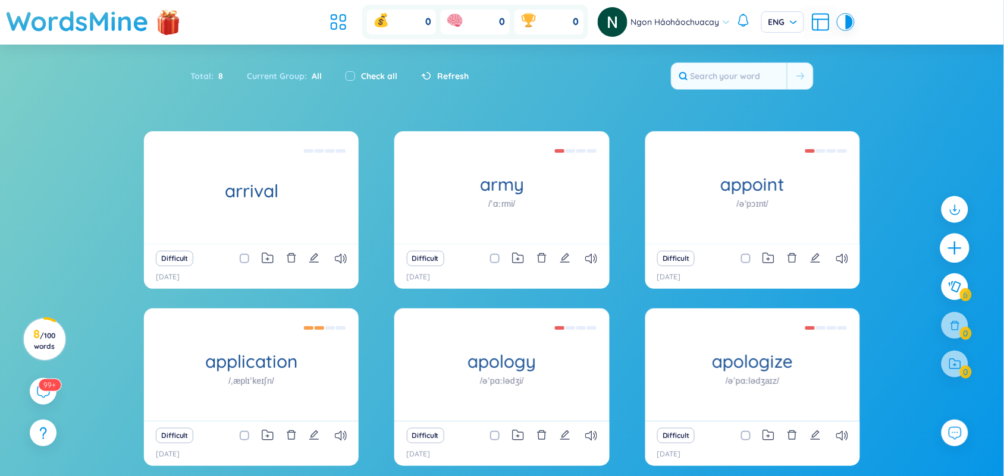
click at [812, 241] on icon "plus" at bounding box center [955, 248] width 17 height 17
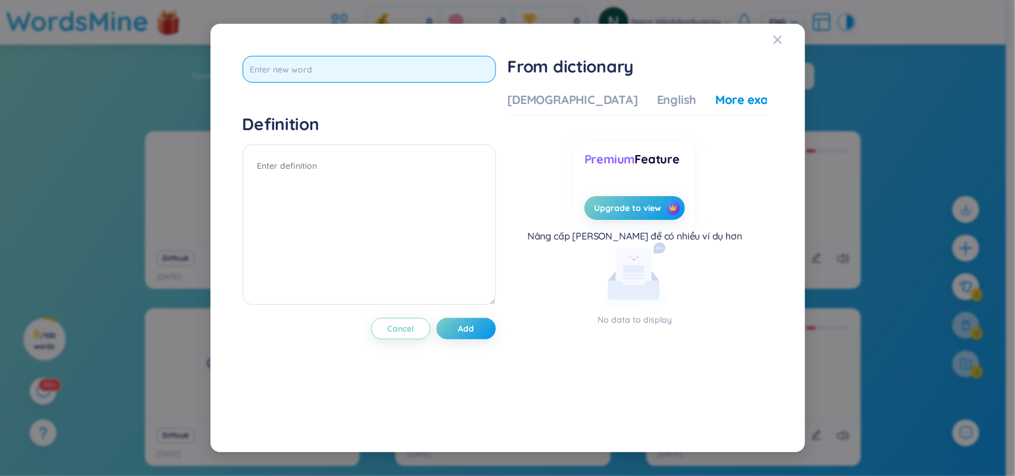
click at [405, 74] on input "text" at bounding box center [369, 69] width 253 height 27
type input "arrive"
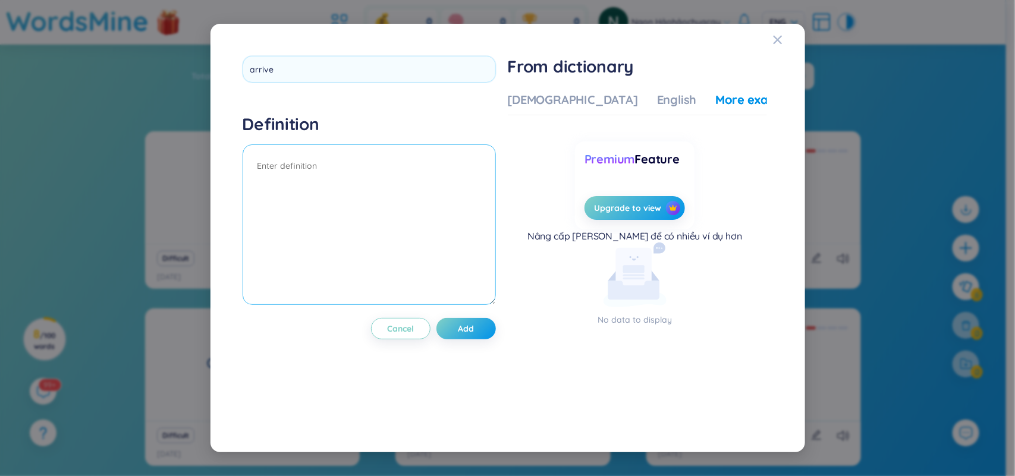
click at [348, 175] on textarea at bounding box center [369, 224] width 253 height 161
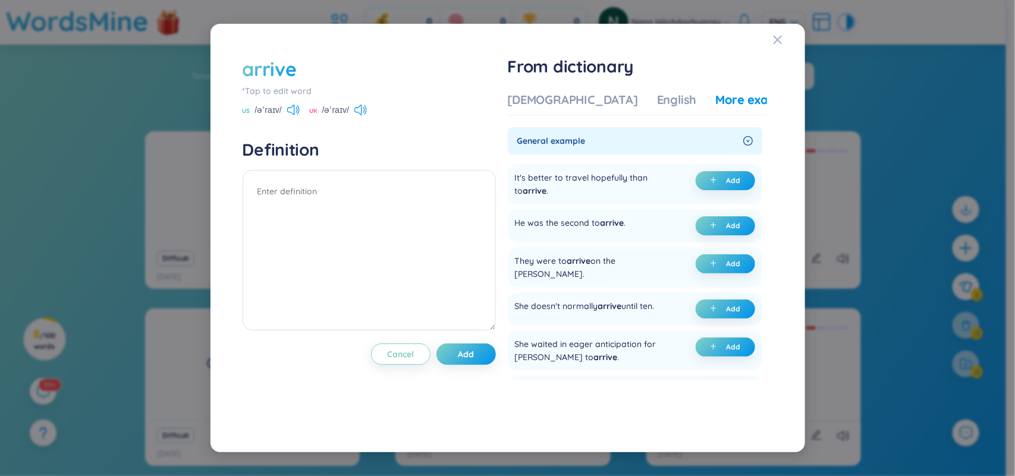
click at [363, 115] on div "UK /əˈraɪv/" at bounding box center [338, 111] width 58 height 11
click at [359, 106] on icon at bounding box center [360, 110] width 12 height 11
click at [563, 92] on div "[DEMOGRAPHIC_DATA]" at bounding box center [573, 100] width 130 height 17
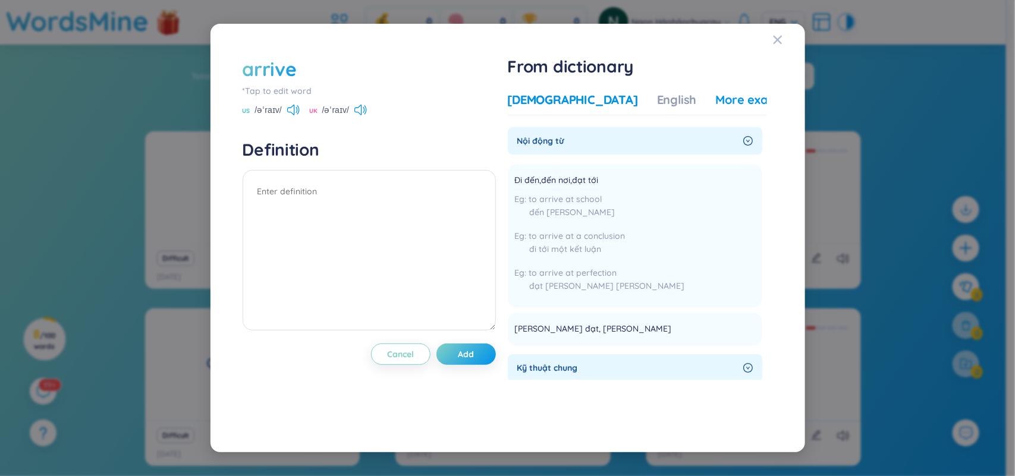
drag, startPoint x: 656, startPoint y: 114, endPoint x: 661, endPoint y: 100, distance: 15.2
click at [661, 100] on div "Vietnamese English More examples" at bounding box center [655, 104] width 294 height 24
click at [716, 100] on div "More examples" at bounding box center [759, 100] width 86 height 17
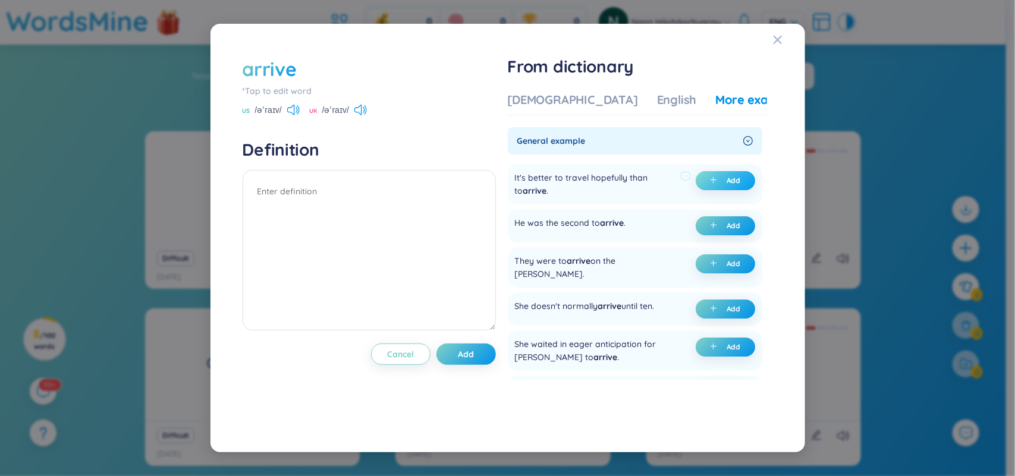
click at [718, 177] on span "plus" at bounding box center [716, 181] width 12 height 8
click at [715, 227] on span "plus" at bounding box center [716, 226] width 12 height 8
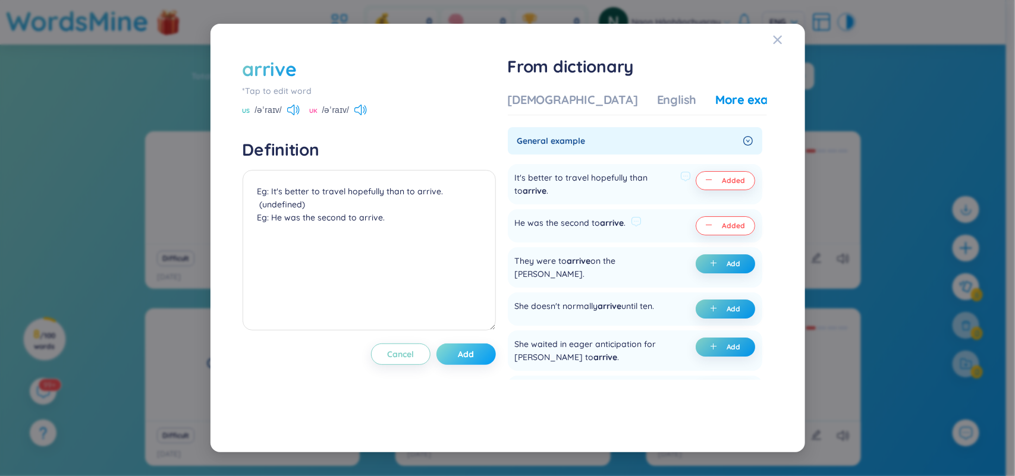
click at [458, 357] on button "Add" at bounding box center [465, 354] width 59 height 21
type textarea "Eg: It's better to travel hopefully than to arrive. (undefined) Eg: He was the …"
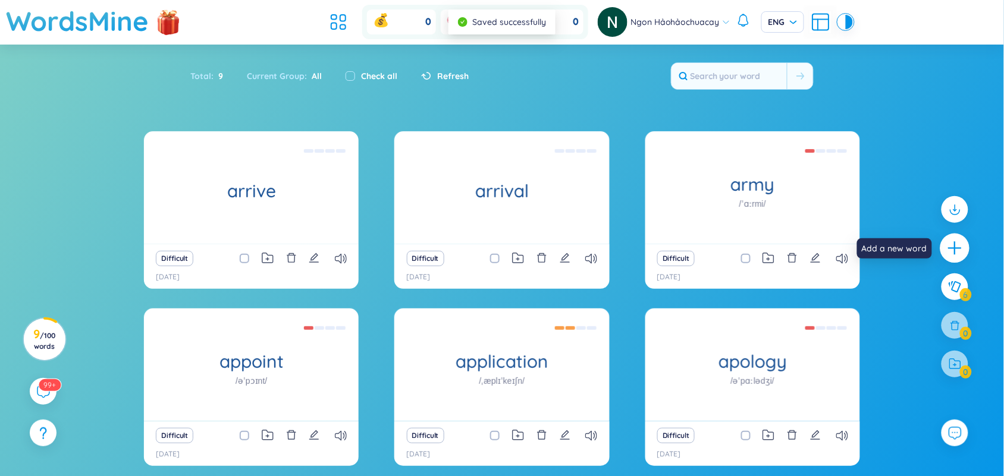
click at [812, 249] on icon "plus" at bounding box center [955, 248] width 17 height 17
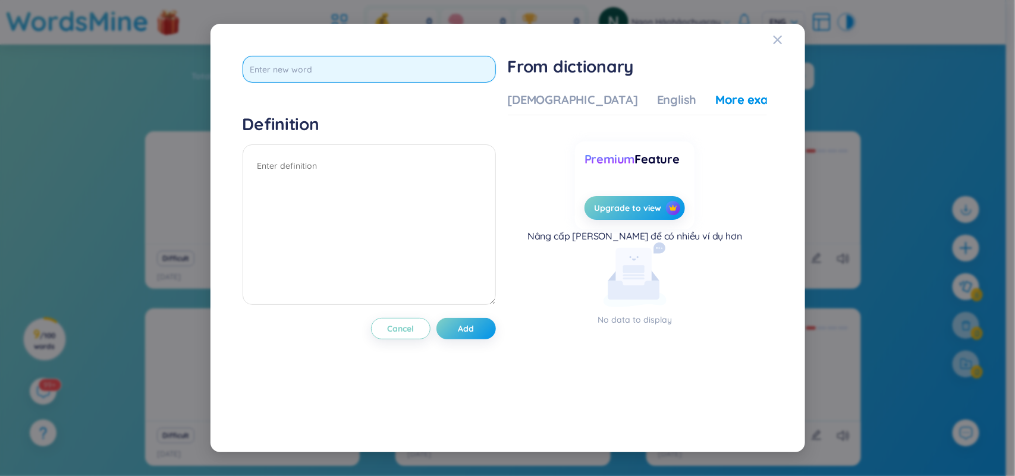
click at [382, 76] on input "text" at bounding box center [369, 69] width 253 height 27
type input "attend"
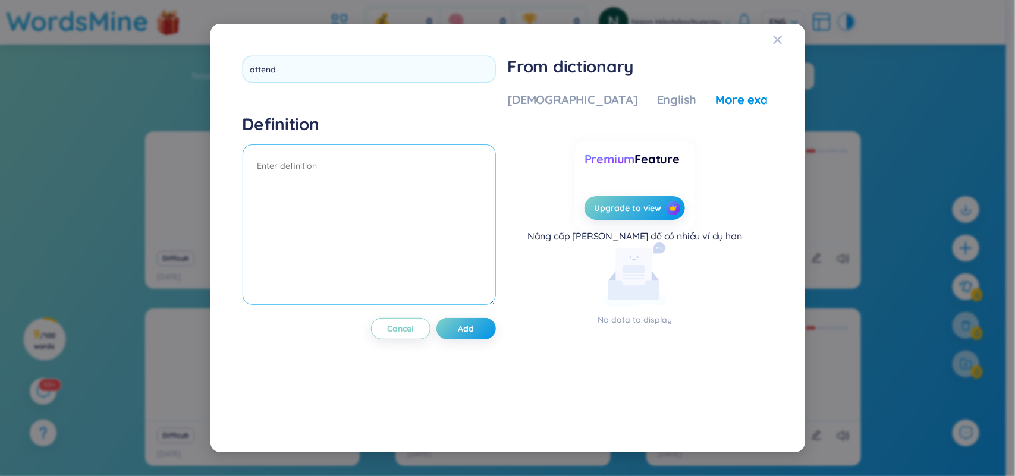
click at [321, 262] on textarea at bounding box center [369, 224] width 253 height 161
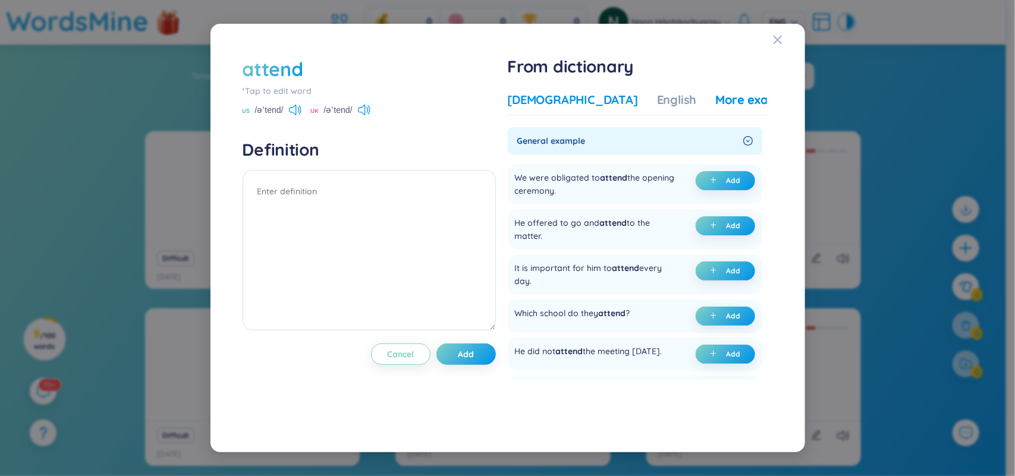
click at [558, 99] on div "[DEMOGRAPHIC_DATA]" at bounding box center [573, 100] width 130 height 17
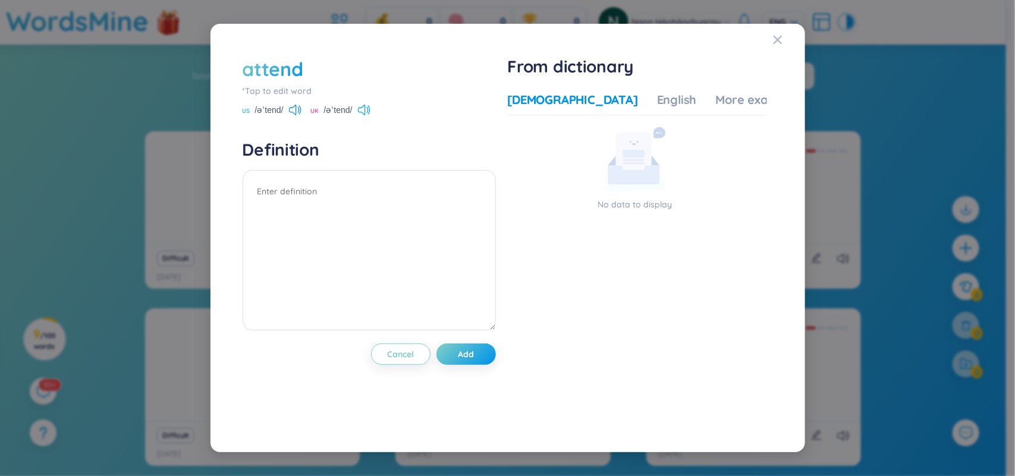
click at [370, 108] on icon at bounding box center [364, 110] width 12 height 11
click at [716, 96] on div "More examples" at bounding box center [759, 100] width 86 height 17
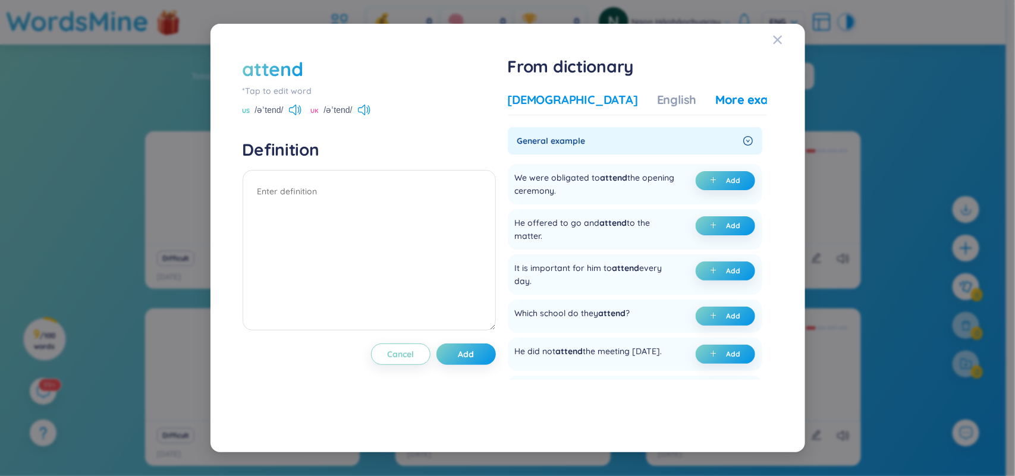
click at [551, 103] on div "[DEMOGRAPHIC_DATA]" at bounding box center [573, 100] width 130 height 17
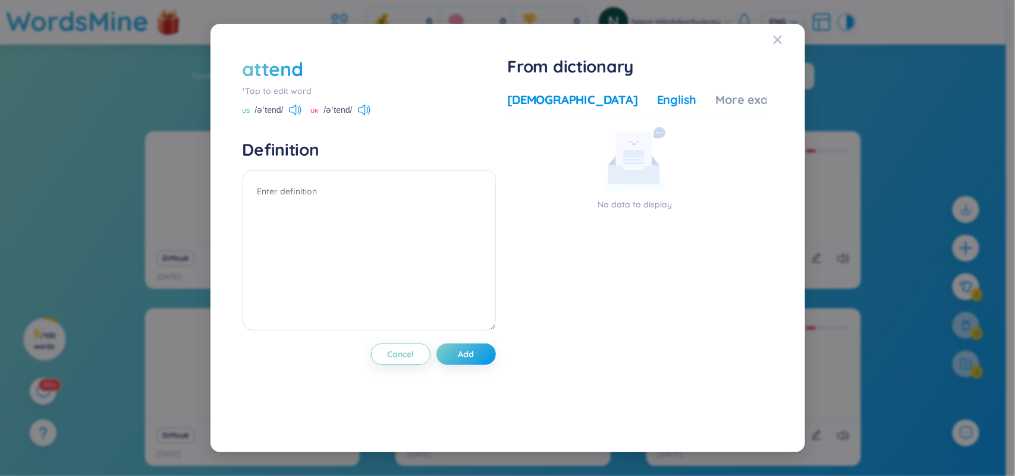
click at [657, 93] on div "English" at bounding box center [677, 100] width 40 height 17
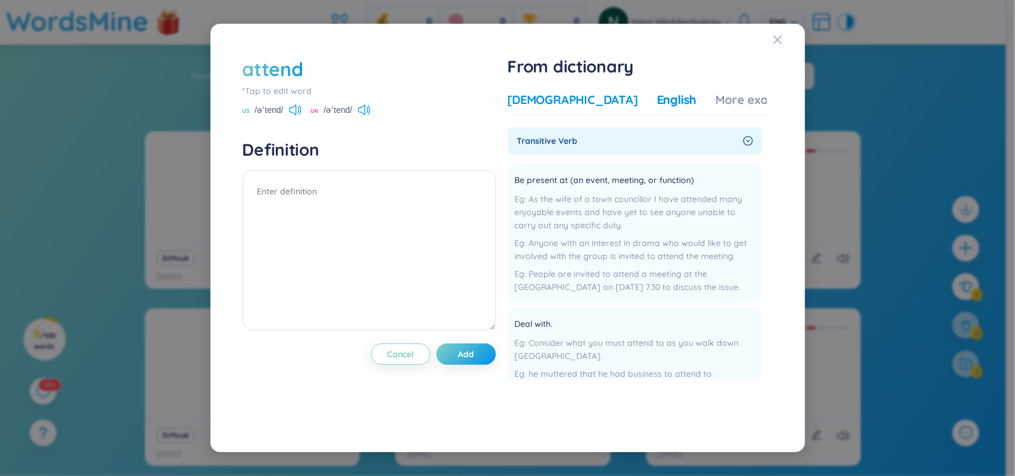
click at [559, 96] on div "[DEMOGRAPHIC_DATA]" at bounding box center [573, 100] width 130 height 17
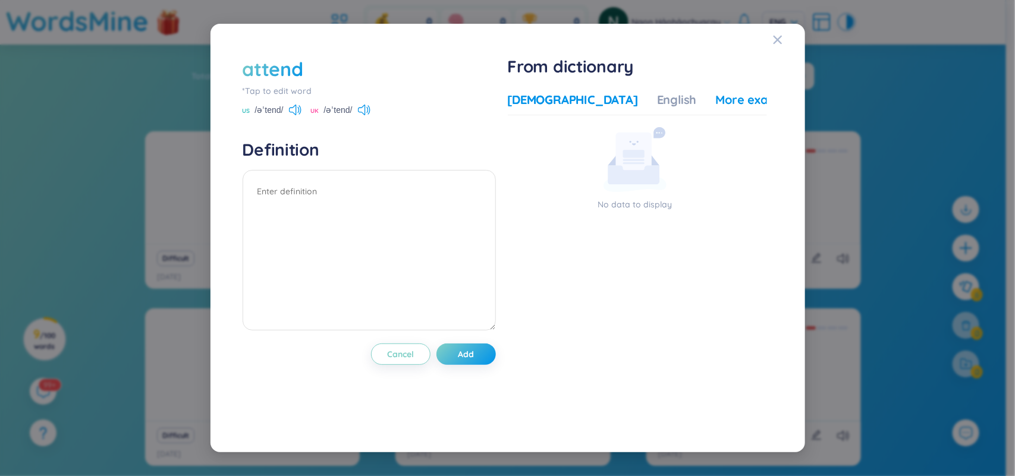
click at [716, 92] on div "More examples" at bounding box center [759, 100] width 86 height 17
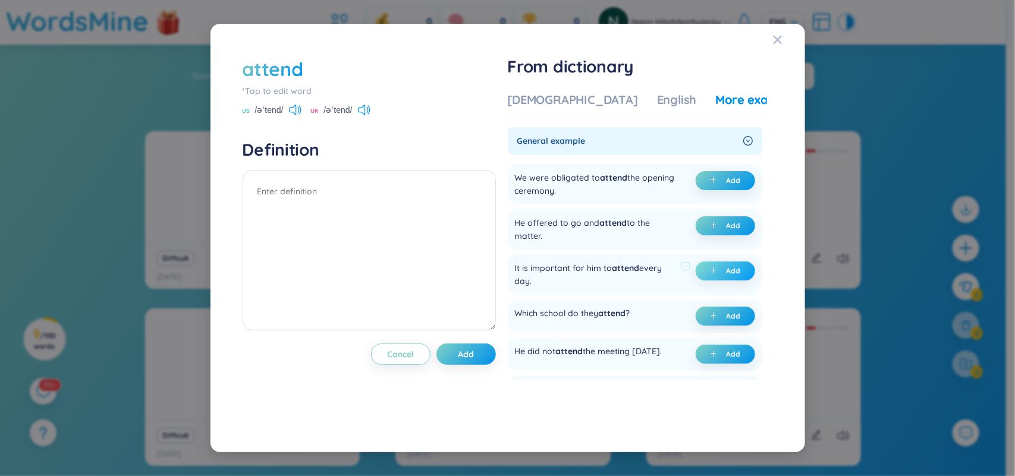
click at [713, 276] on button "Add" at bounding box center [725, 271] width 59 height 19
click at [468, 361] on button "Add" at bounding box center [465, 354] width 59 height 21
type textarea "(undefined) Eg: It is important for him to attend every day."
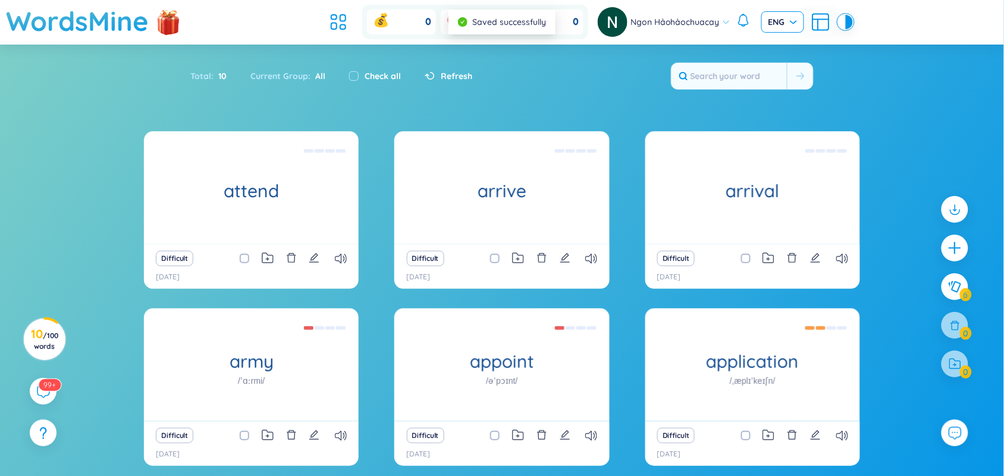
click at [789, 22] on span "ENG" at bounding box center [782, 22] width 29 height 12
click at [788, 23] on span "ENG" at bounding box center [782, 22] width 29 height 12
click at [777, 39] on div "Language settings" at bounding box center [781, 48] width 83 height 29
click at [782, 18] on span "ENG" at bounding box center [782, 22] width 29 height 12
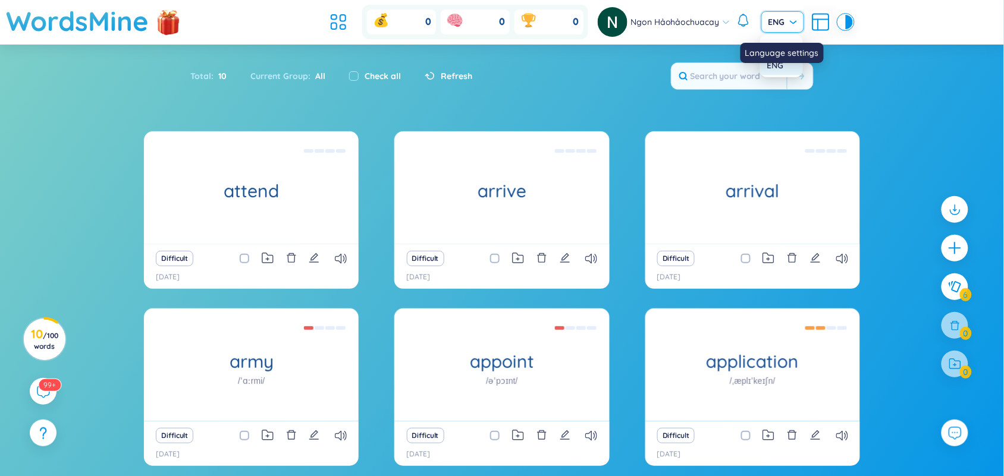
click at [780, 45] on div "Language settings" at bounding box center [781, 53] width 83 height 20
click at [812, 82] on section "Sort Alphabet Ascending Alphabet Descending Time-based Ascending Time-based Des…" at bounding box center [502, 293] width 1004 height 497
click at [772, 16] on span "ENG" at bounding box center [782, 22] width 29 height 12
click at [781, 45] on div "Language settings" at bounding box center [781, 53] width 83 height 20
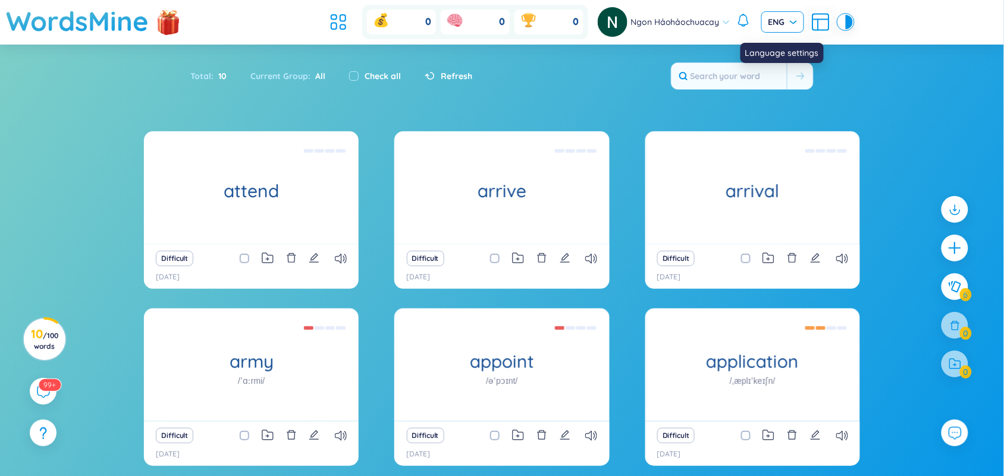
click at [787, 23] on span "ENG" at bounding box center [782, 22] width 29 height 12
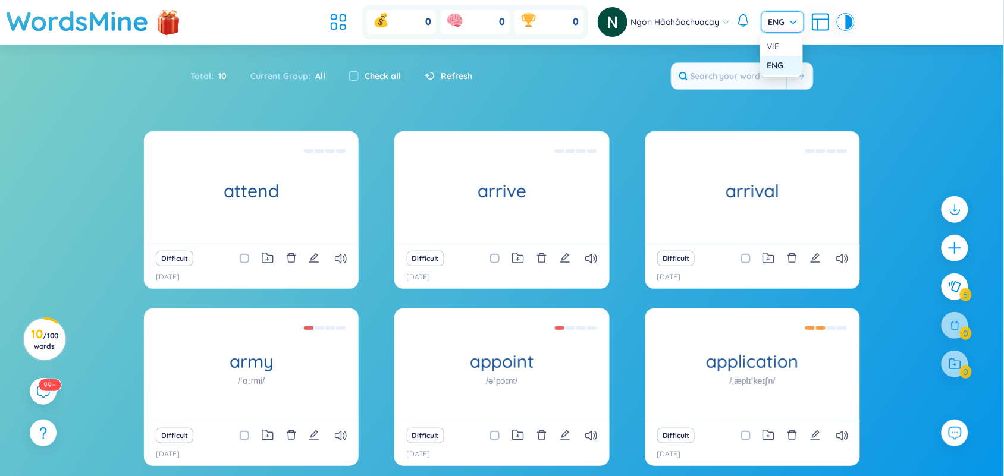
click at [812, 27] on div at bounding box center [848, 22] width 7 height 14
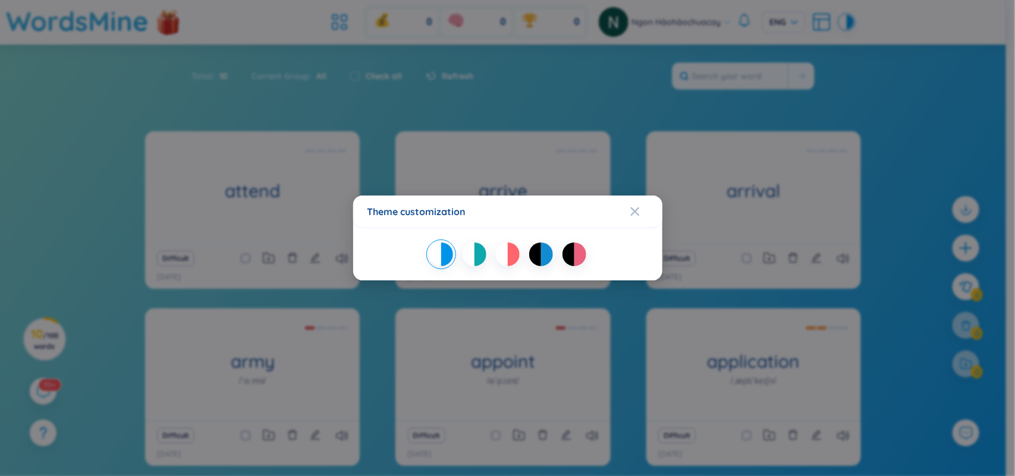
click at [572, 263] on div at bounding box center [568, 255] width 12 height 24
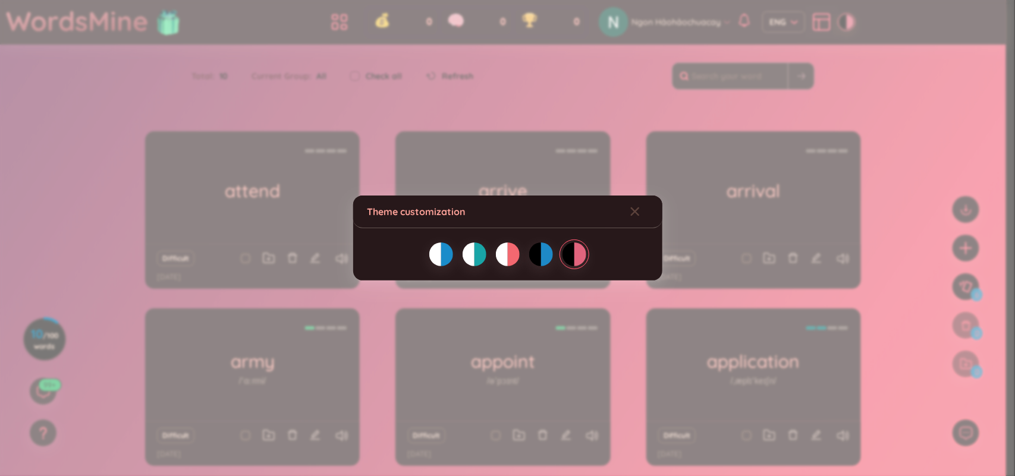
click at [541, 259] on div at bounding box center [547, 255] width 12 height 24
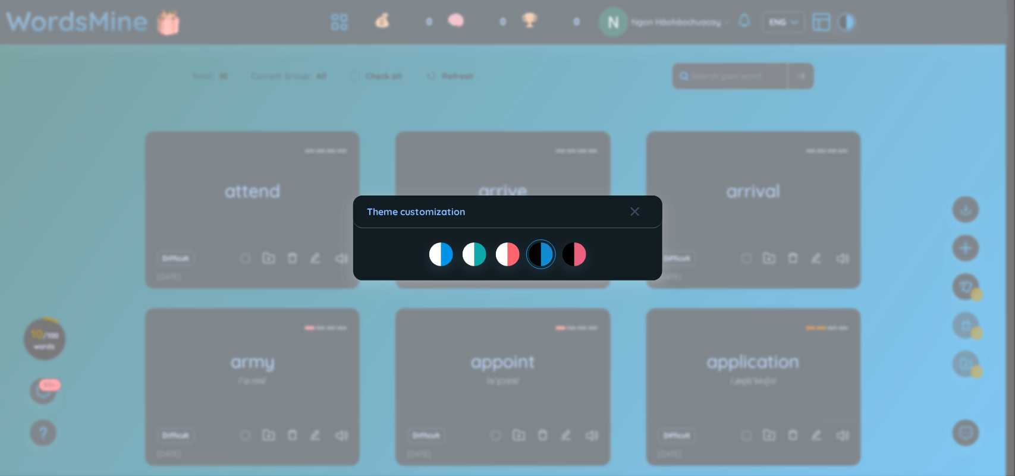
drag, startPoint x: 461, startPoint y: 235, endPoint x: 466, endPoint y: 241, distance: 7.8
click at [466, 241] on div at bounding box center [507, 254] width 309 height 52
click at [470, 248] on div at bounding box center [469, 255] width 12 height 24
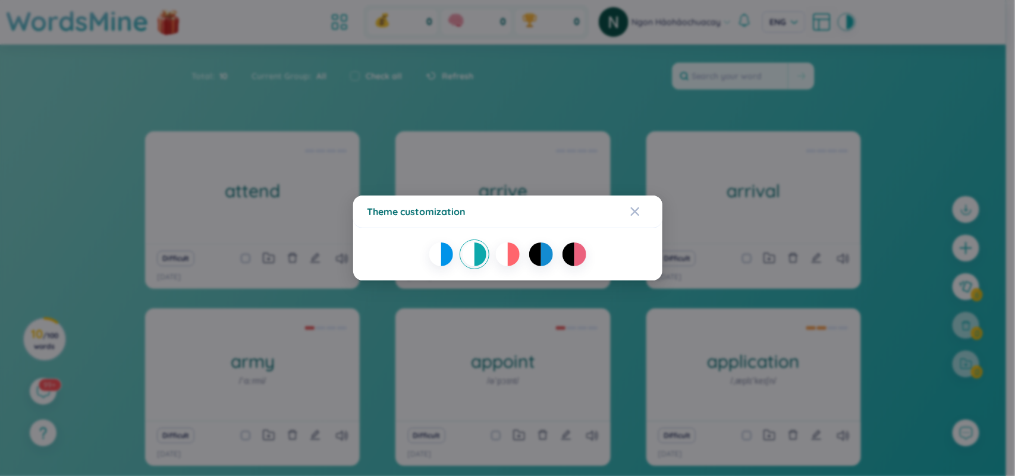
click at [435, 250] on div at bounding box center [435, 255] width 12 height 24
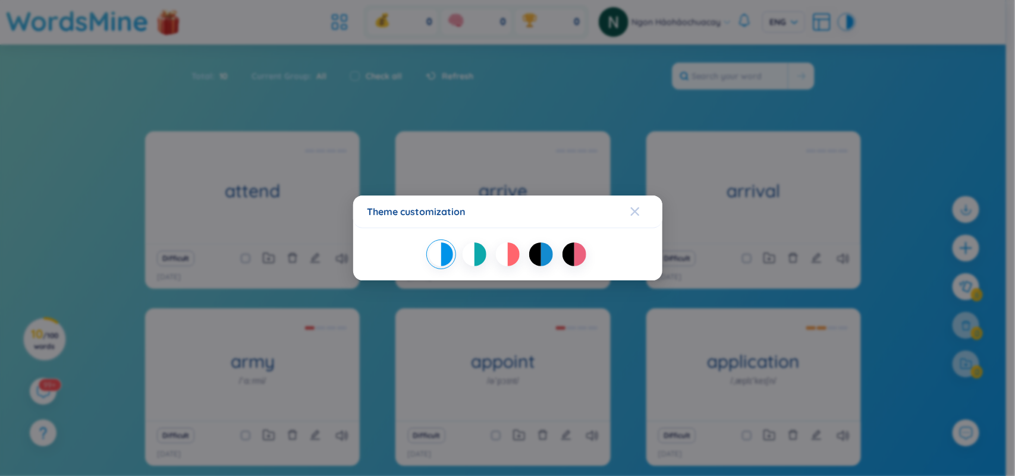
click at [637, 212] on icon "Close" at bounding box center [635, 212] width 10 height 10
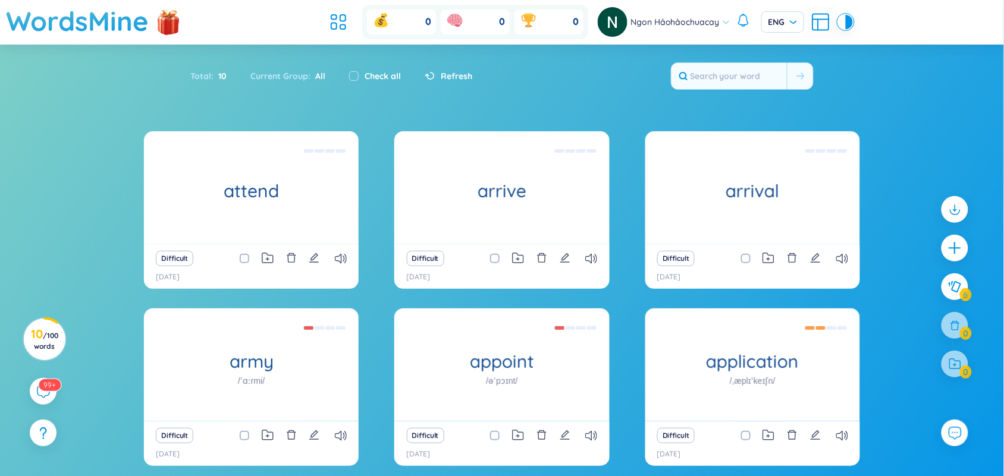
click at [812, 381] on div "Difficult" at bounding box center [752, 435] width 203 height 17
click at [812, 381] on icon at bounding box center [842, 436] width 12 height 10
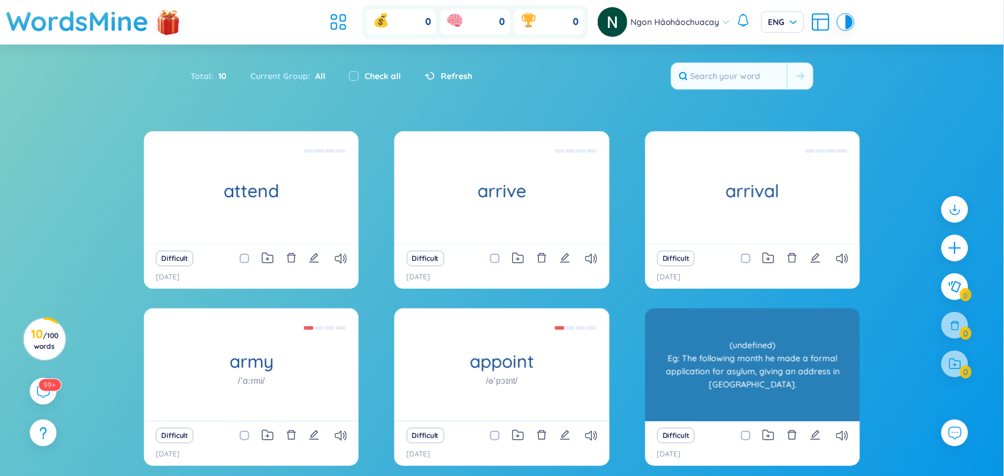
scroll to position [89, 0]
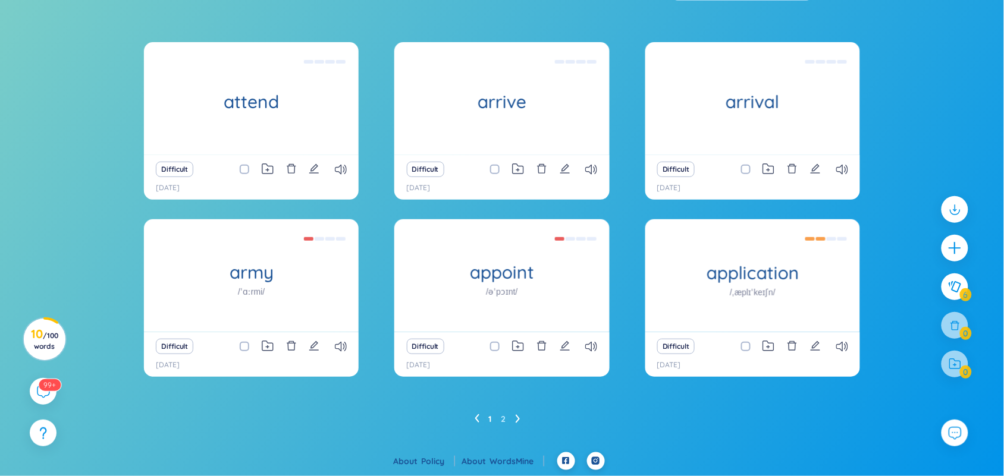
click at [520, 381] on icon at bounding box center [517, 418] width 5 height 9
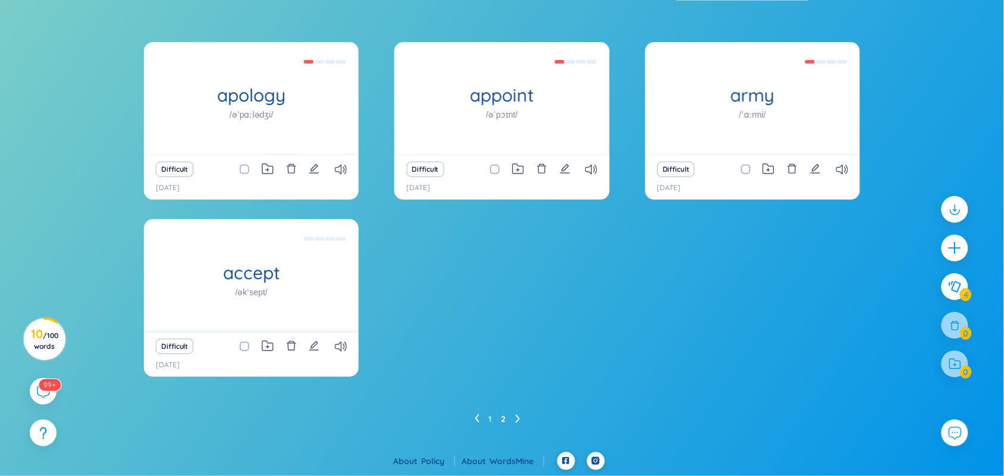
click at [338, 352] on div "Difficult" at bounding box center [251, 346] width 203 height 17
click at [339, 348] on icon at bounding box center [341, 347] width 12 height 10
click at [617, 381] on div "apology /əˈpɑːlədʒi/ Eg: [PERSON_NAME] made an apology for his son's taking dru…" at bounding box center [502, 217] width 716 height 350
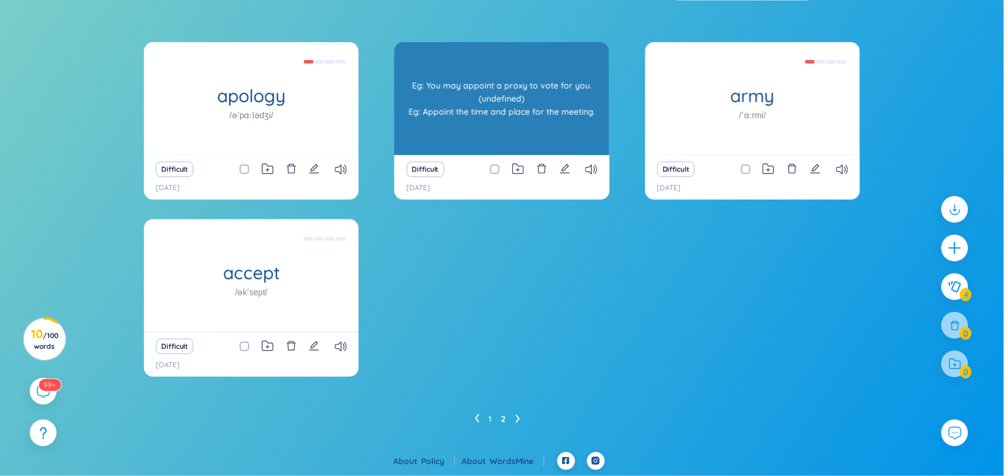
scroll to position [89, 0]
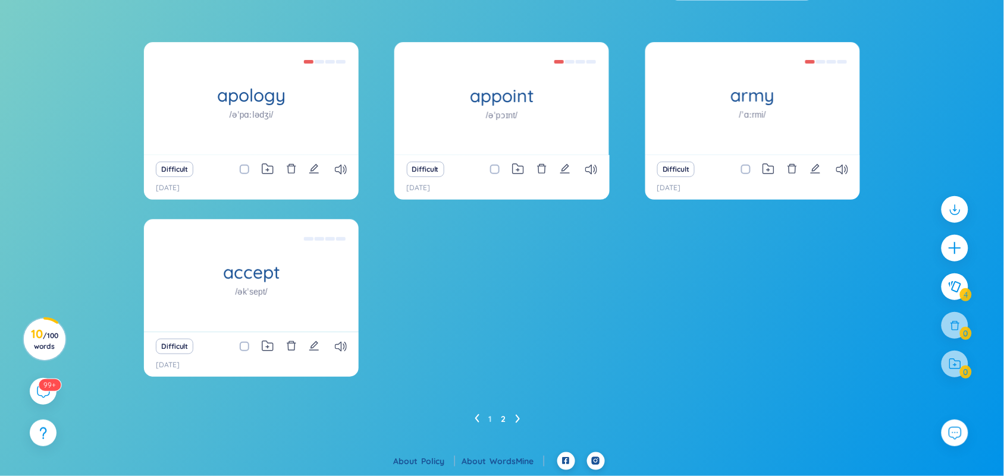
click at [363, 136] on div "apology /əˈpɑːlədʒi/ Eg: Mr.Zhang made an apology for his son's taking drugs. (…" at bounding box center [502, 217] width 716 height 350
click at [493, 260] on div "apology /əˈpɑːlədʒi/ Eg: [PERSON_NAME] made an apology for his son's taking dru…" at bounding box center [502, 217] width 716 height 350
click at [473, 417] on div "1 2" at bounding box center [502, 419] width 716 height 19
click at [476, 411] on li at bounding box center [476, 419] width 5 height 19
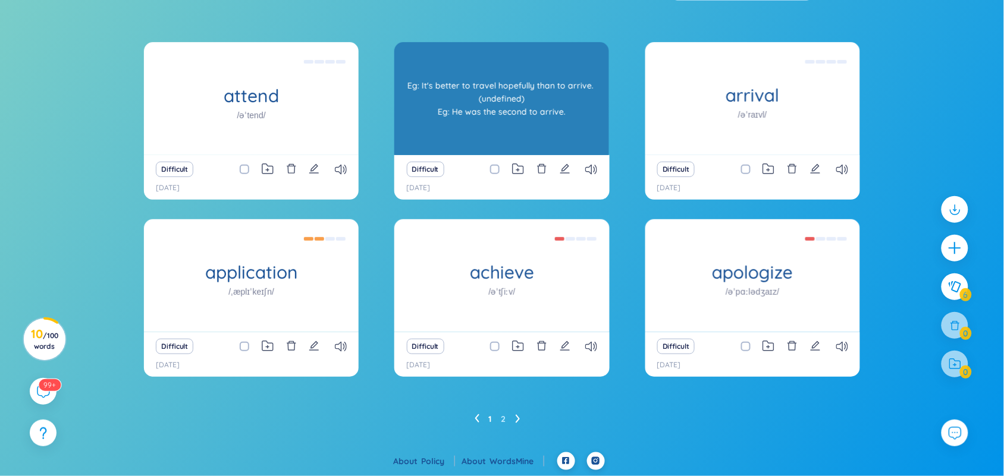
click at [574, 99] on div "Eg: It's better to travel hopefully than to arrive. (undefined) Eg: He was the …" at bounding box center [501, 98] width 203 height 107
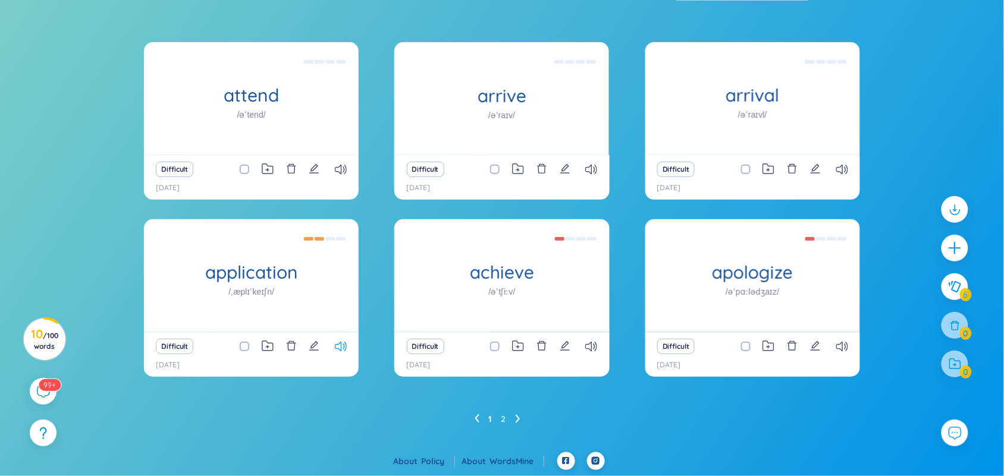
click at [336, 345] on icon at bounding box center [341, 347] width 12 height 10
click at [501, 376] on div "Difficult 24/8/2025" at bounding box center [501, 354] width 215 height 45
click at [343, 351] on icon at bounding box center [341, 347] width 12 height 10
